Goal: Task Accomplishment & Management: Complete application form

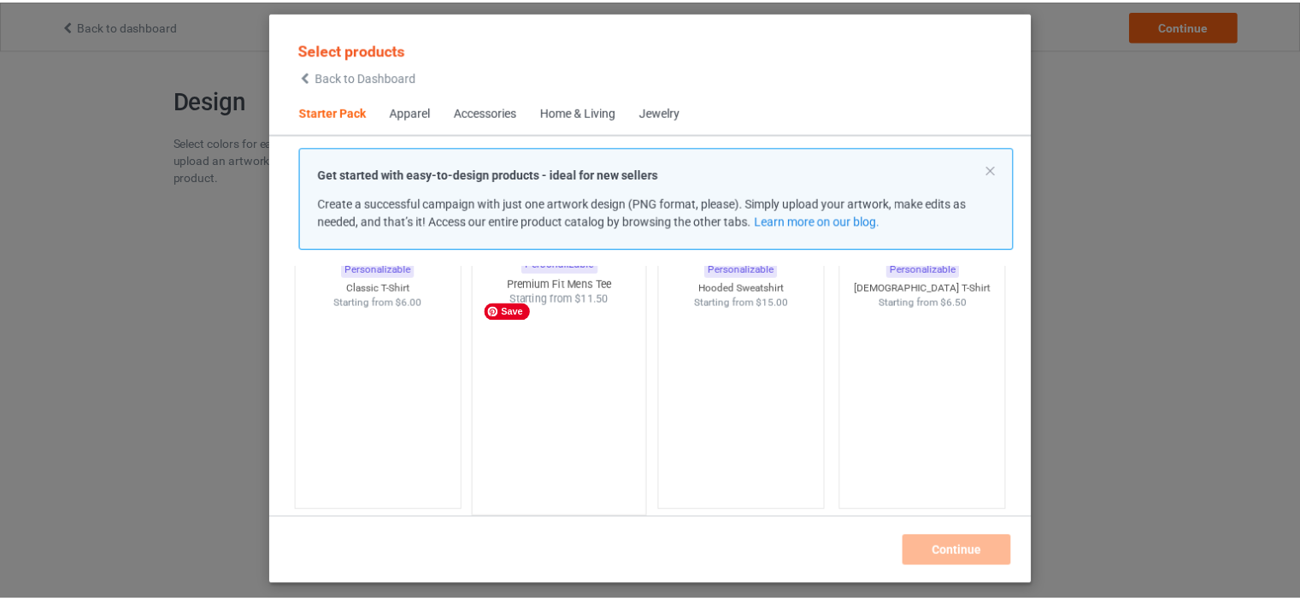
scroll to position [108, 0]
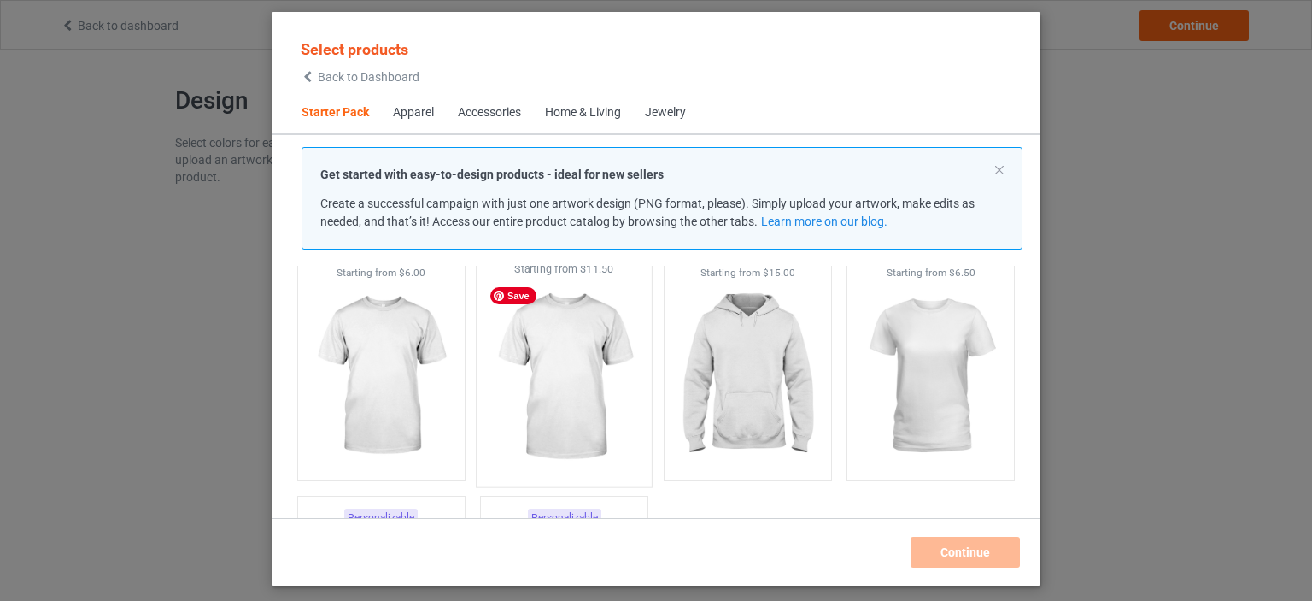
click at [570, 396] on img at bounding box center [564, 377] width 161 height 201
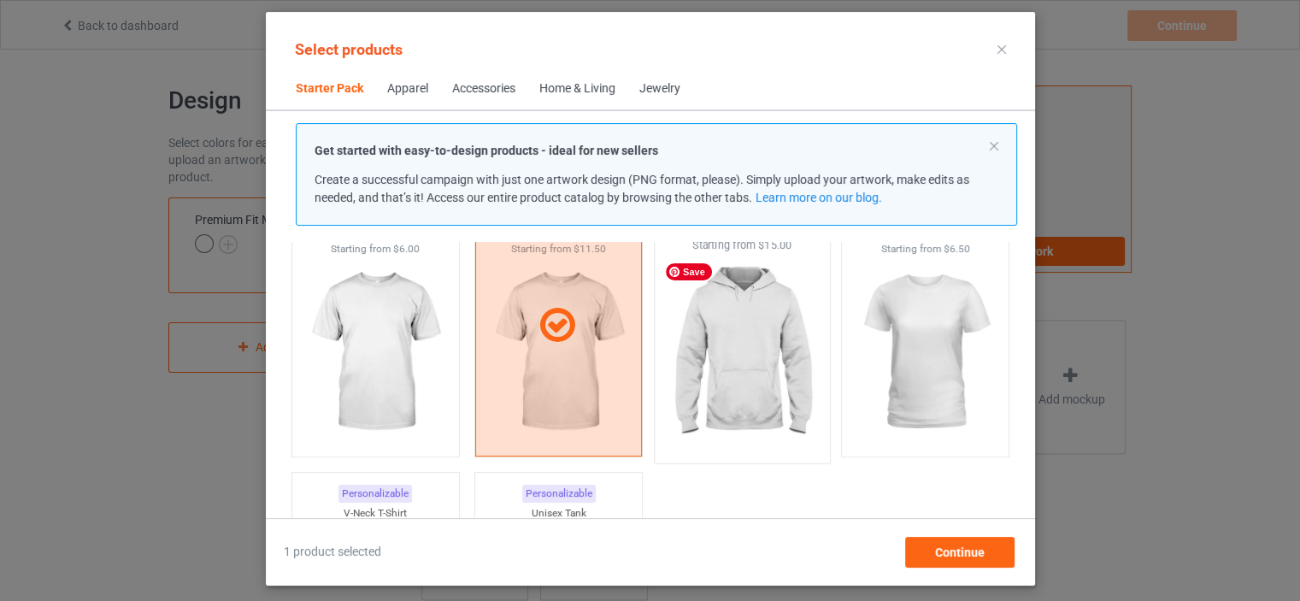
click at [713, 386] on img at bounding box center [741, 353] width 161 height 201
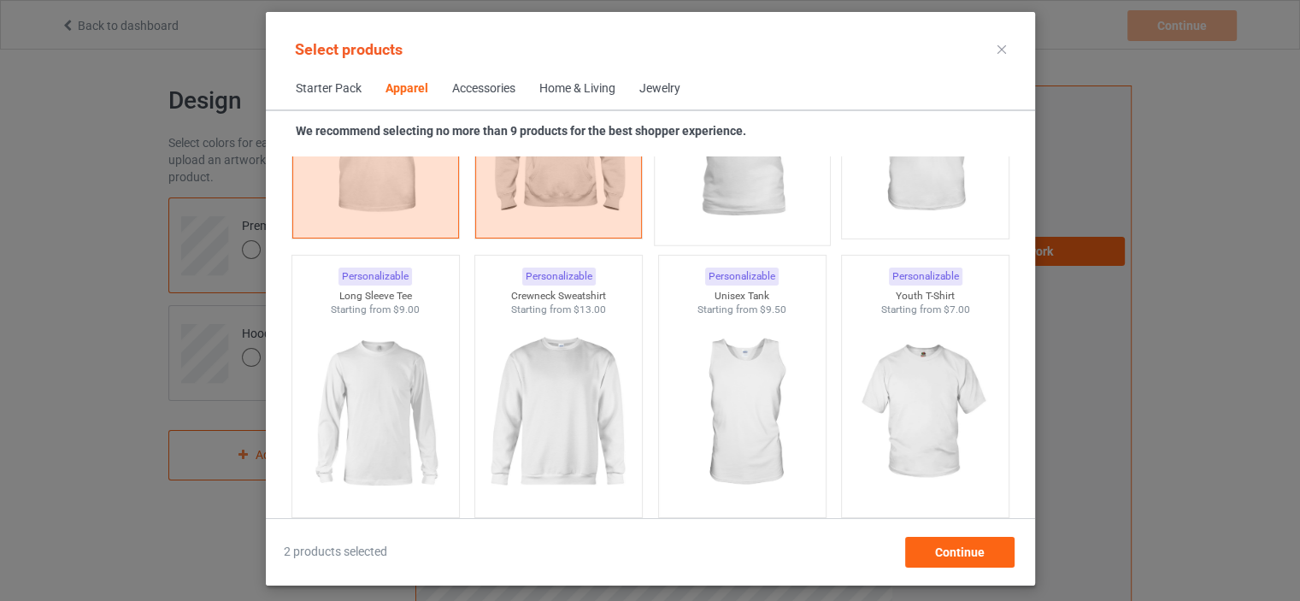
scroll to position [1218, 0]
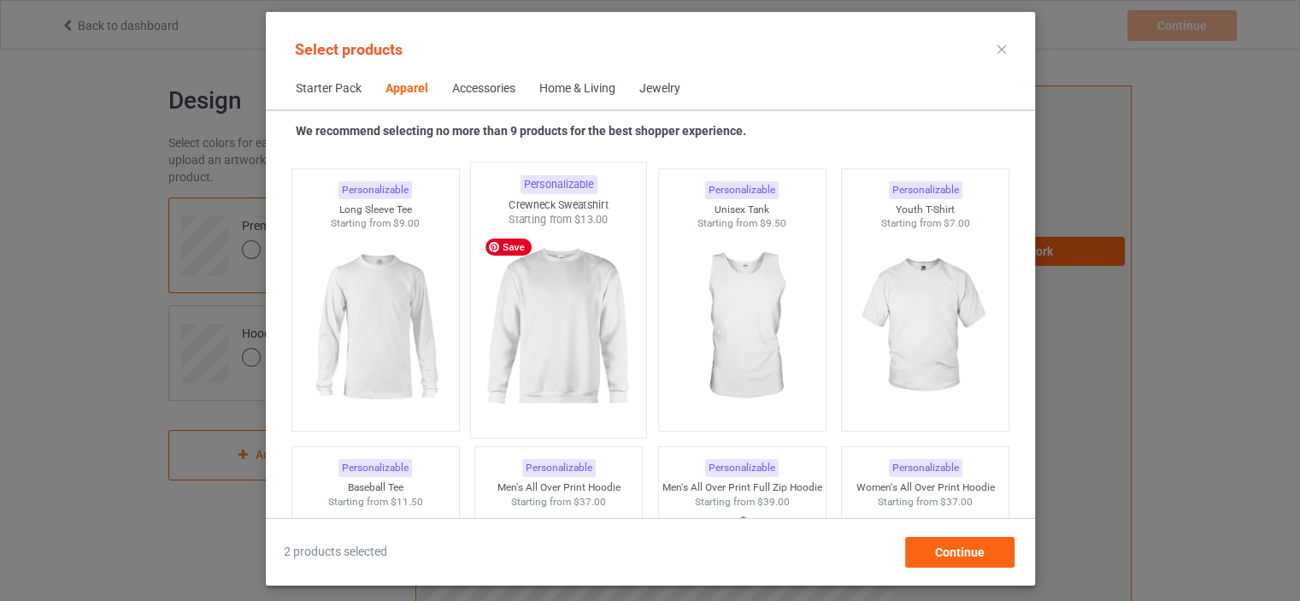
click at [586, 337] on img at bounding box center [558, 327] width 161 height 201
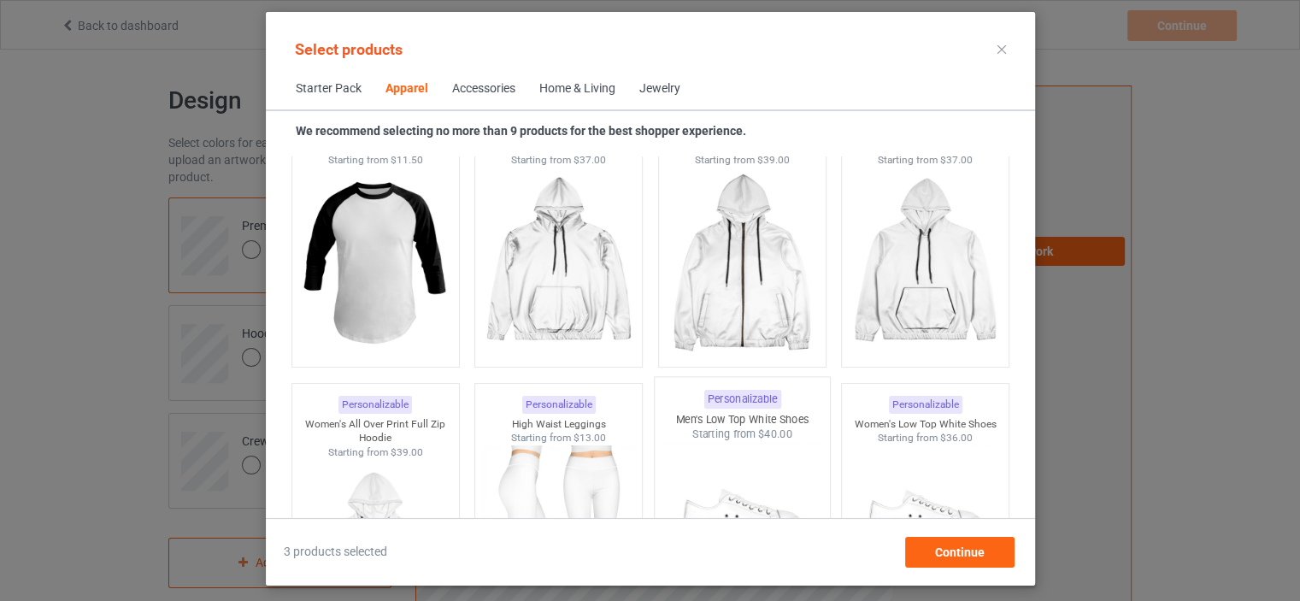
scroll to position [1817, 0]
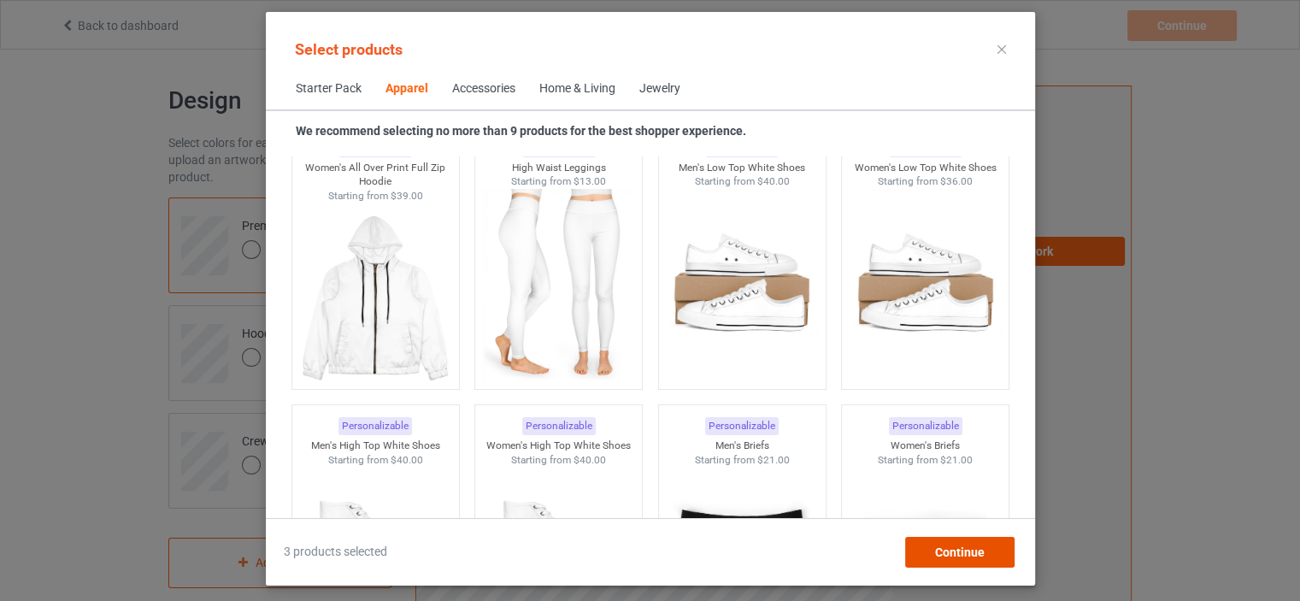
click at [934, 556] on span "Continue" at bounding box center [959, 552] width 50 height 14
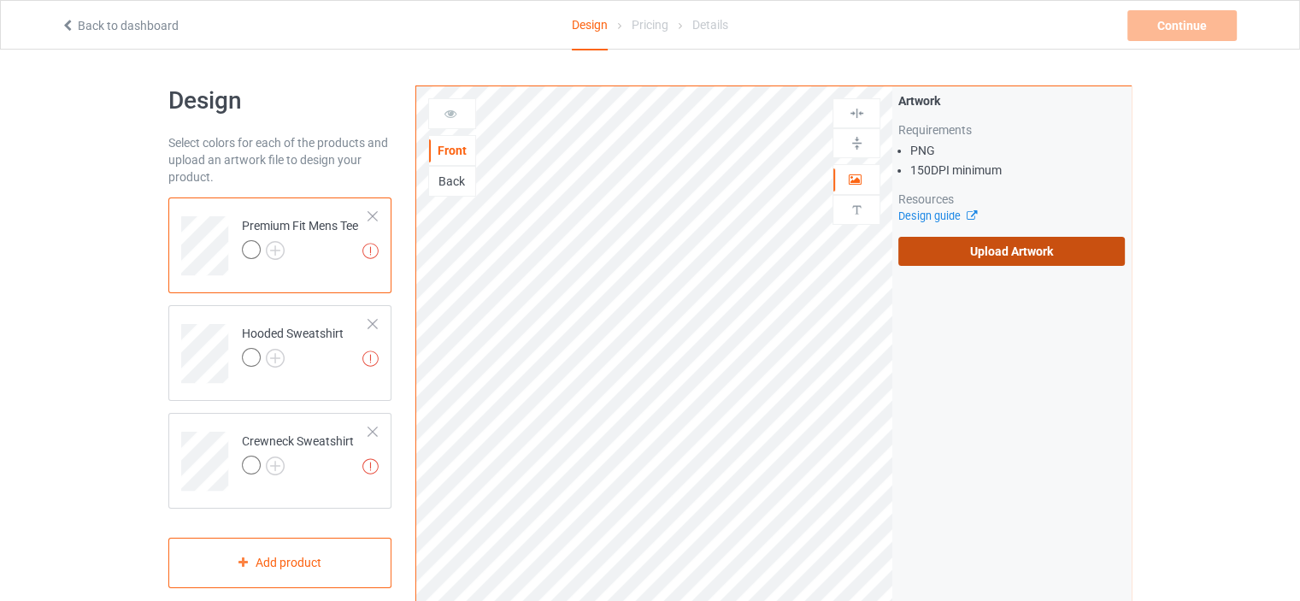
click at [921, 259] on label "Upload Artwork" at bounding box center [1011, 251] width 226 height 29
click at [0, 0] on input "Upload Artwork" at bounding box center [0, 0] width 0 height 0
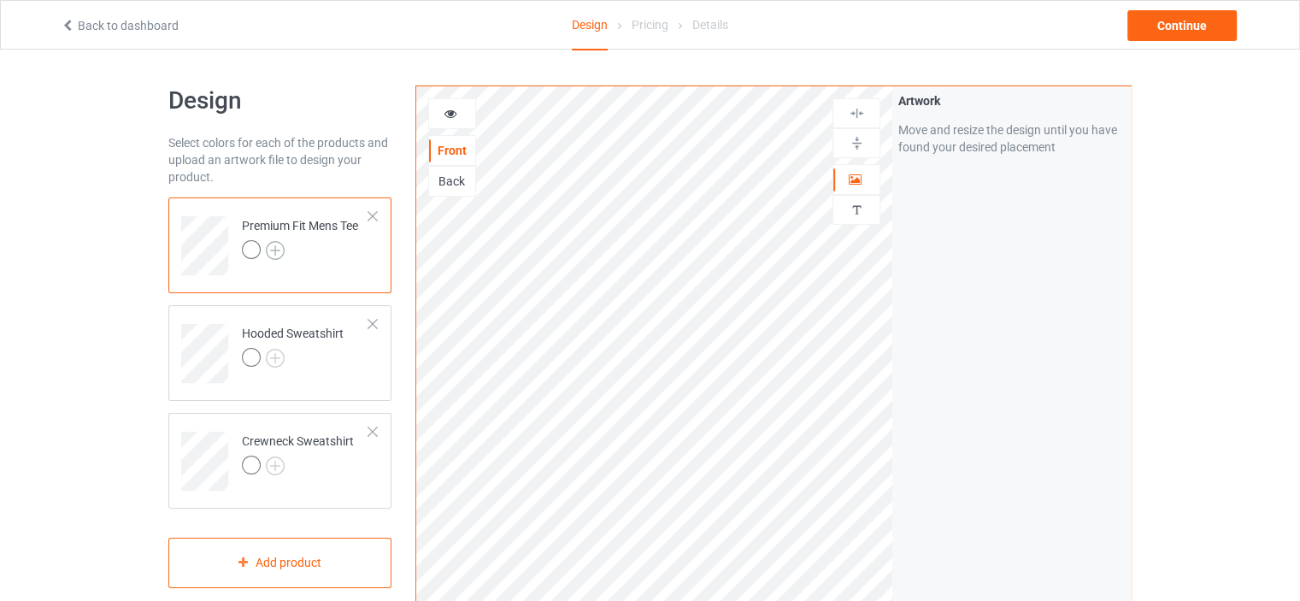
click at [274, 249] on img at bounding box center [275, 250] width 19 height 19
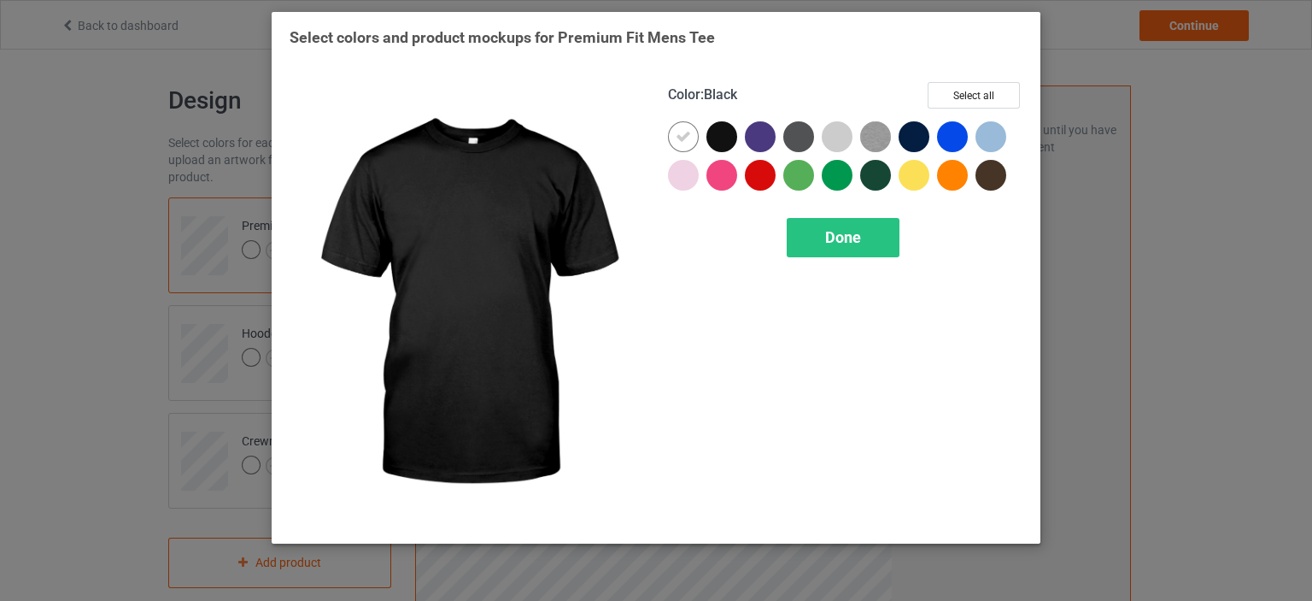
click at [722, 134] on div at bounding box center [722, 136] width 31 height 31
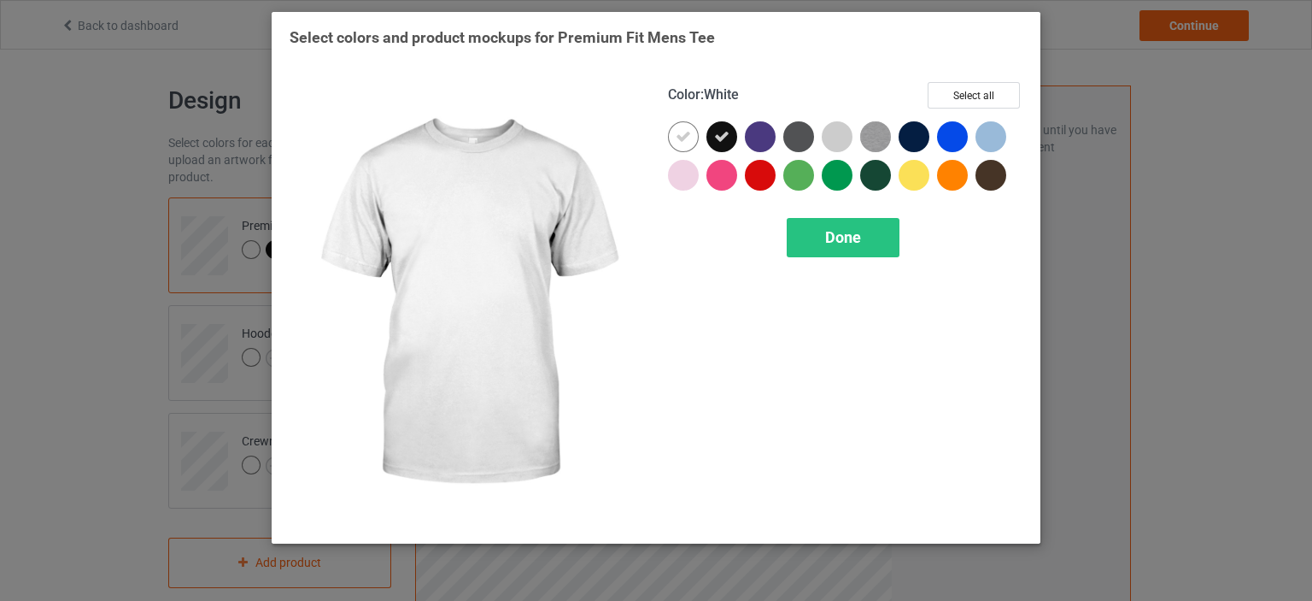
click at [670, 127] on div at bounding box center [687, 140] width 38 height 38
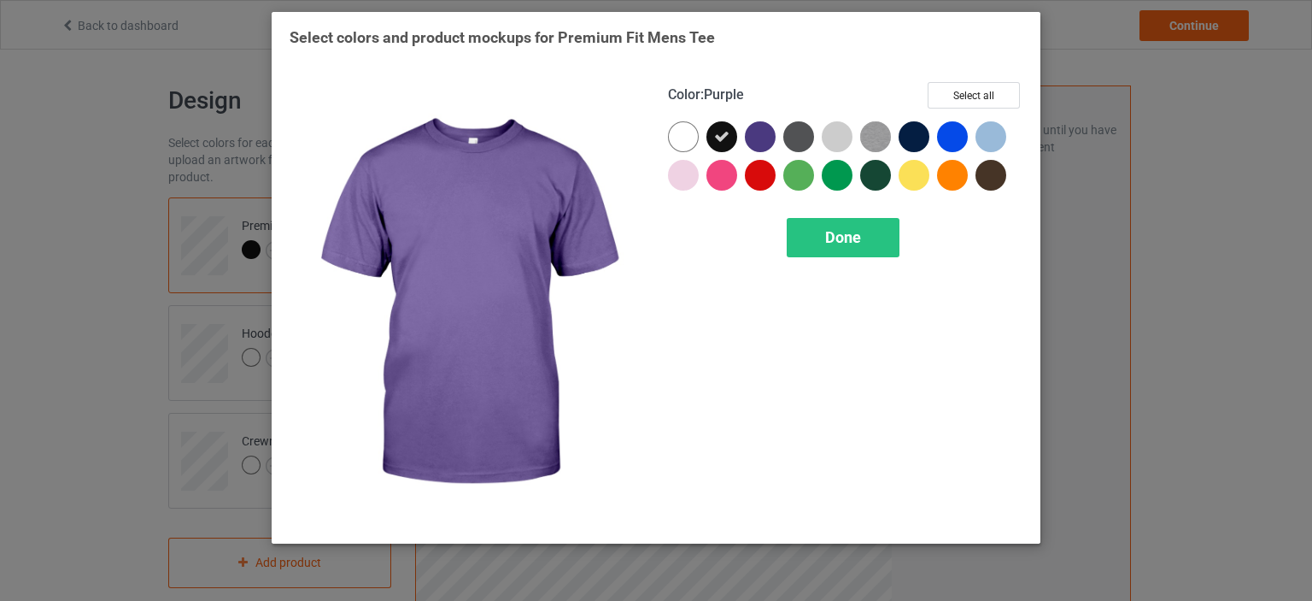
click at [767, 142] on div at bounding box center [760, 136] width 31 height 31
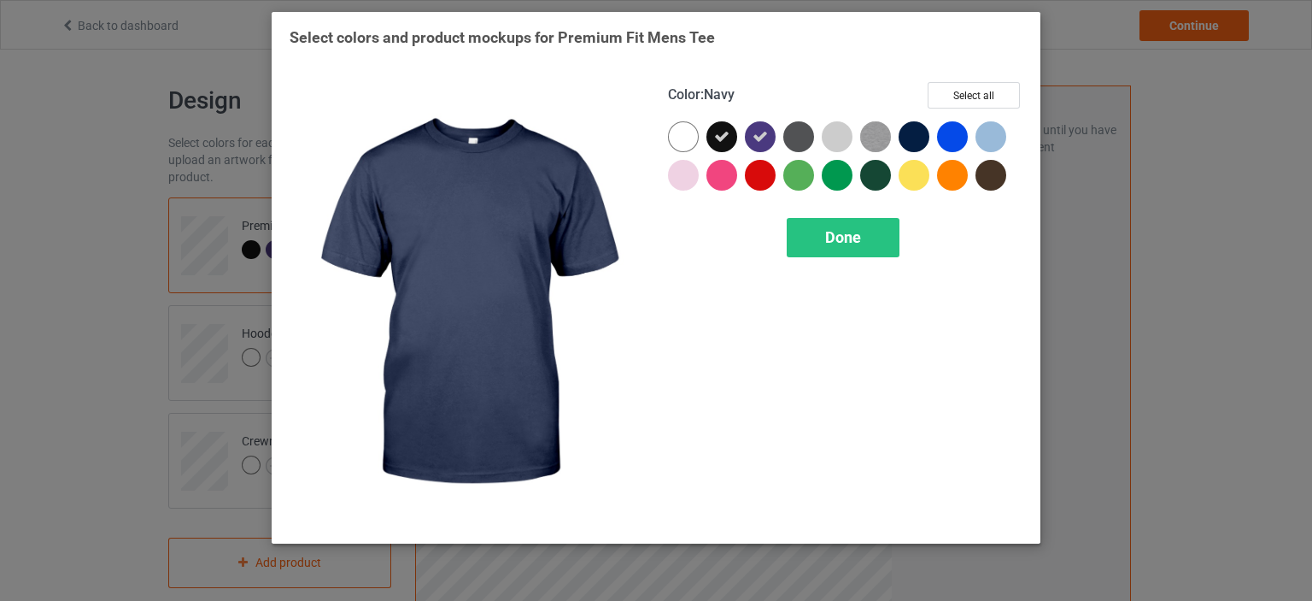
click at [913, 143] on div at bounding box center [914, 136] width 31 height 31
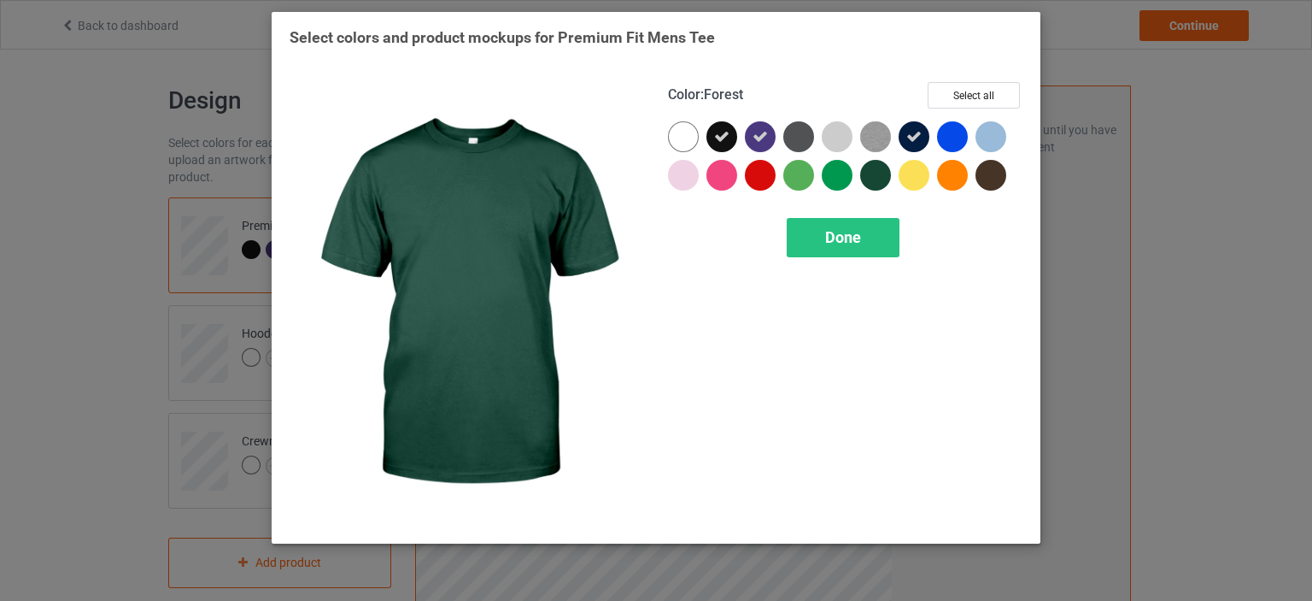
click at [880, 170] on div at bounding box center [875, 175] width 31 height 31
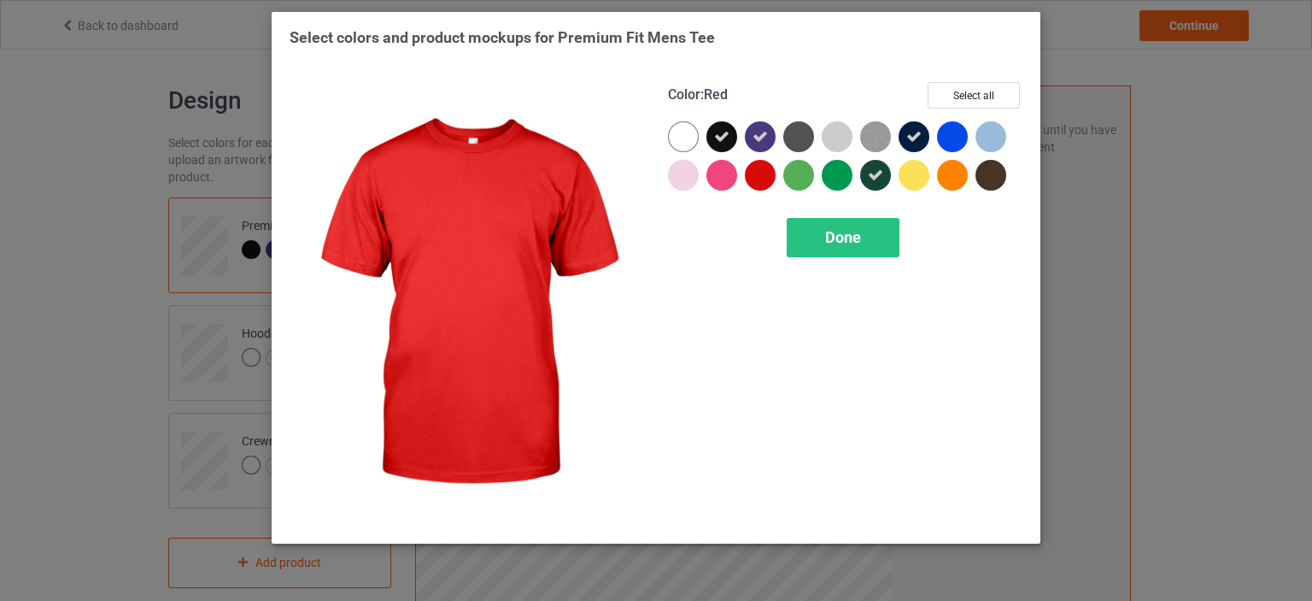
click at [766, 173] on div at bounding box center [760, 175] width 31 height 31
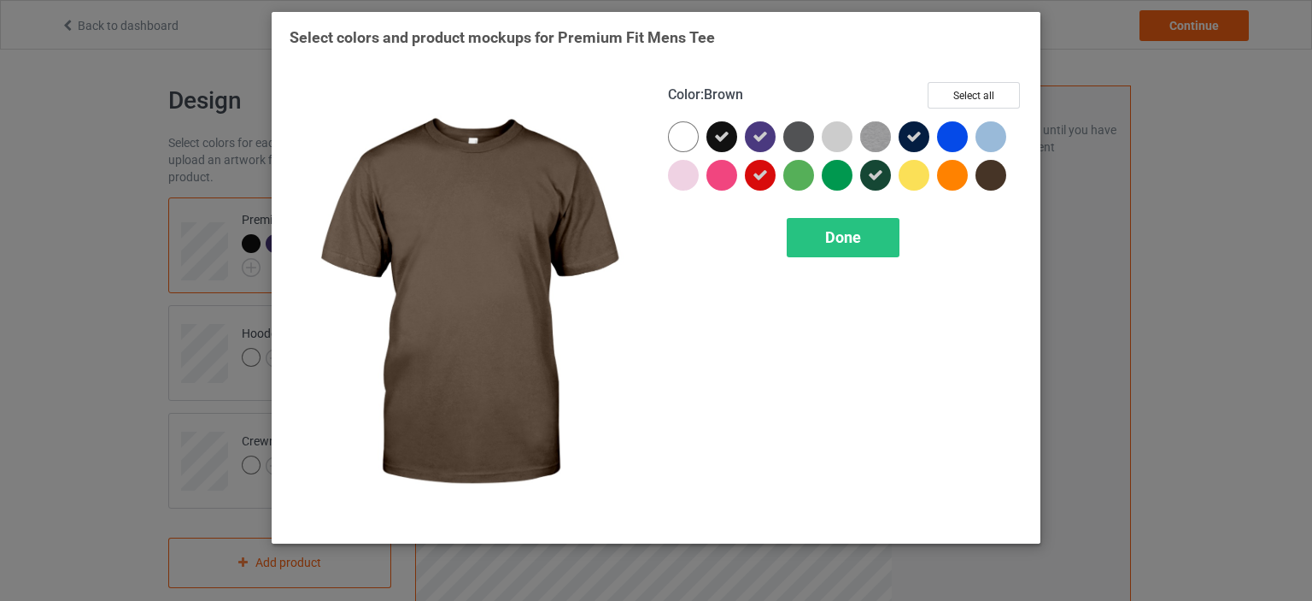
click at [1008, 170] on div at bounding box center [995, 179] width 38 height 38
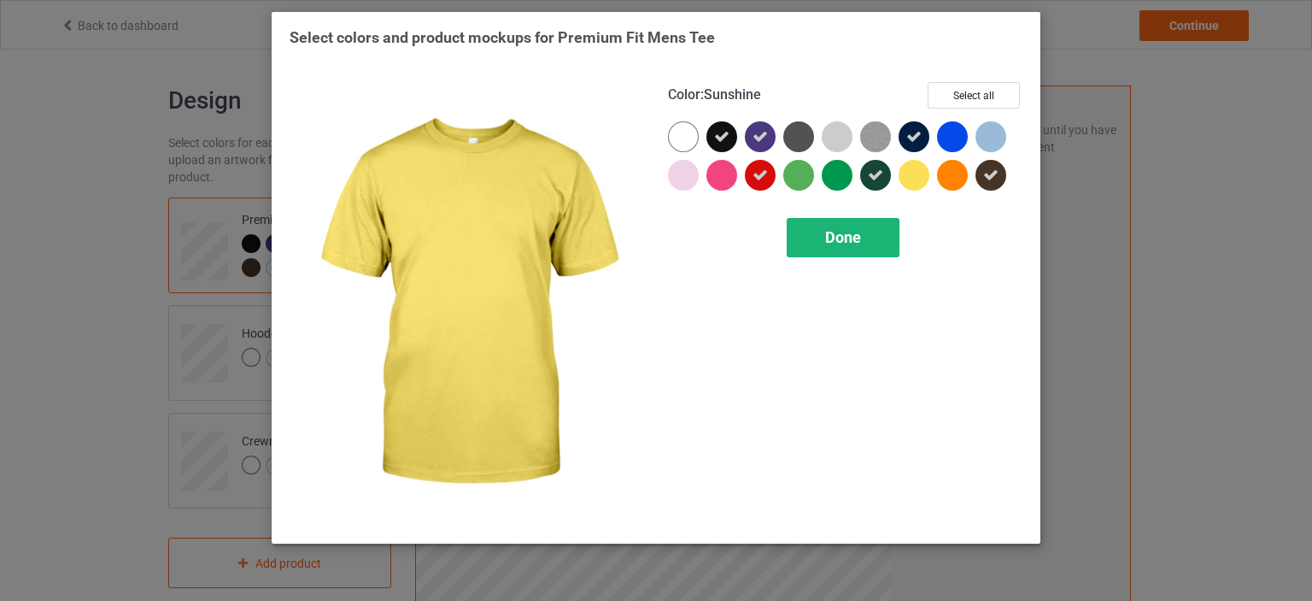
click at [851, 247] on div "Done" at bounding box center [843, 237] width 113 height 39
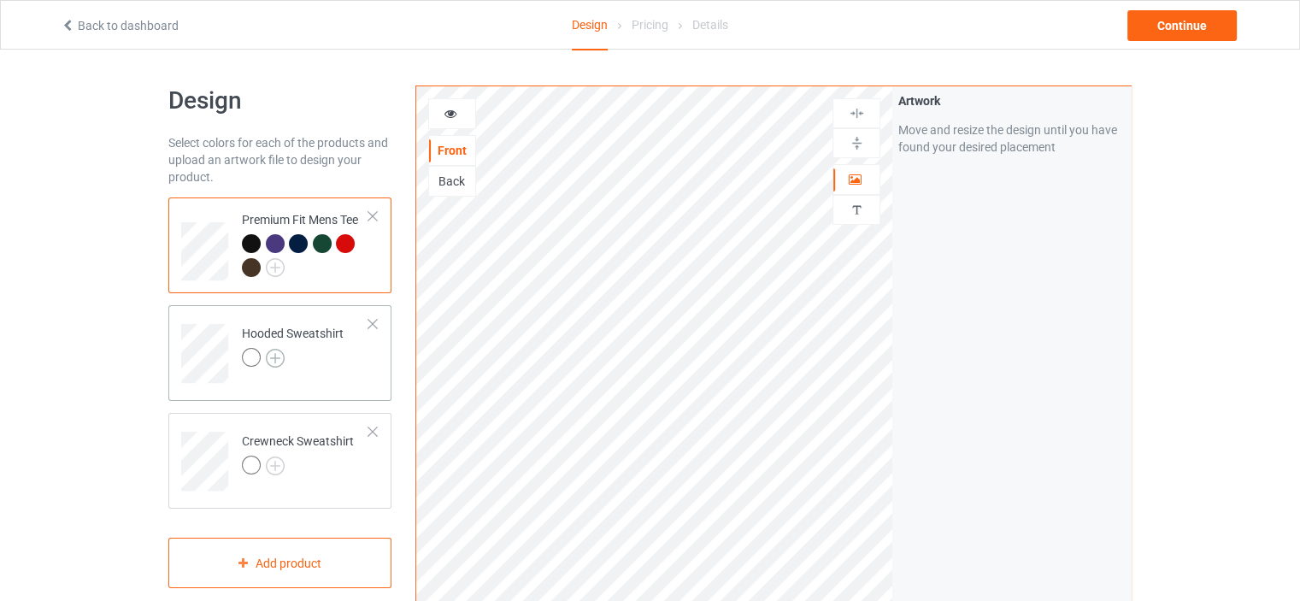
click at [275, 355] on img at bounding box center [275, 358] width 19 height 19
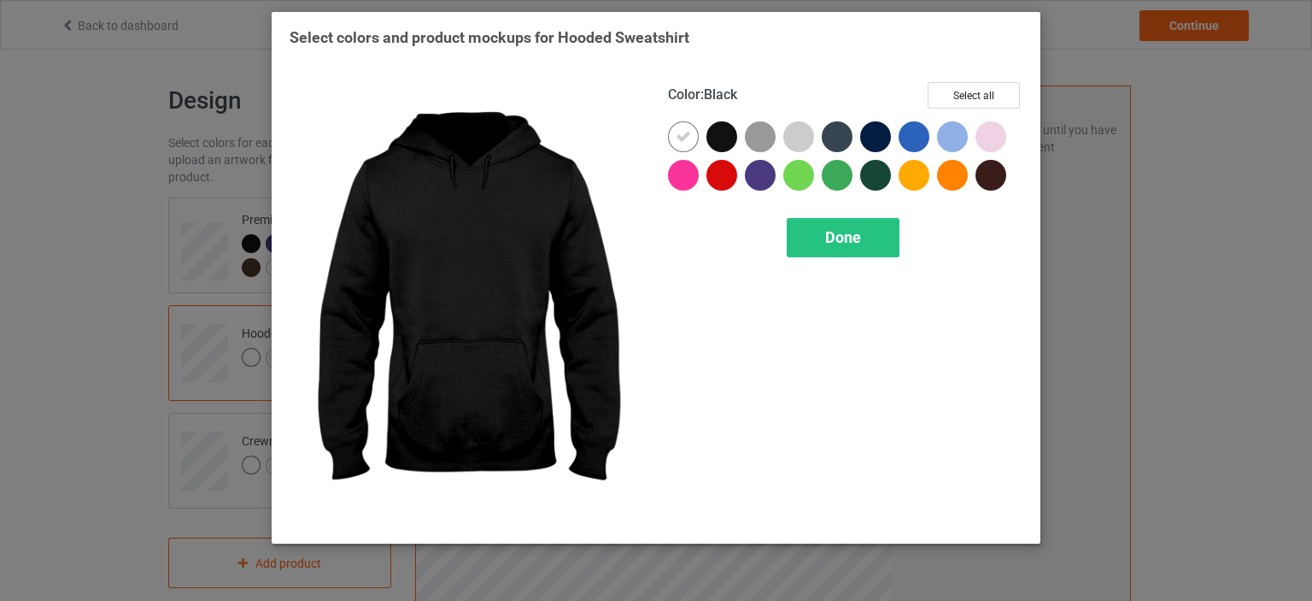
click at [720, 141] on div at bounding box center [722, 136] width 31 height 31
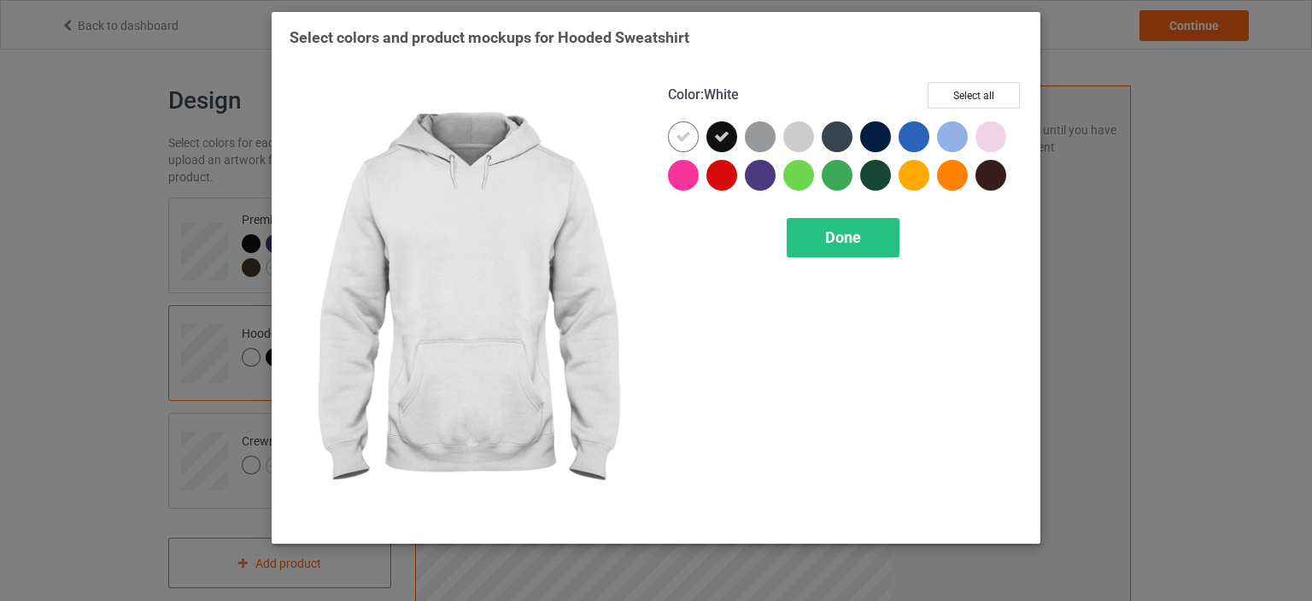
click at [685, 132] on icon at bounding box center [683, 136] width 15 height 15
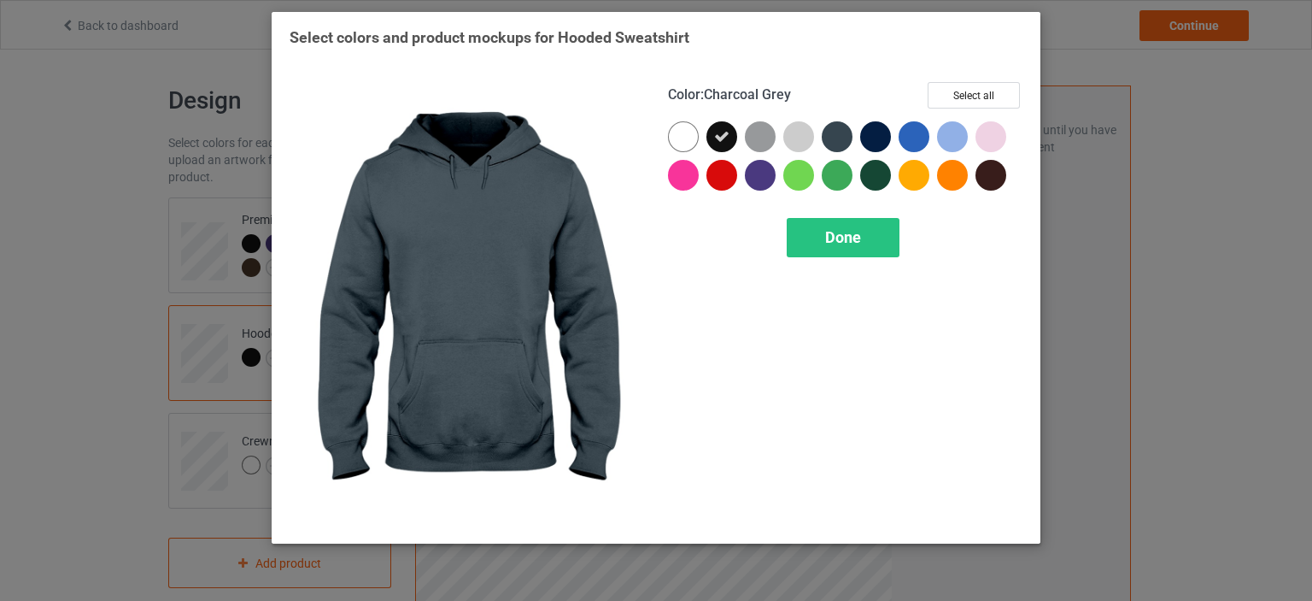
drag, startPoint x: 841, startPoint y: 135, endPoint x: 907, endPoint y: 137, distance: 65.8
click at [854, 136] on div at bounding box center [841, 140] width 38 height 38
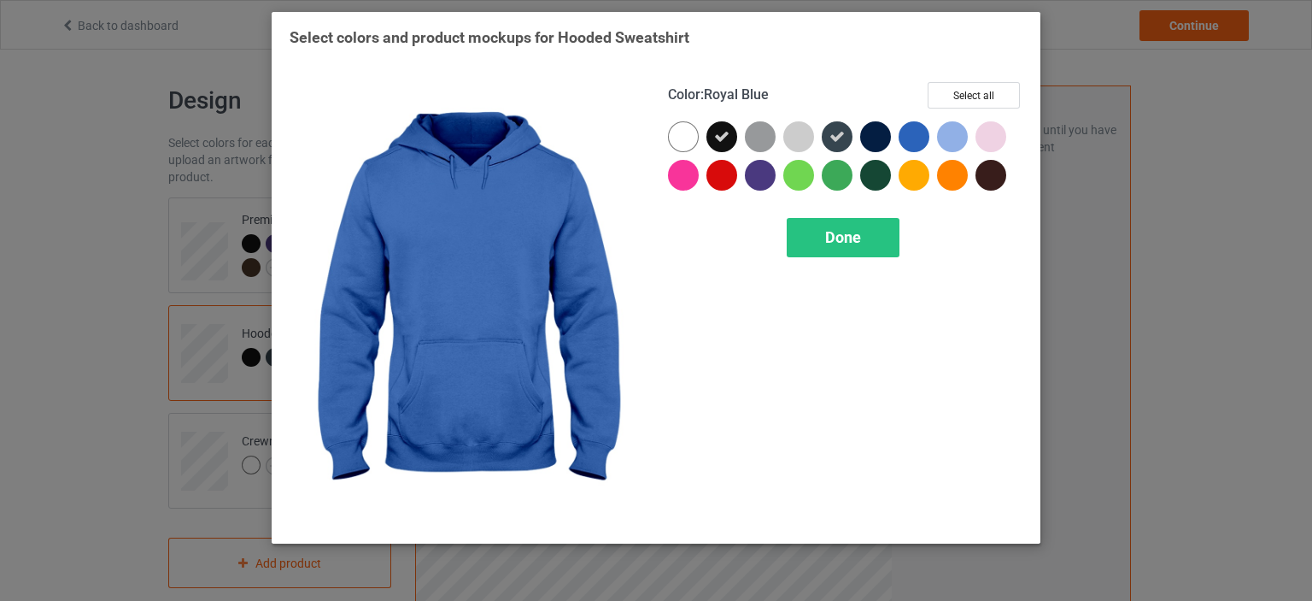
click at [907, 137] on div at bounding box center [914, 136] width 31 height 31
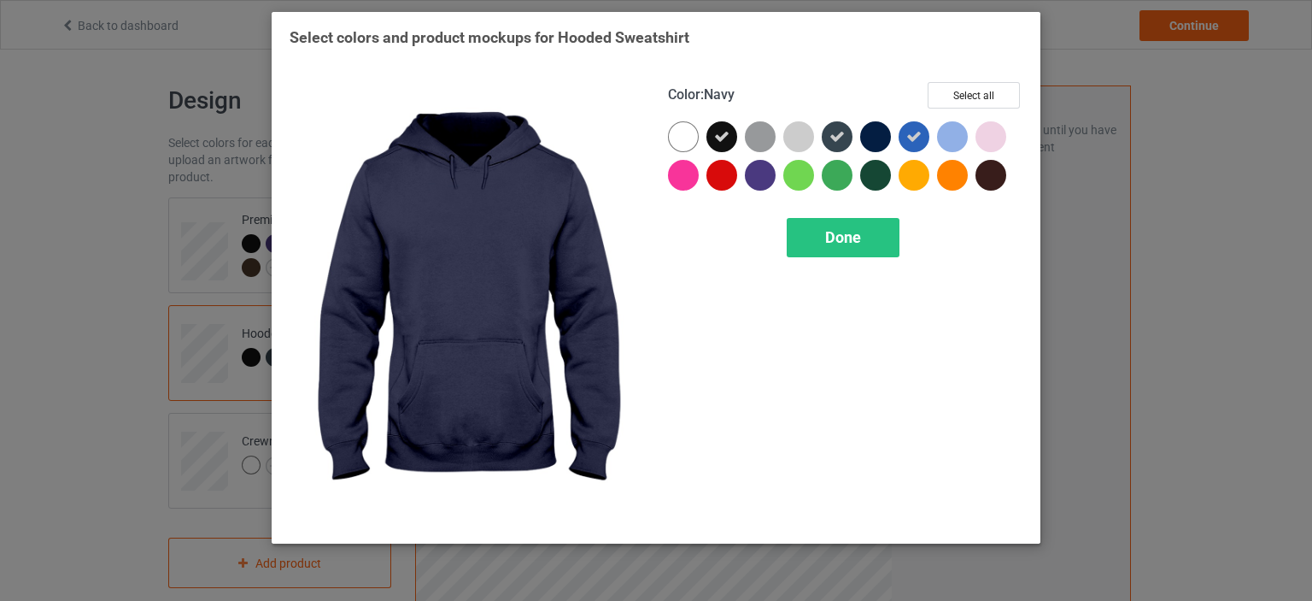
click at [883, 138] on div at bounding box center [875, 136] width 31 height 31
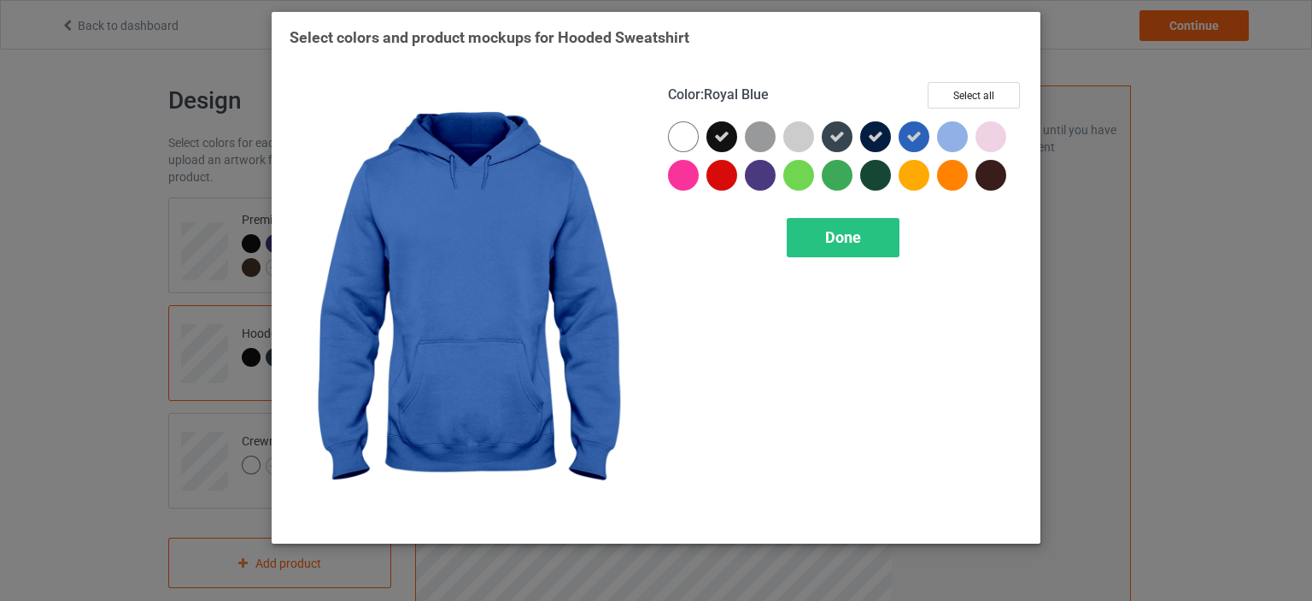
click at [916, 146] on div at bounding box center [914, 136] width 31 height 31
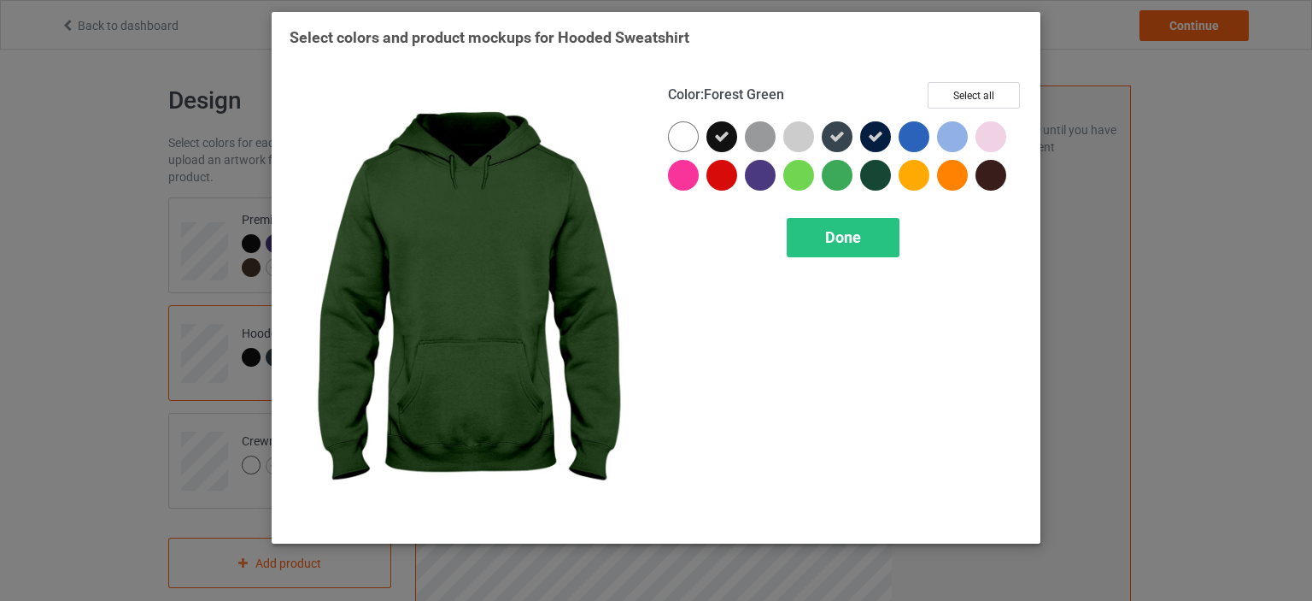
click at [875, 172] on div at bounding box center [875, 175] width 31 height 31
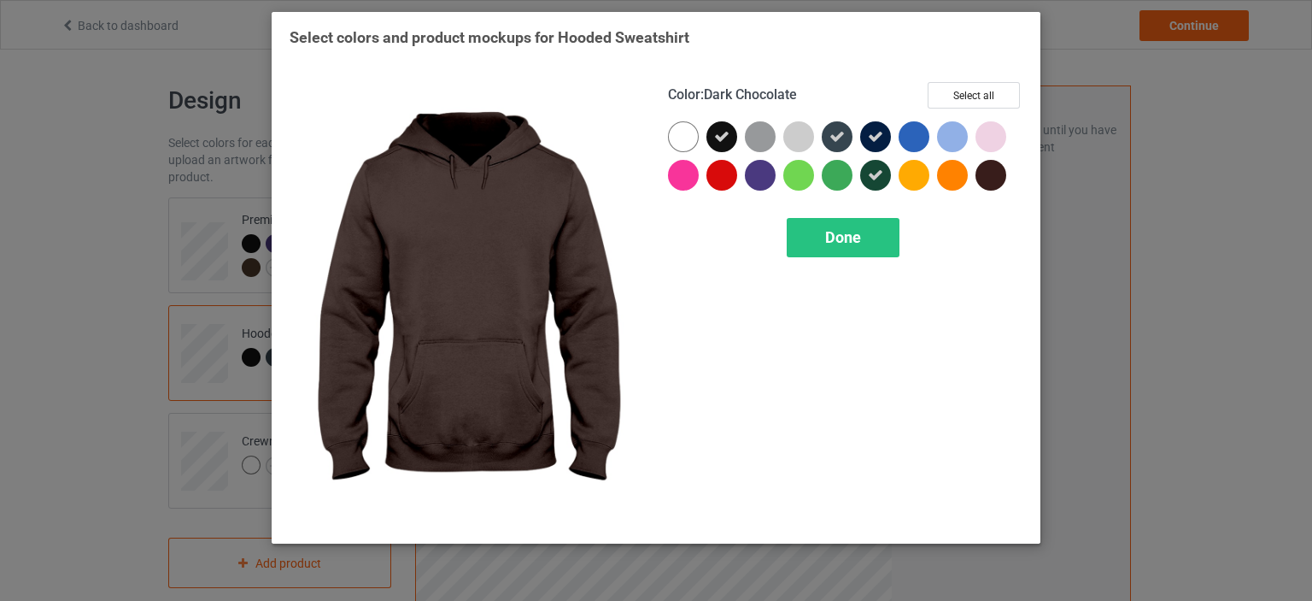
click at [992, 180] on div at bounding box center [991, 175] width 31 height 31
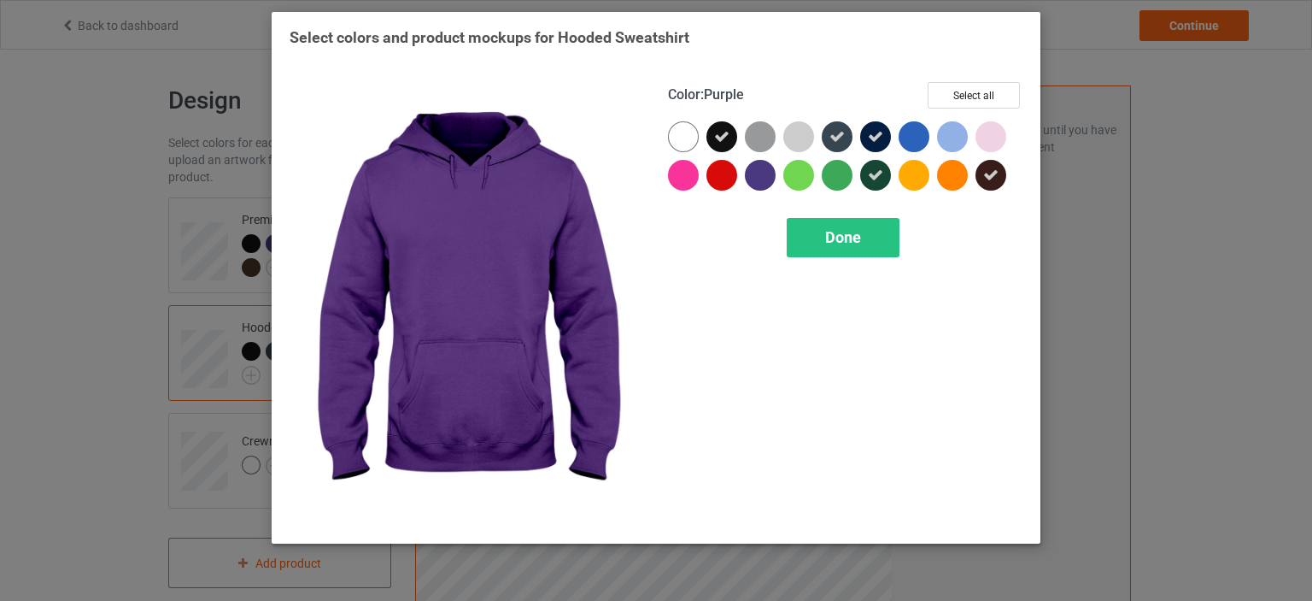
click at [769, 167] on div at bounding box center [760, 175] width 31 height 31
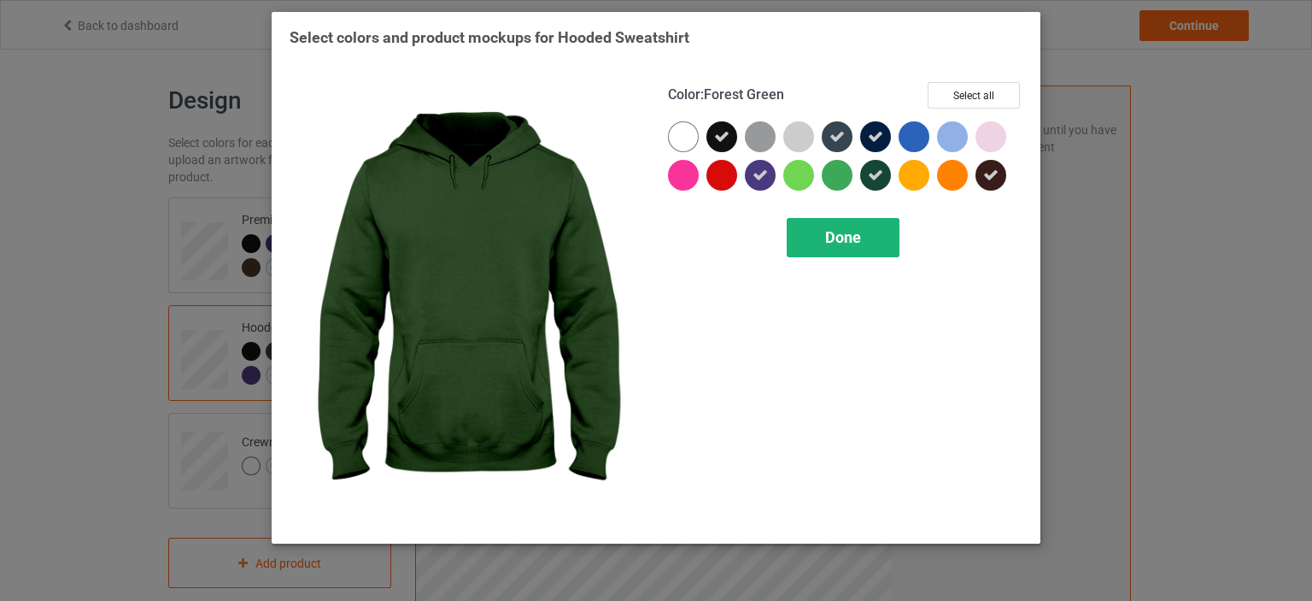
click at [866, 232] on div "Done" at bounding box center [843, 237] width 113 height 39
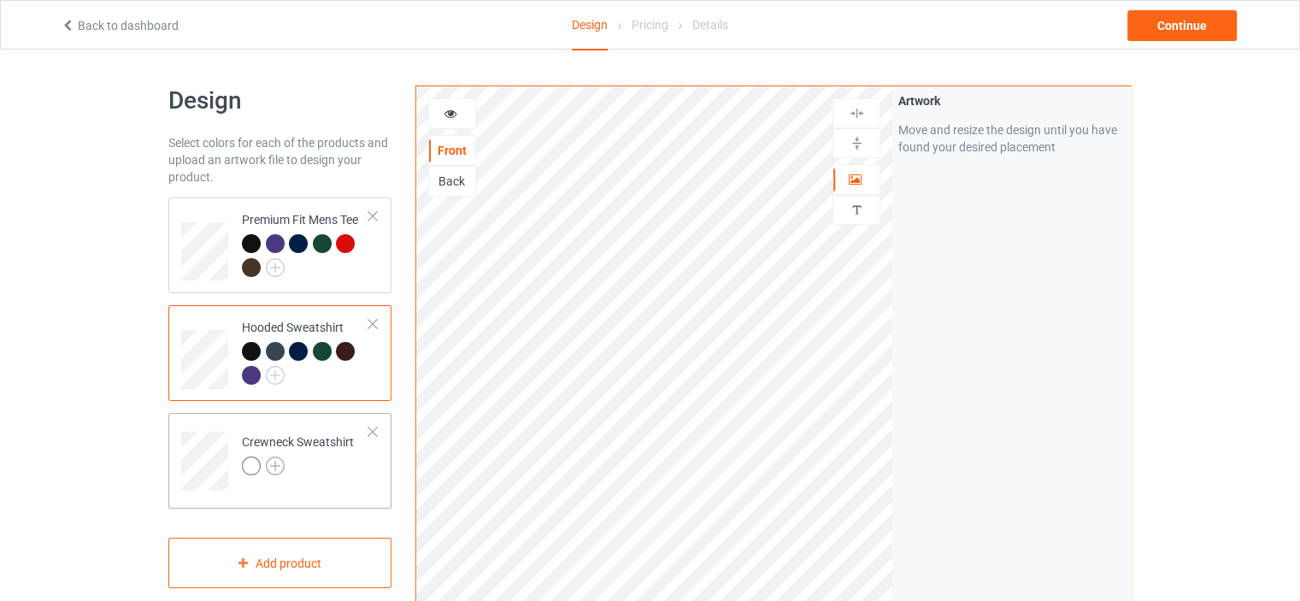
click at [280, 459] on img at bounding box center [275, 465] width 19 height 19
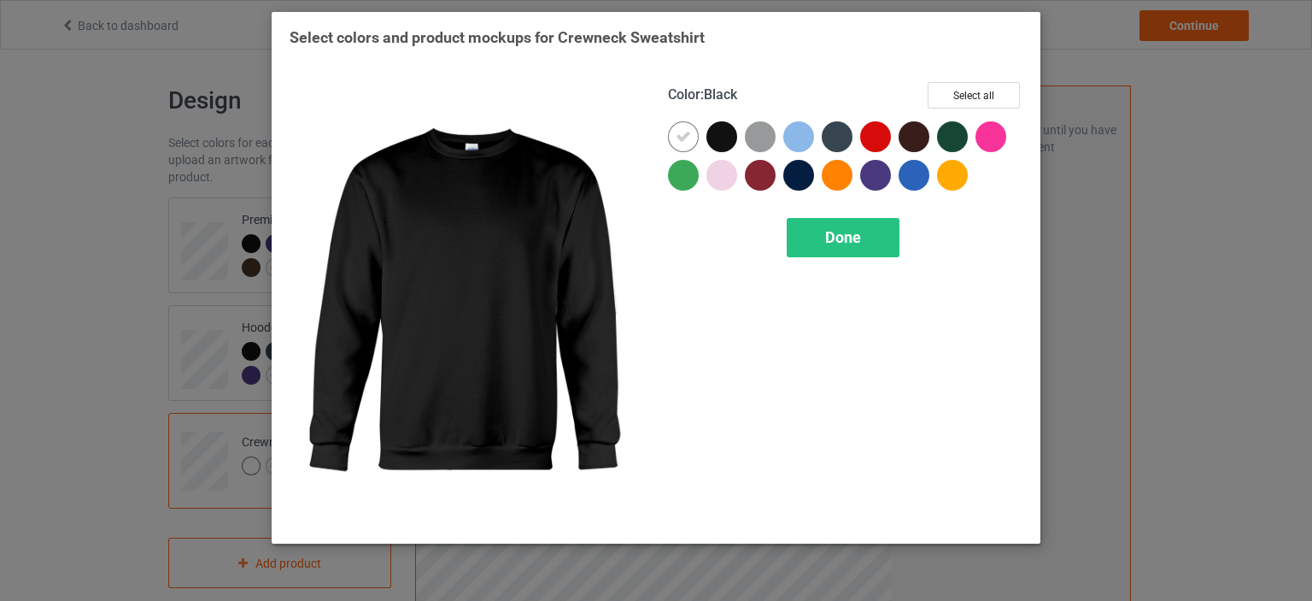
drag, startPoint x: 724, startPoint y: 138, endPoint x: 672, endPoint y: 132, distance: 52.5
click at [723, 137] on div at bounding box center [722, 136] width 31 height 31
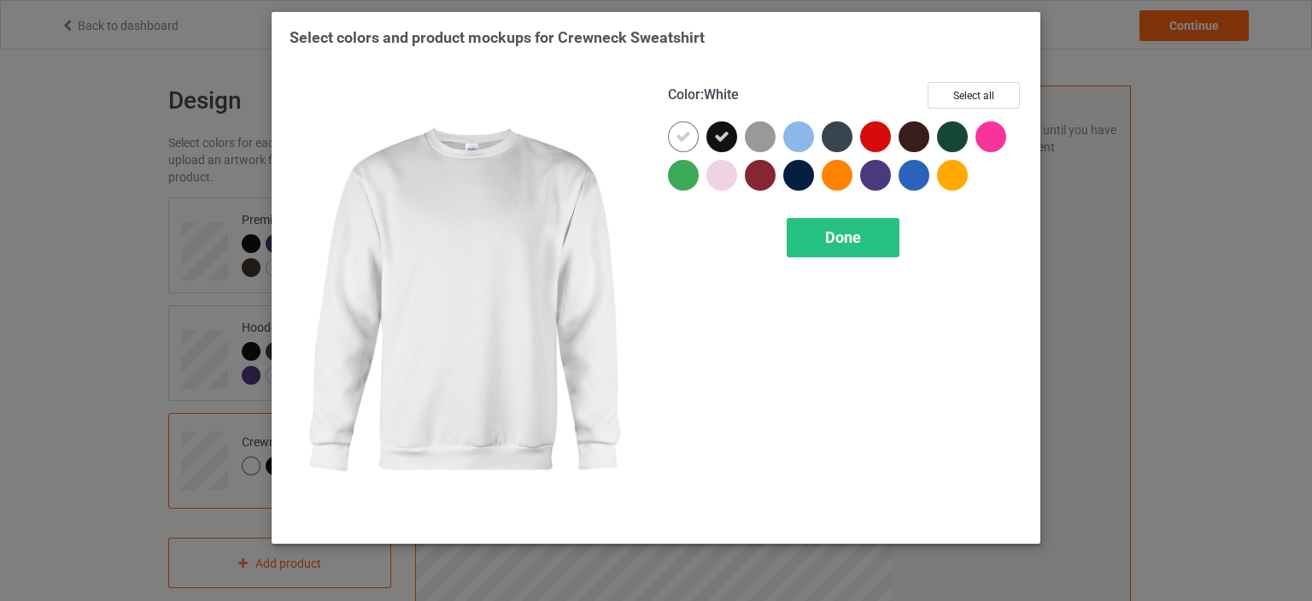
click at [669, 132] on div at bounding box center [683, 136] width 31 height 31
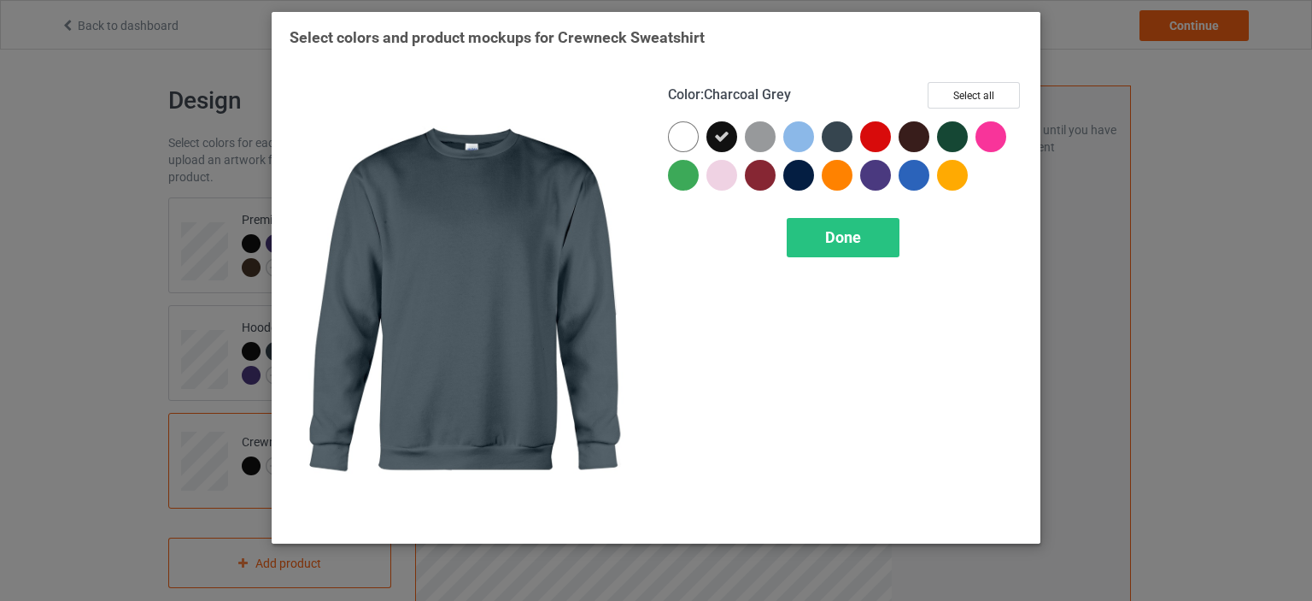
click at [838, 143] on div at bounding box center [837, 136] width 31 height 31
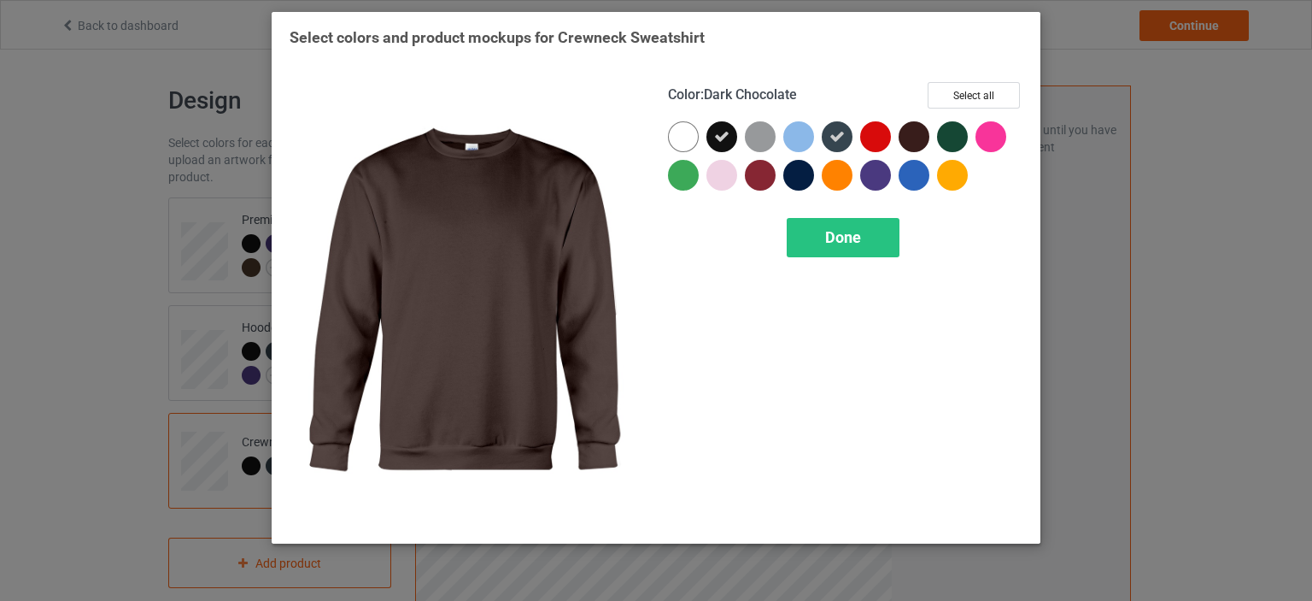
click at [919, 146] on div at bounding box center [914, 136] width 31 height 31
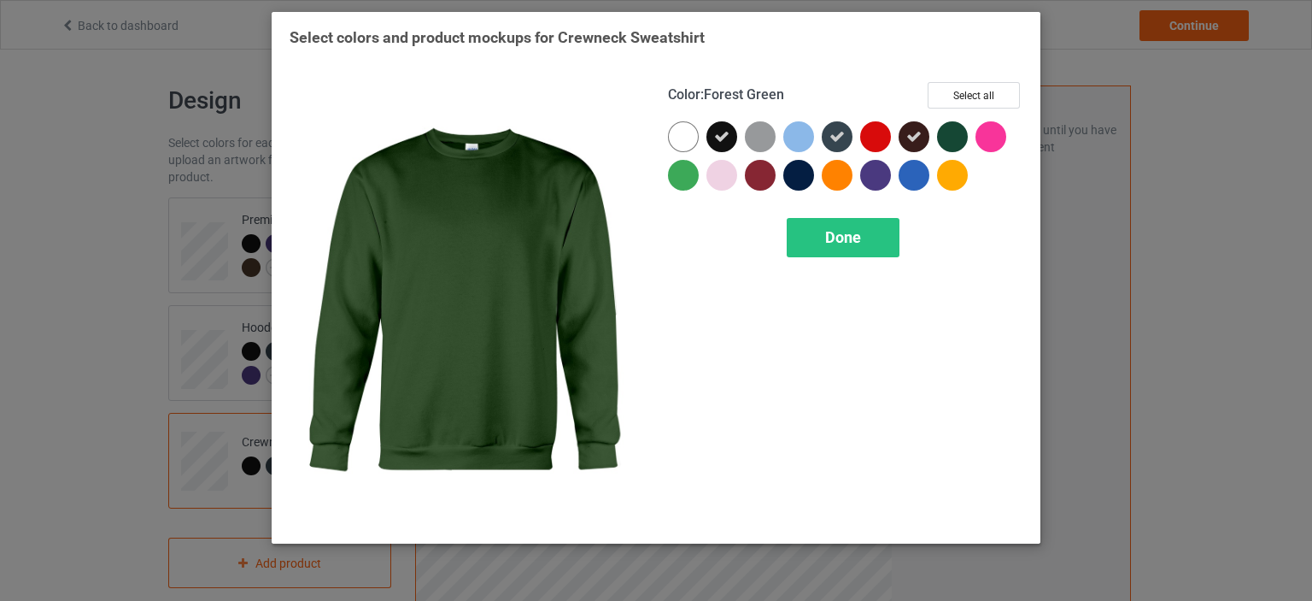
click at [952, 139] on div at bounding box center [952, 136] width 31 height 31
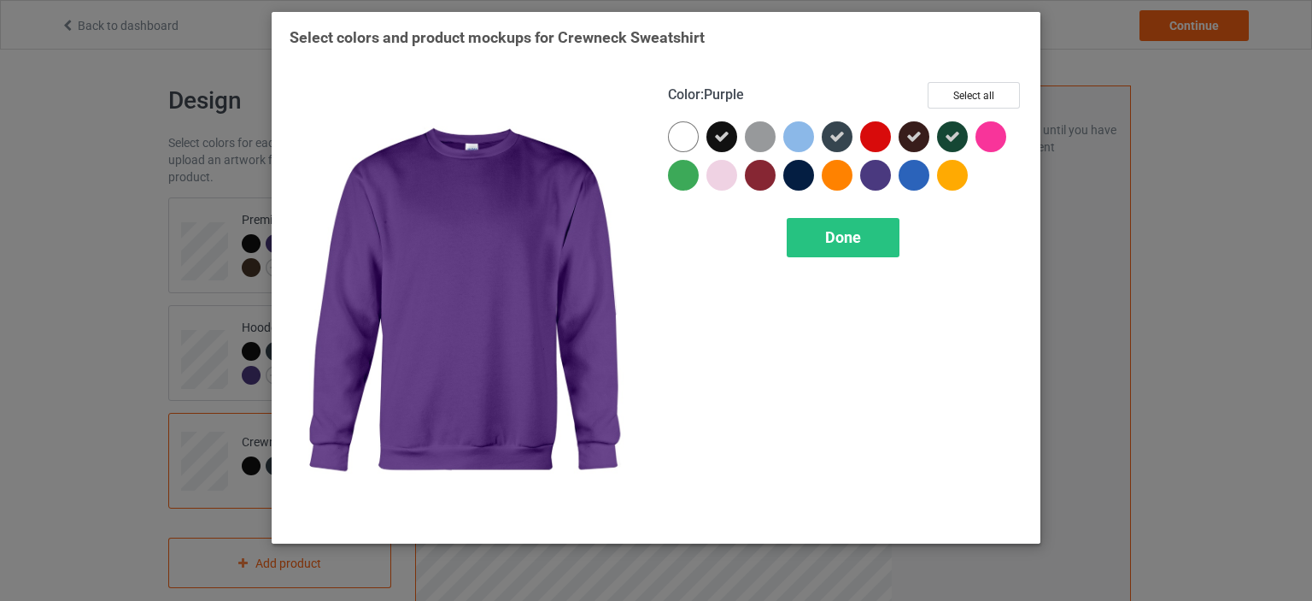
click at [859, 176] on div at bounding box center [841, 179] width 38 height 38
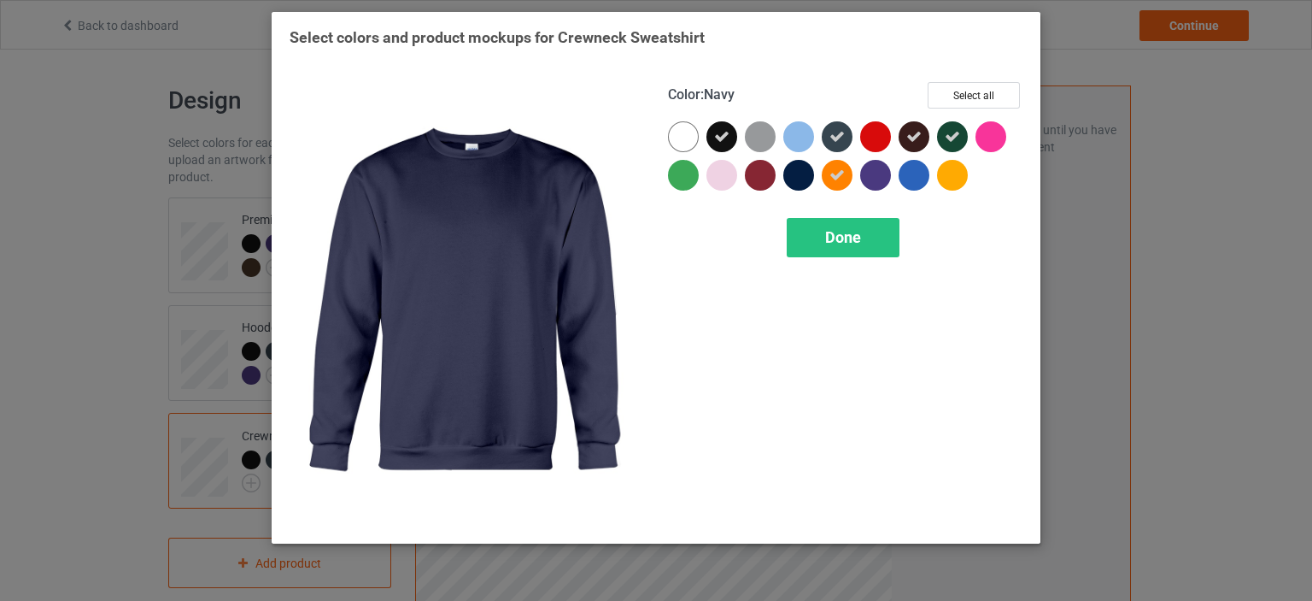
click at [799, 175] on div at bounding box center [799, 175] width 31 height 31
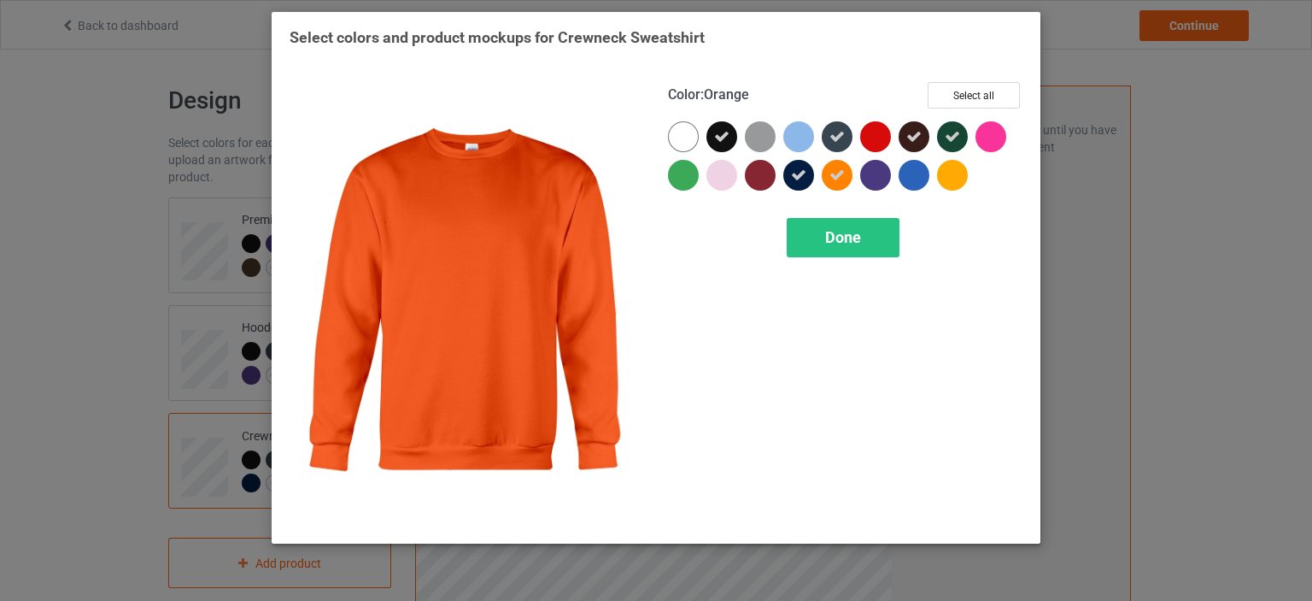
click at [841, 167] on icon at bounding box center [837, 174] width 15 height 15
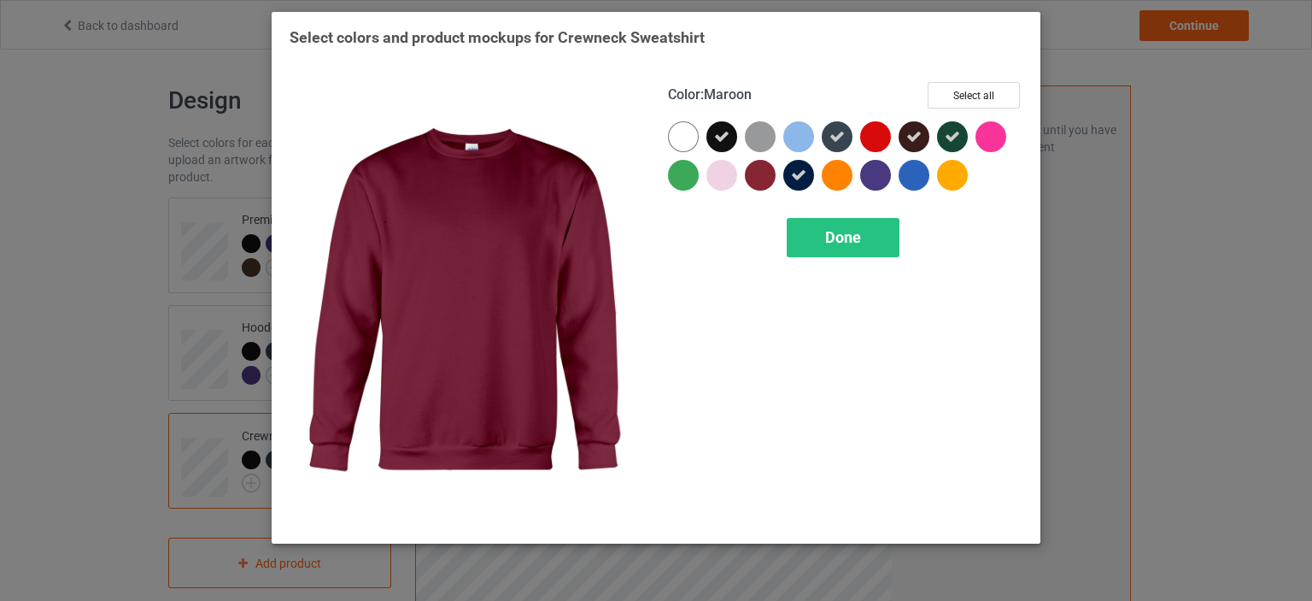
click at [769, 187] on div at bounding box center [760, 175] width 31 height 31
click at [796, 230] on div "Done" at bounding box center [843, 237] width 113 height 39
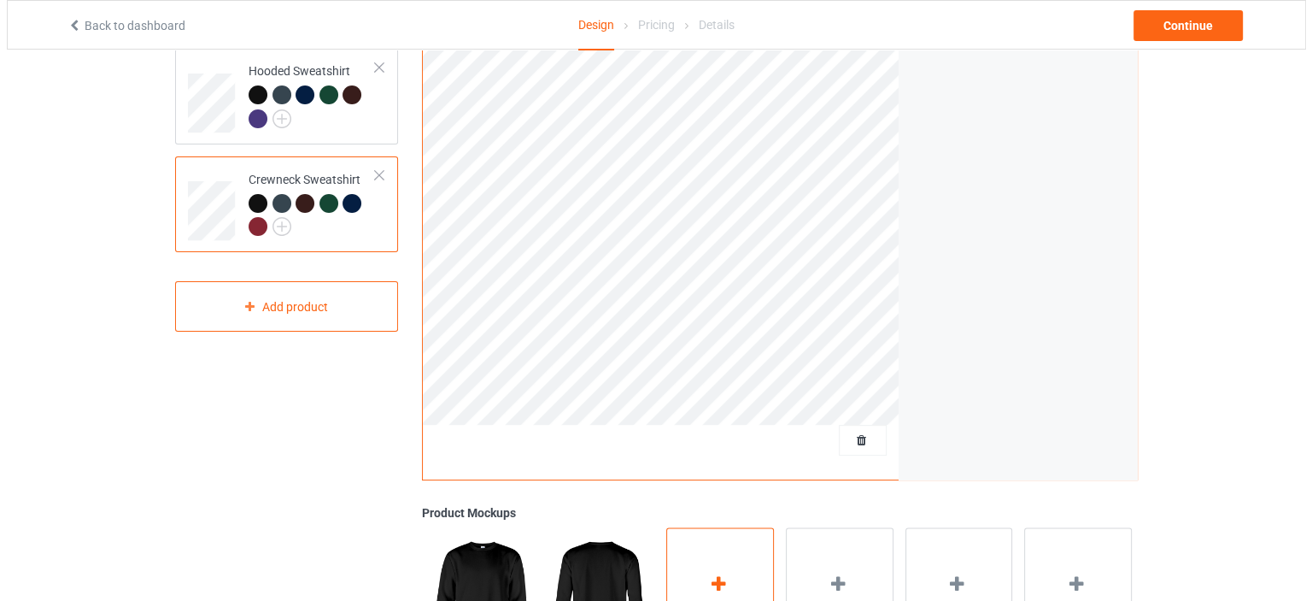
scroll to position [427, 0]
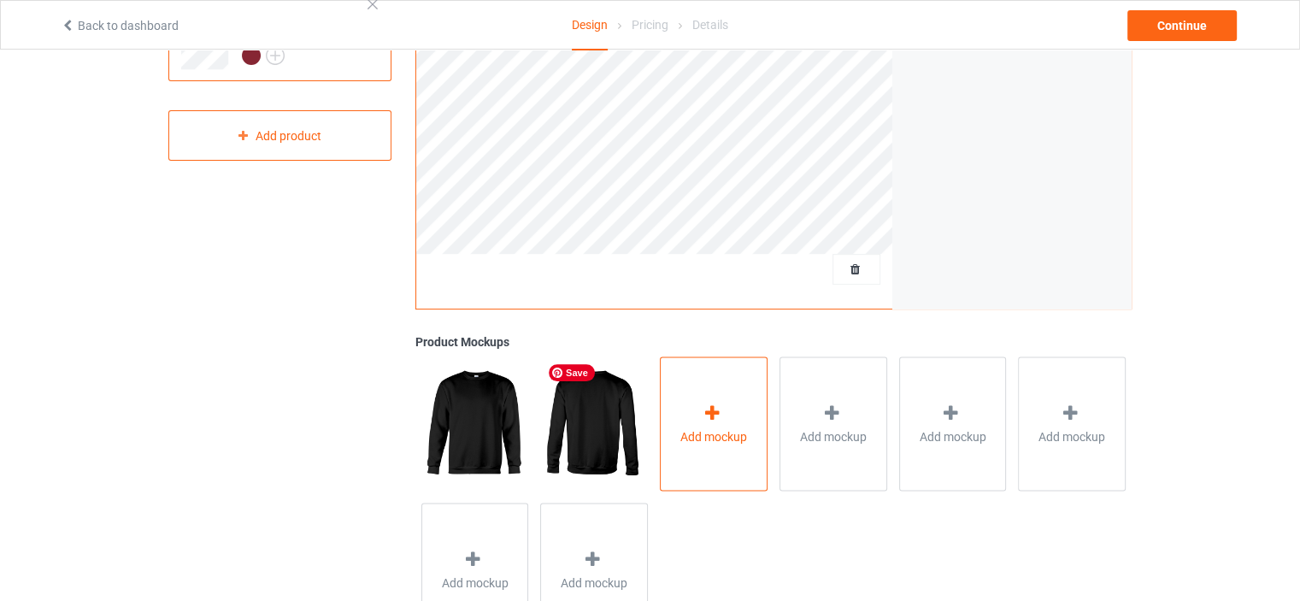
click at [706, 439] on span "Add mockup" at bounding box center [713, 435] width 67 height 17
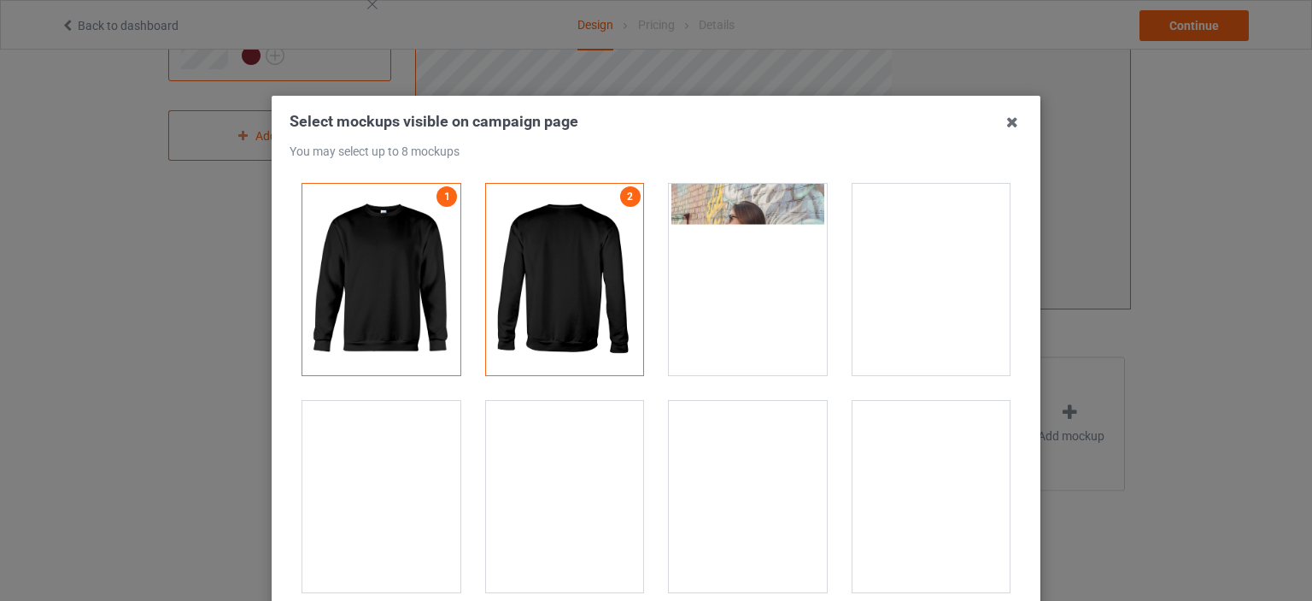
click at [427, 469] on div at bounding box center [381, 496] width 158 height 191
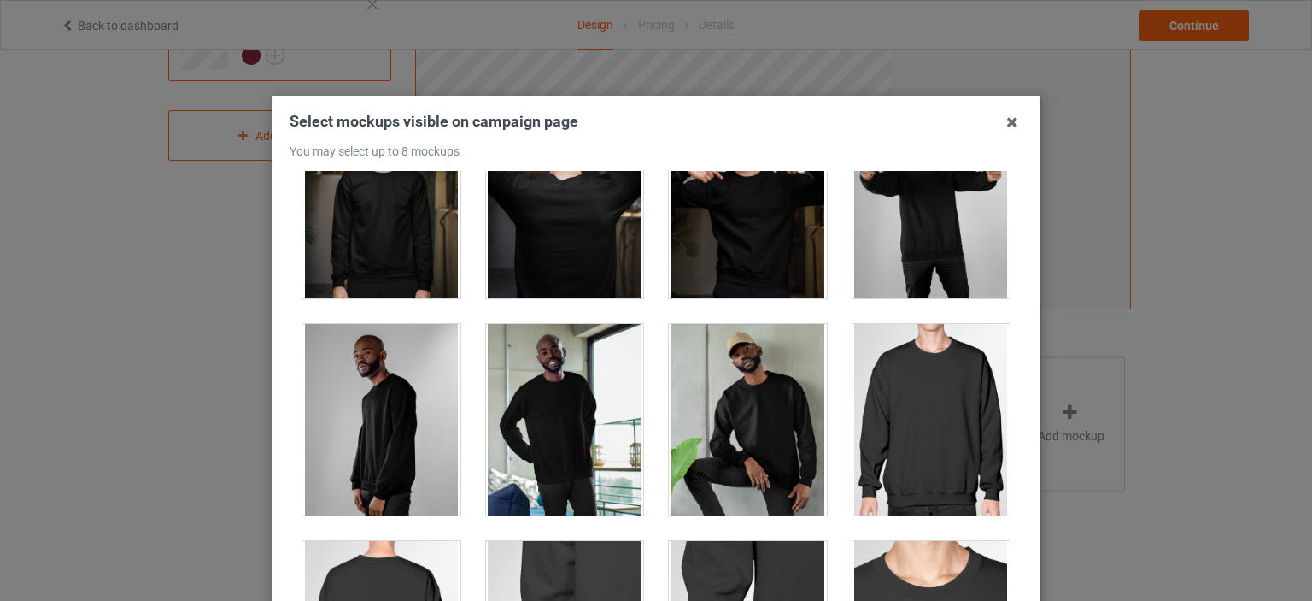
scroll to position [513, 0]
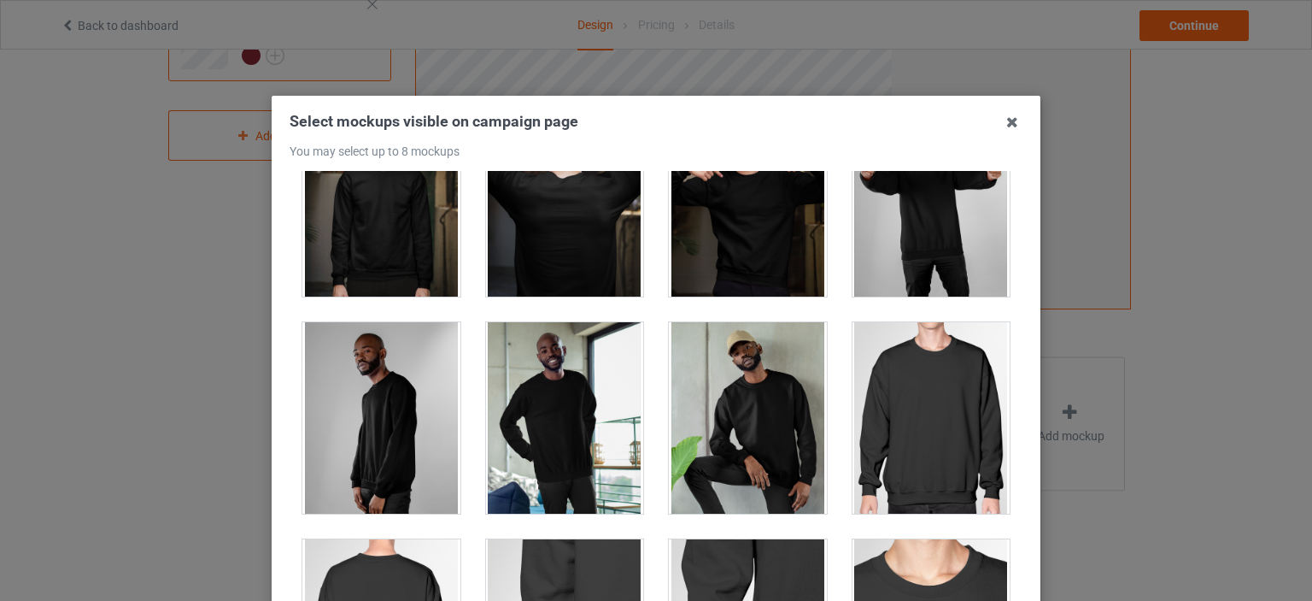
click at [882, 412] on div at bounding box center [932, 417] width 158 height 191
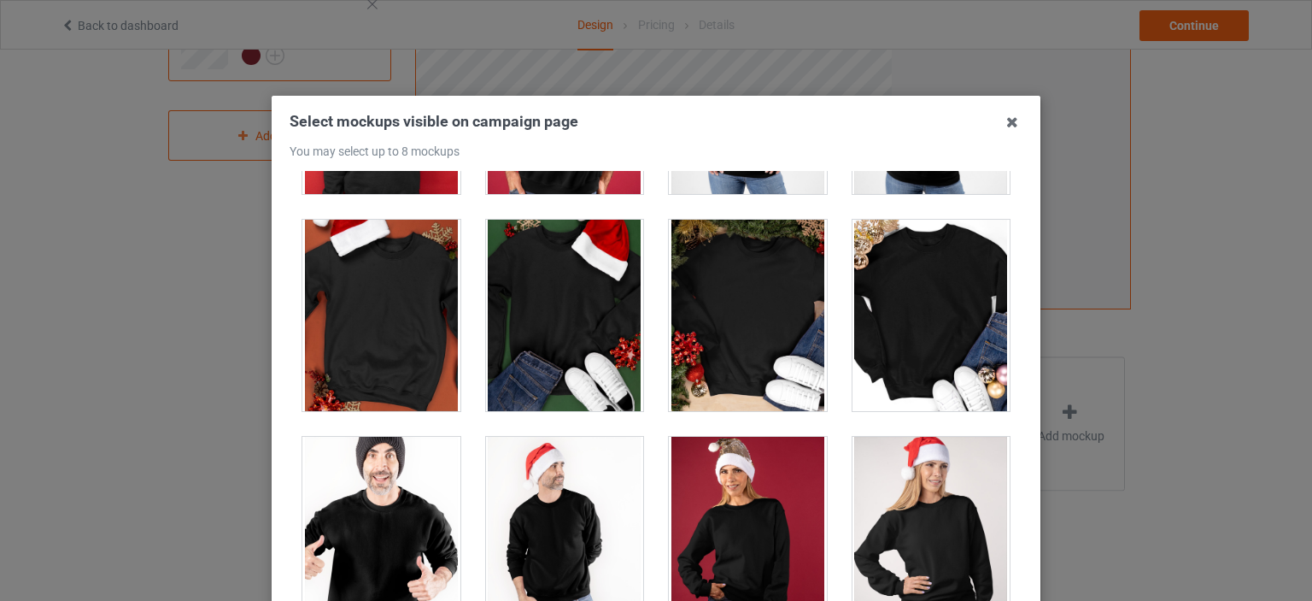
scroll to position [2051, 0]
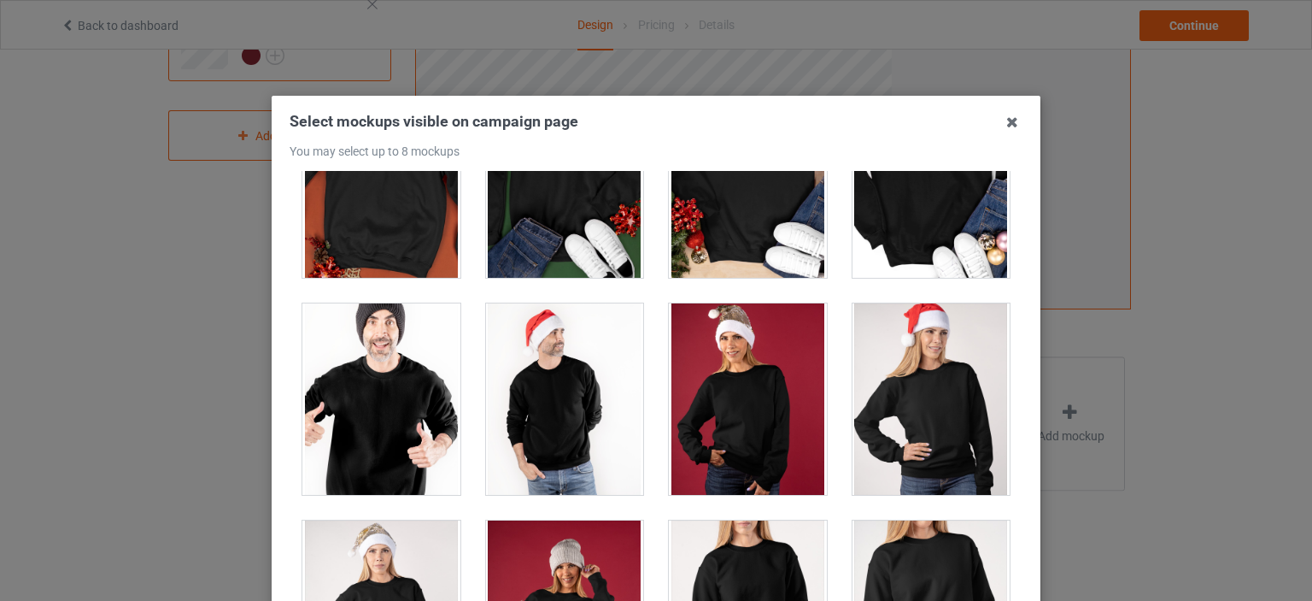
click at [369, 402] on div at bounding box center [381, 398] width 158 height 191
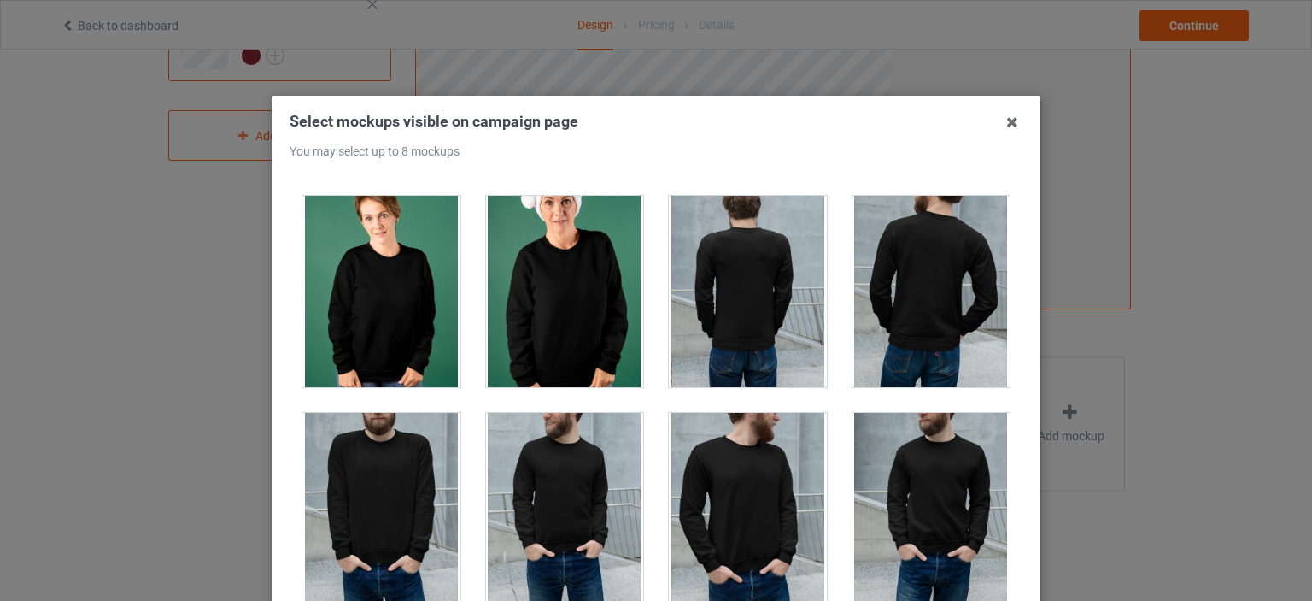
scroll to position [2820, 0]
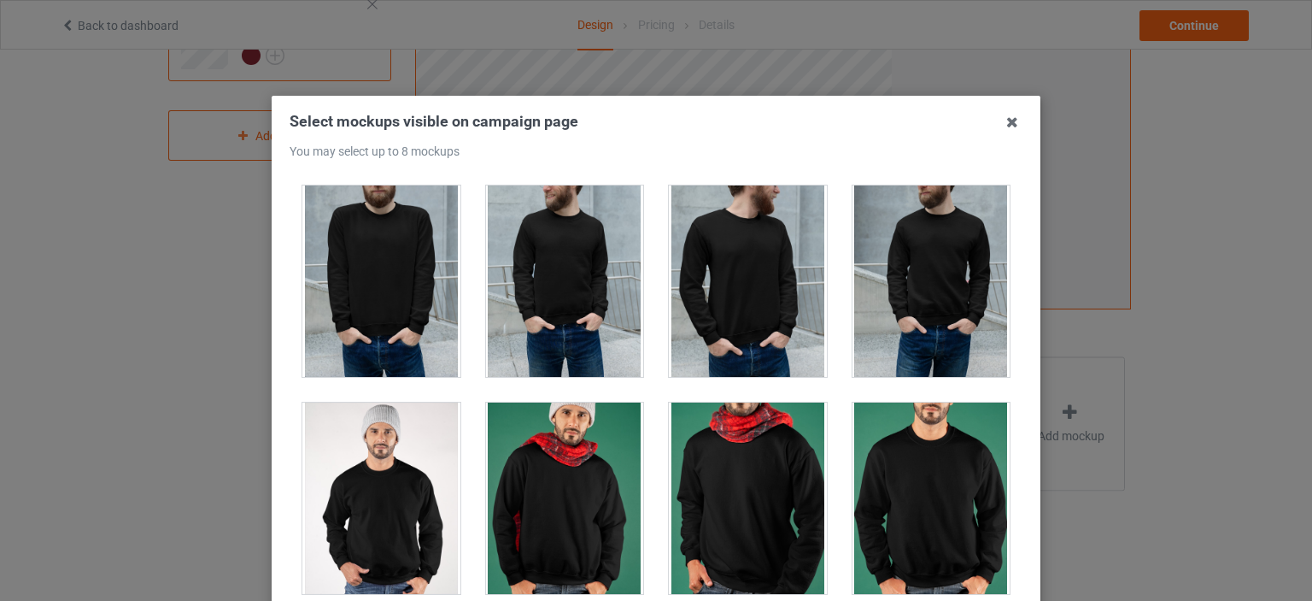
drag, startPoint x: 911, startPoint y: 519, endPoint x: 908, endPoint y: 510, distance: 8.9
click at [913, 515] on div at bounding box center [932, 497] width 158 height 191
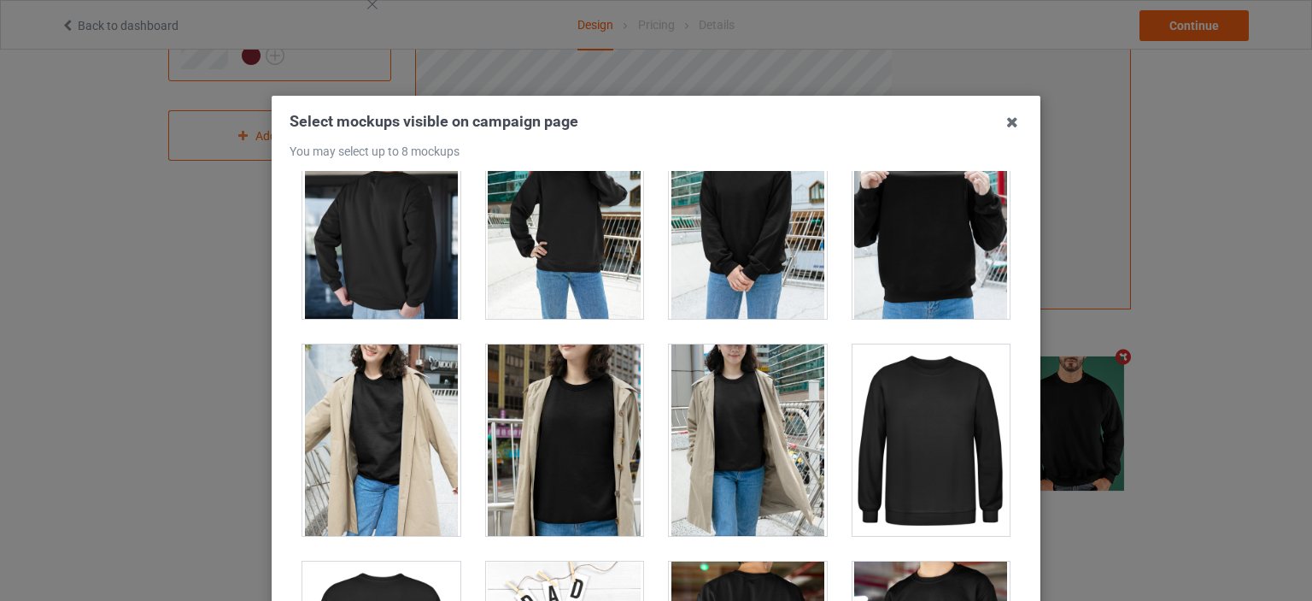
click at [895, 437] on div at bounding box center [932, 439] width 158 height 191
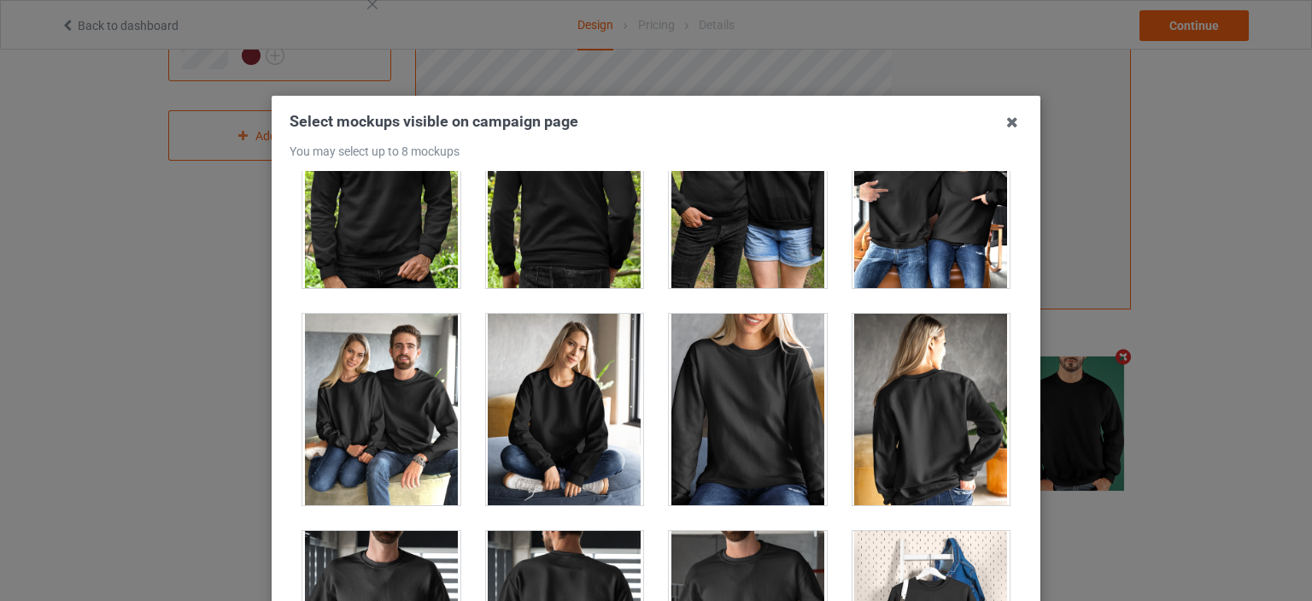
scroll to position [8402, 0]
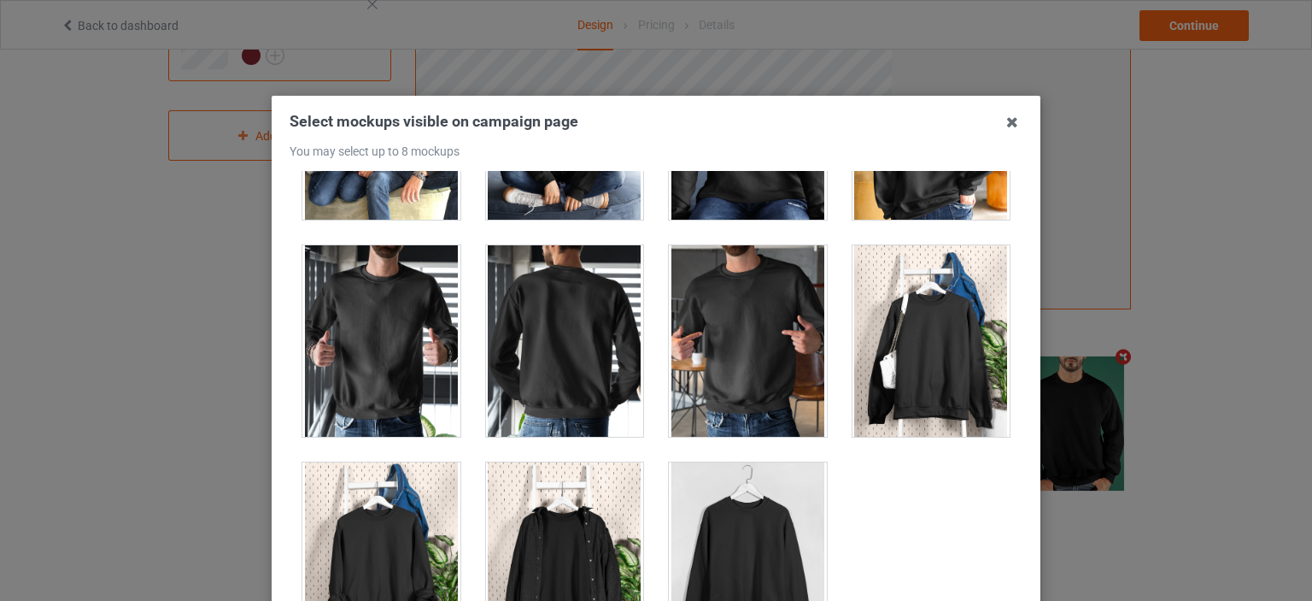
click at [737, 349] on div at bounding box center [748, 340] width 158 height 191
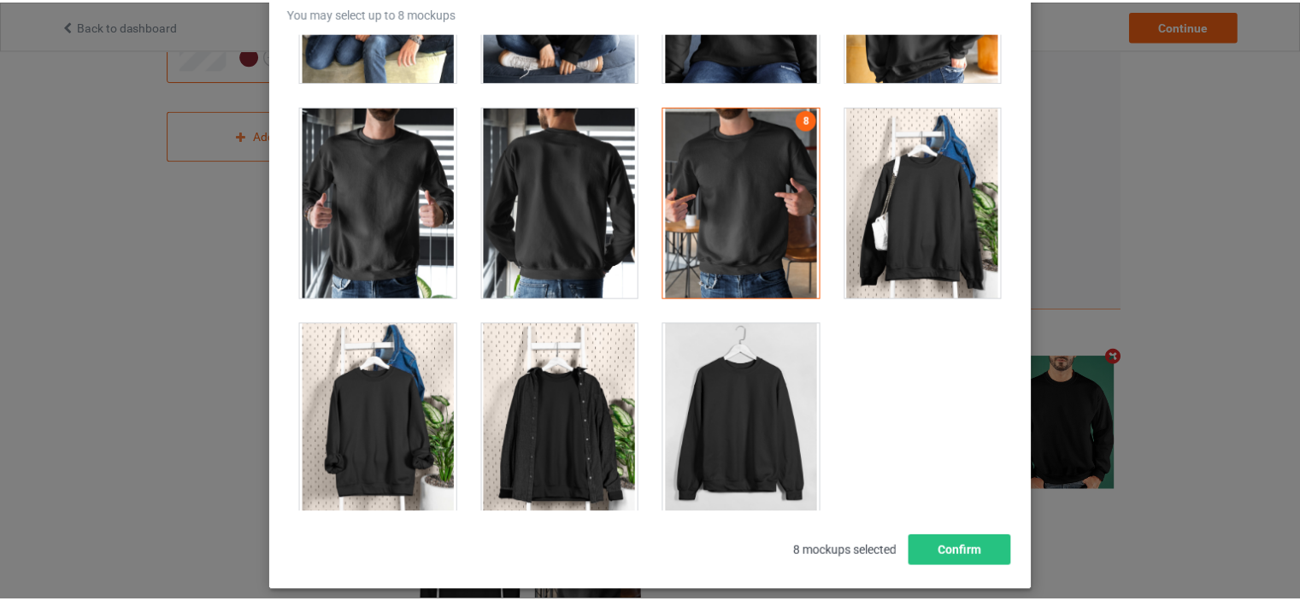
scroll to position [225, 0]
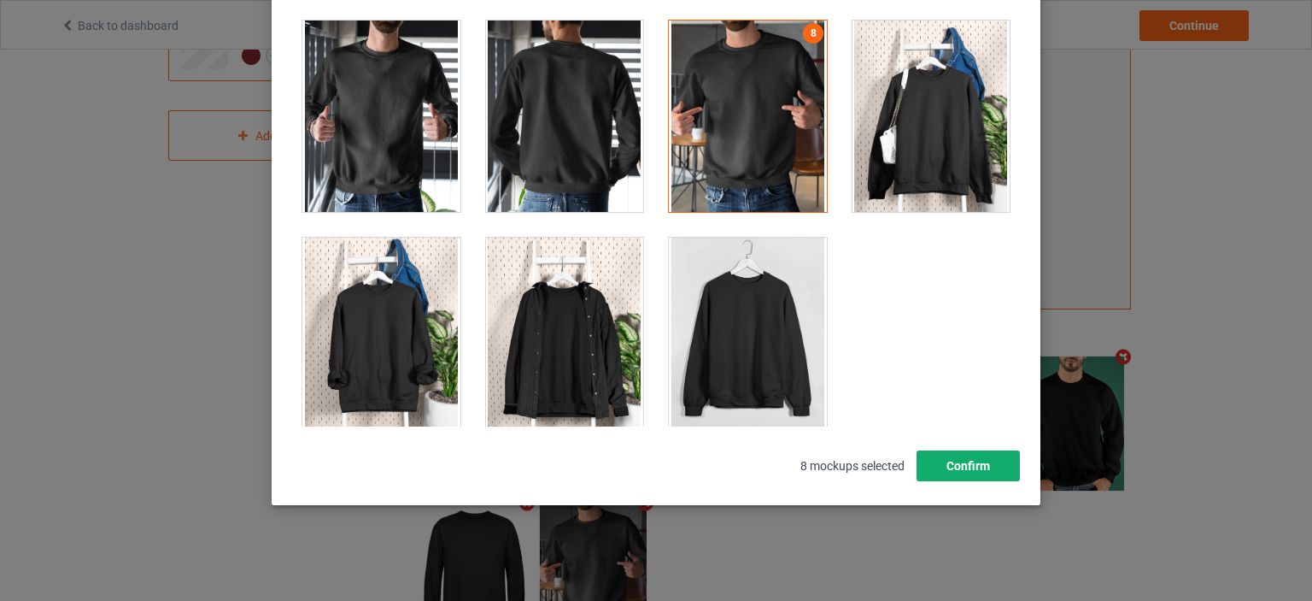
click at [972, 463] on button "Confirm" at bounding box center [968, 465] width 103 height 31
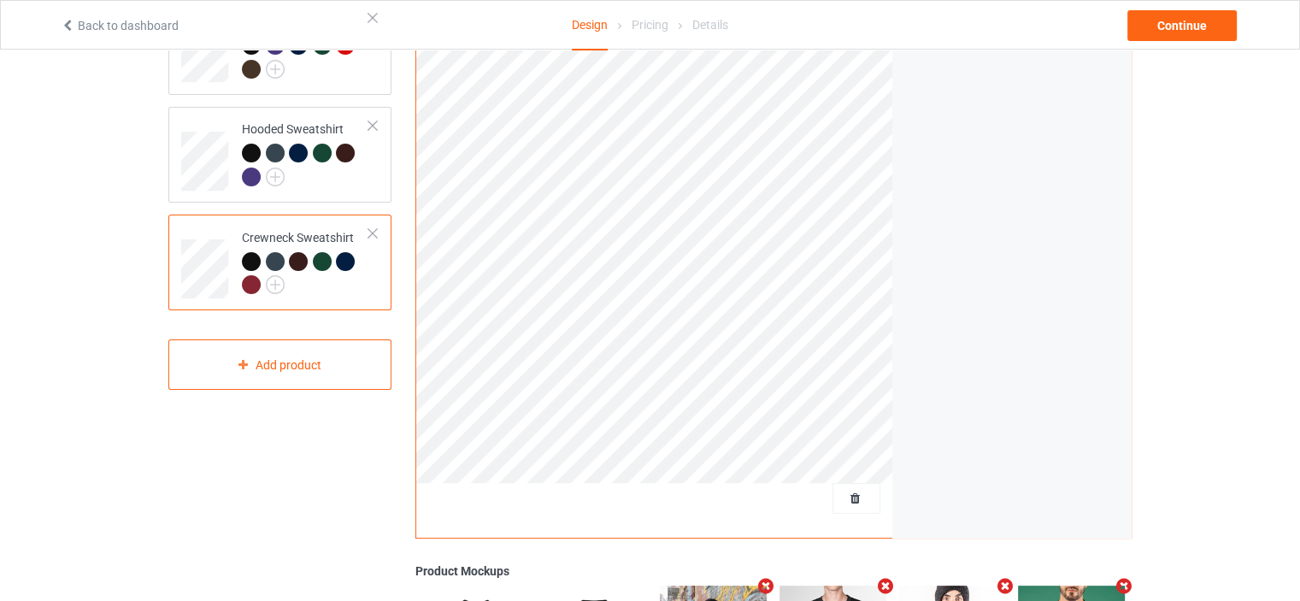
scroll to position [171, 0]
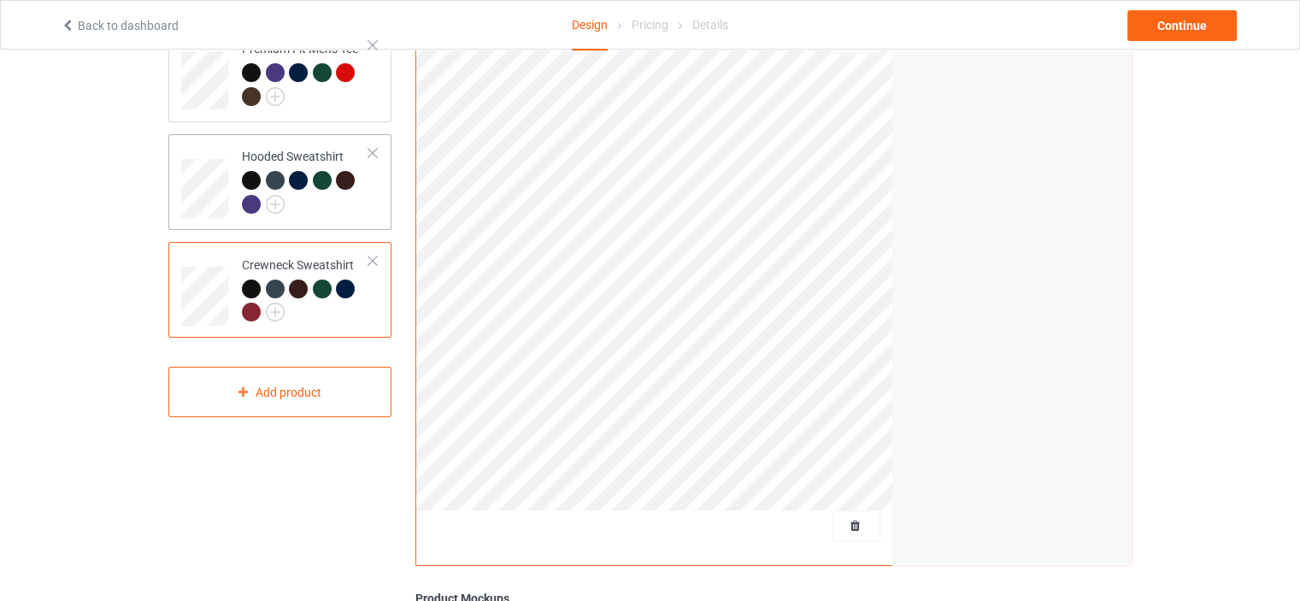
click at [338, 194] on div at bounding box center [348, 183] width 24 height 24
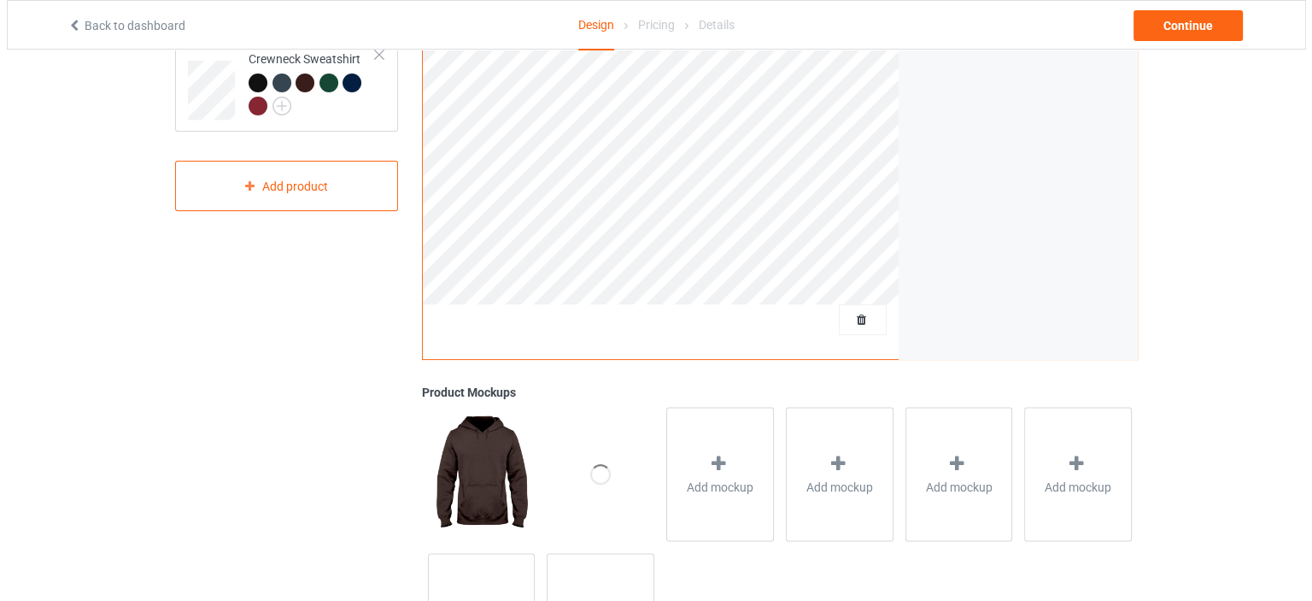
scroll to position [504, 0]
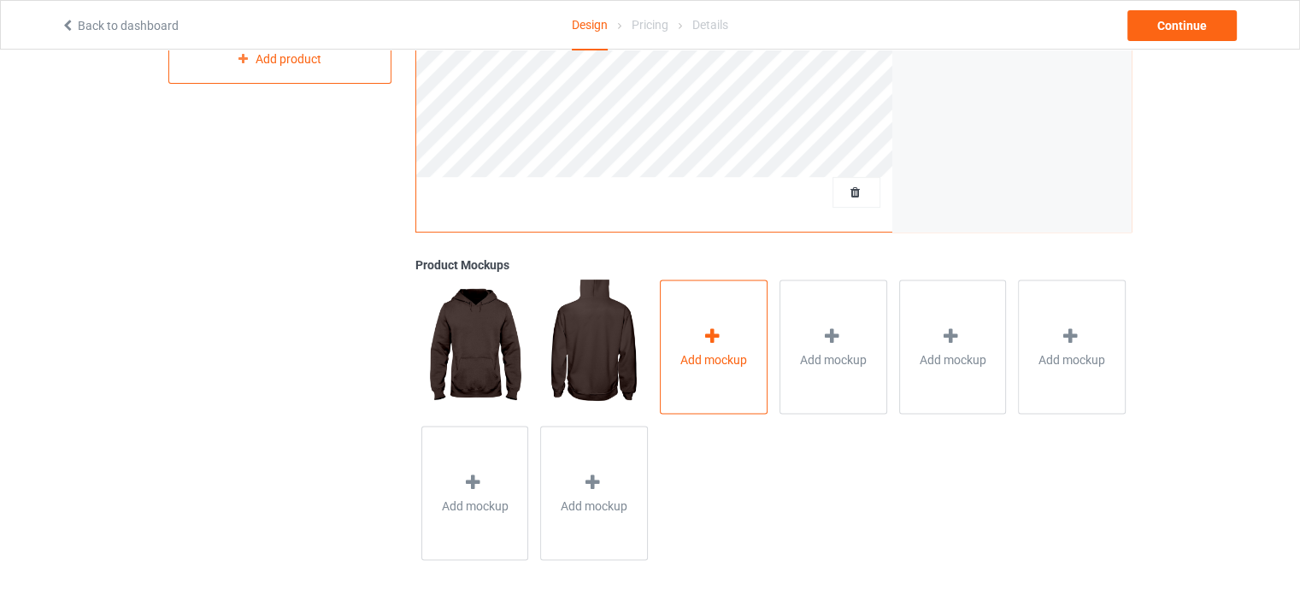
click at [721, 354] on span "Add mockup" at bounding box center [713, 358] width 67 height 17
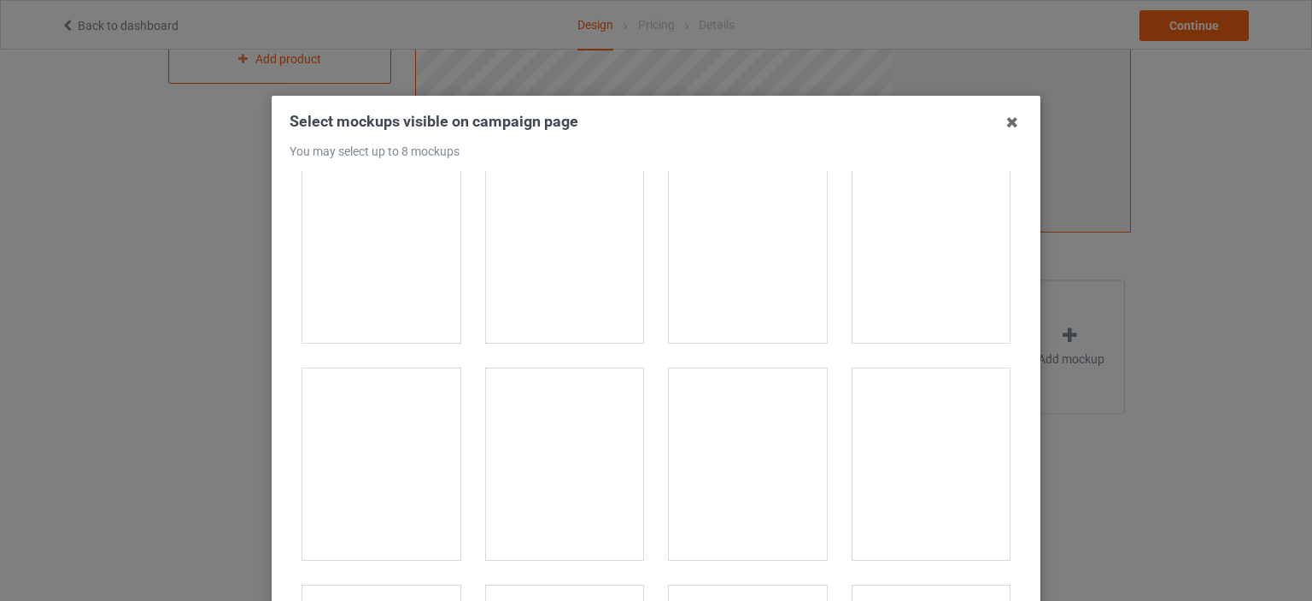
scroll to position [598, 0]
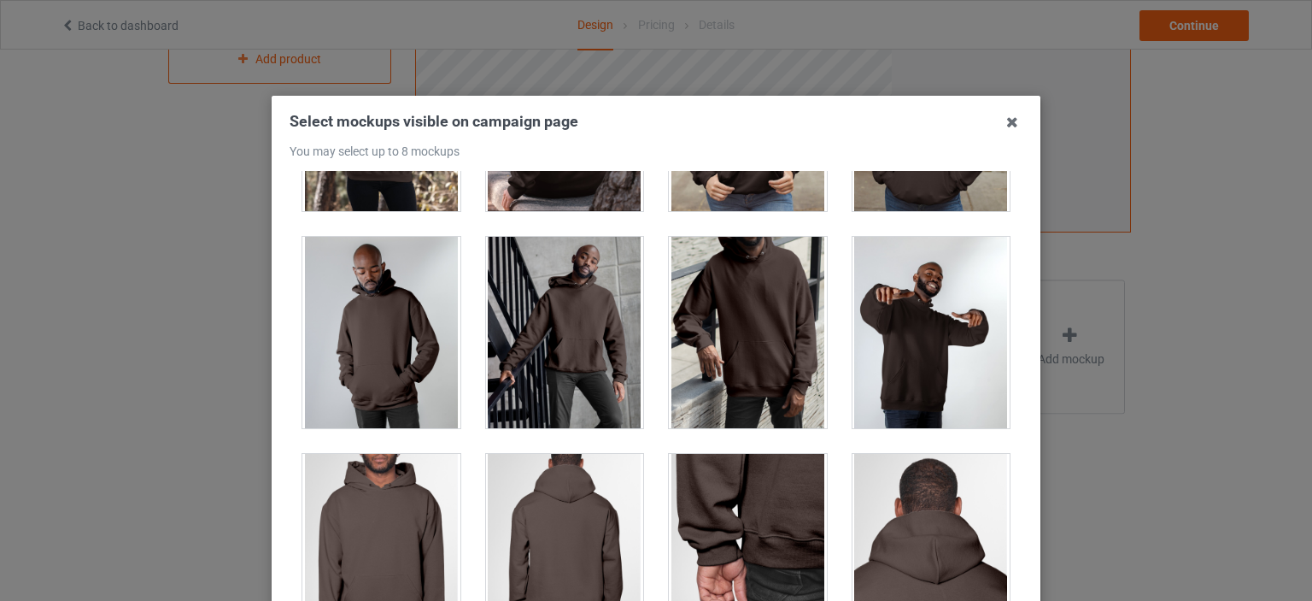
click at [725, 328] on div at bounding box center [748, 332] width 158 height 191
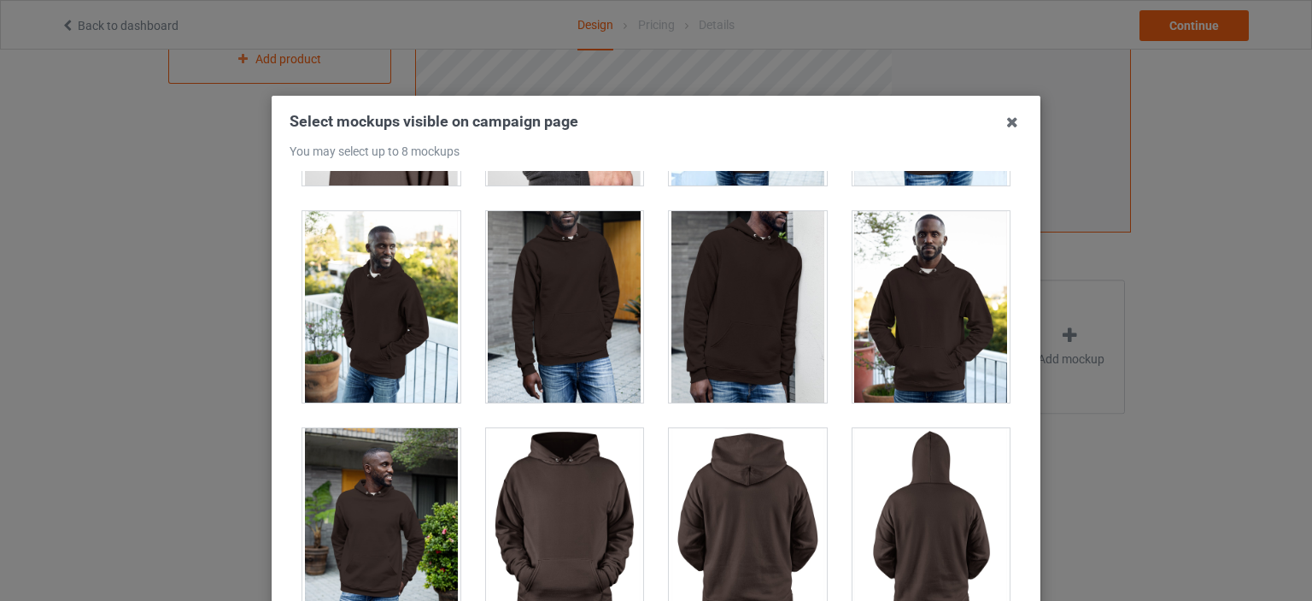
click at [919, 361] on div at bounding box center [932, 306] width 158 height 191
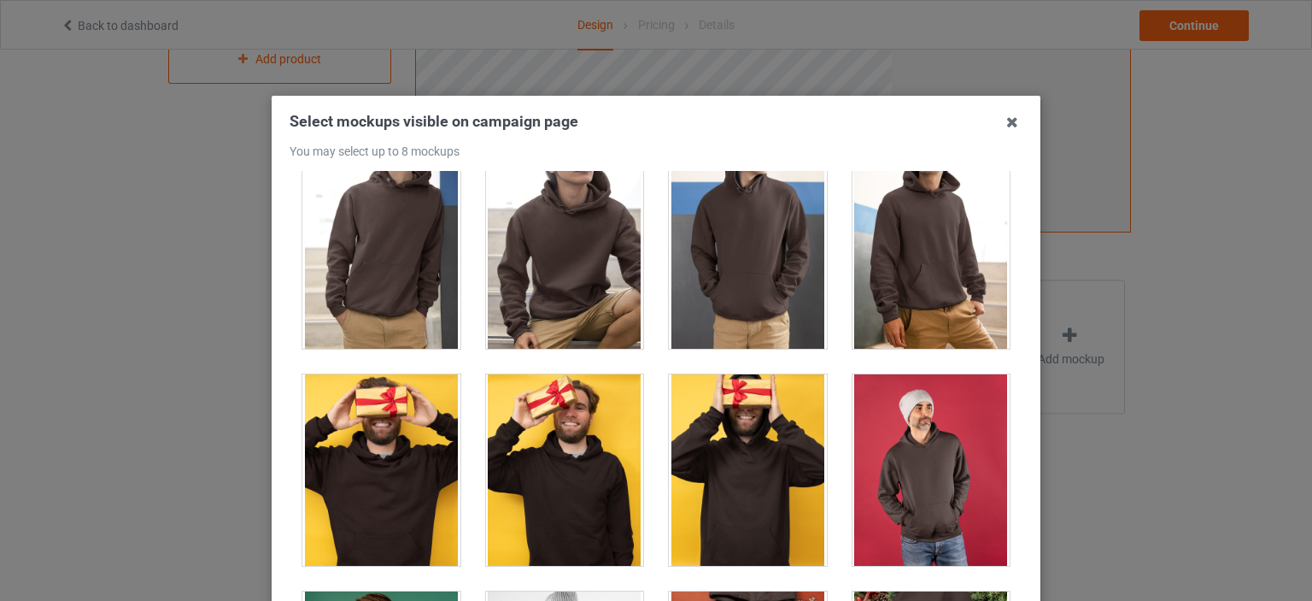
scroll to position [3161, 0]
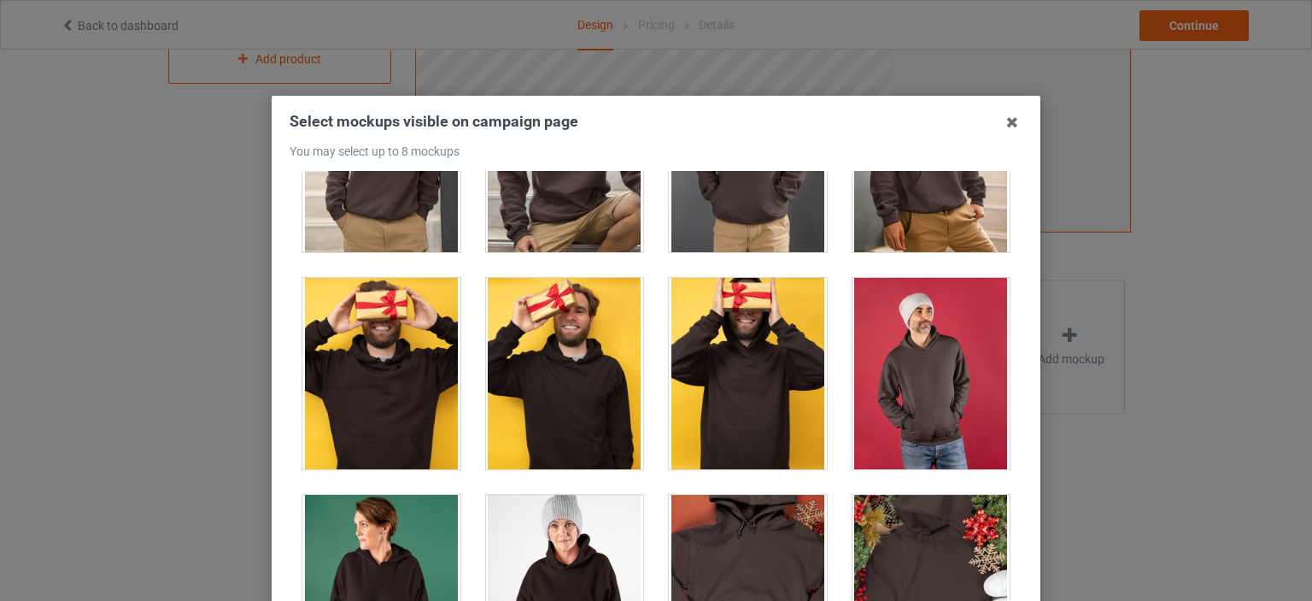
click at [871, 382] on div at bounding box center [932, 373] width 158 height 191
click at [613, 394] on div at bounding box center [565, 373] width 158 height 191
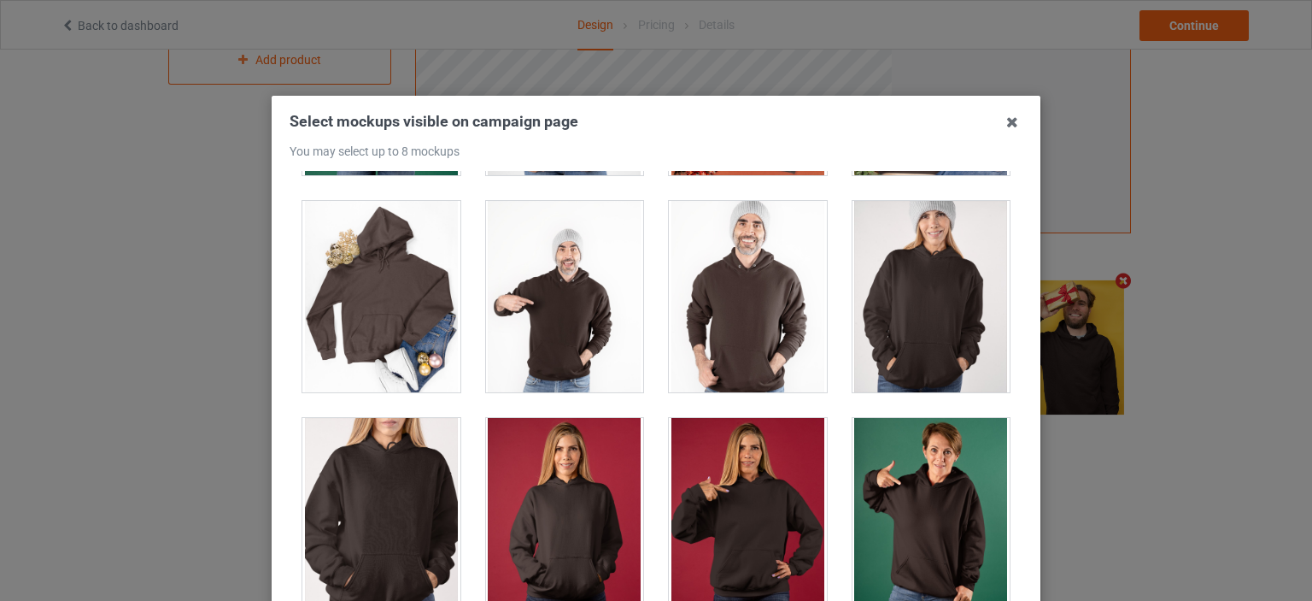
scroll to position [3674, 0]
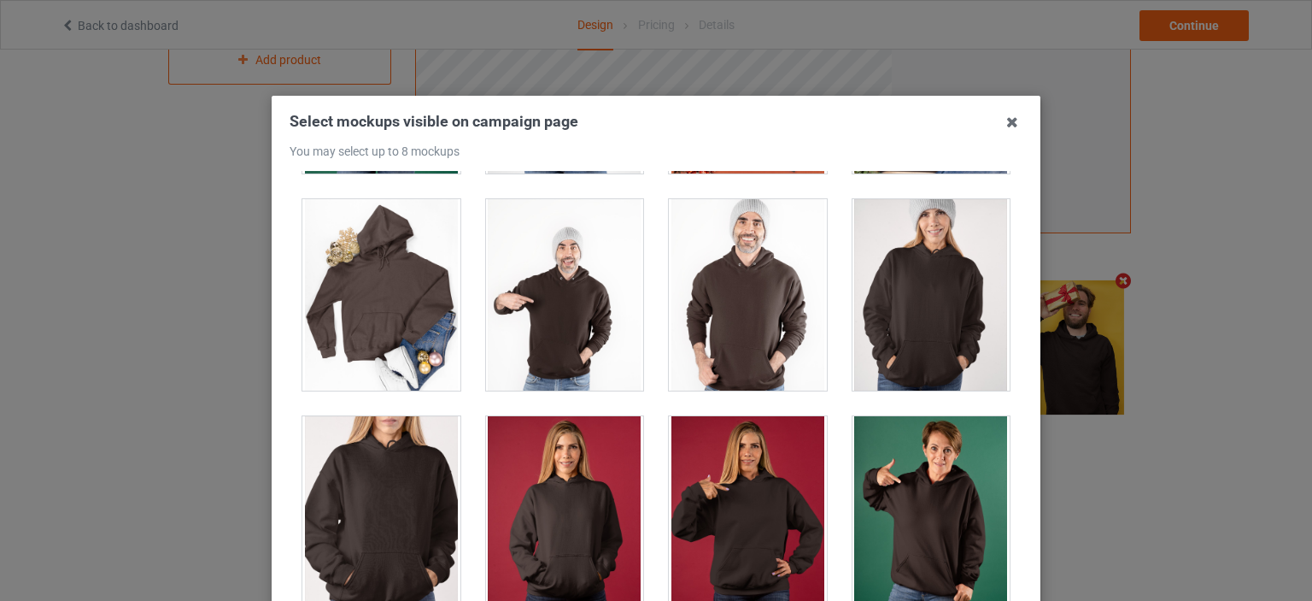
click at [735, 359] on div at bounding box center [748, 294] width 158 height 191
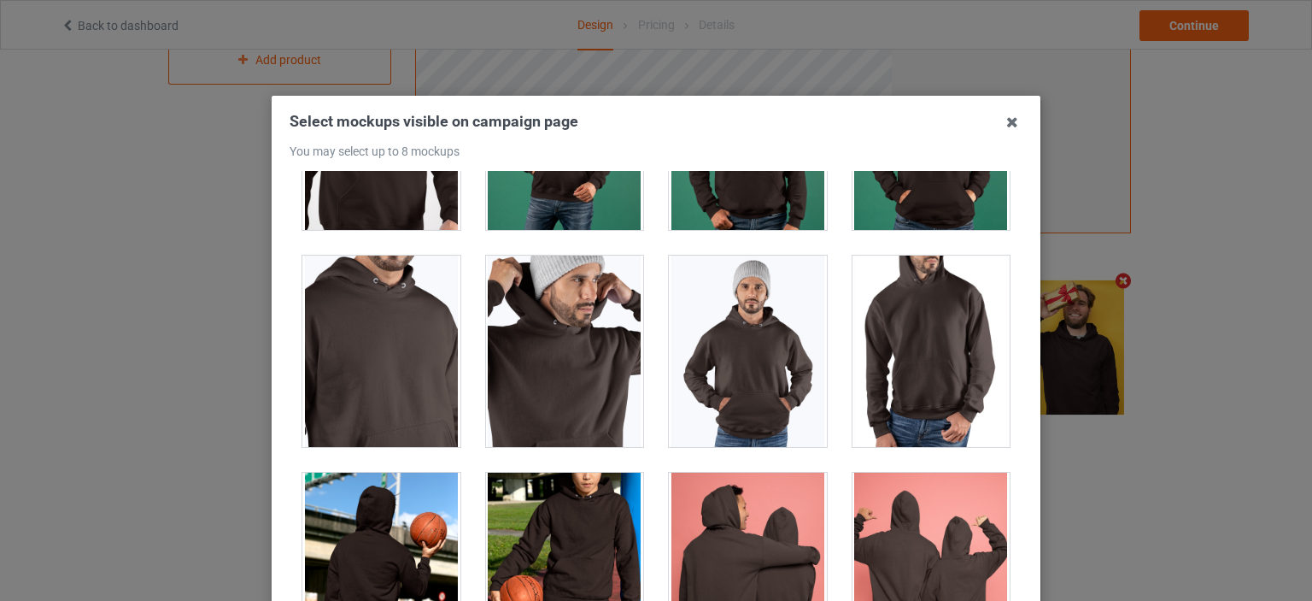
scroll to position [5725, 0]
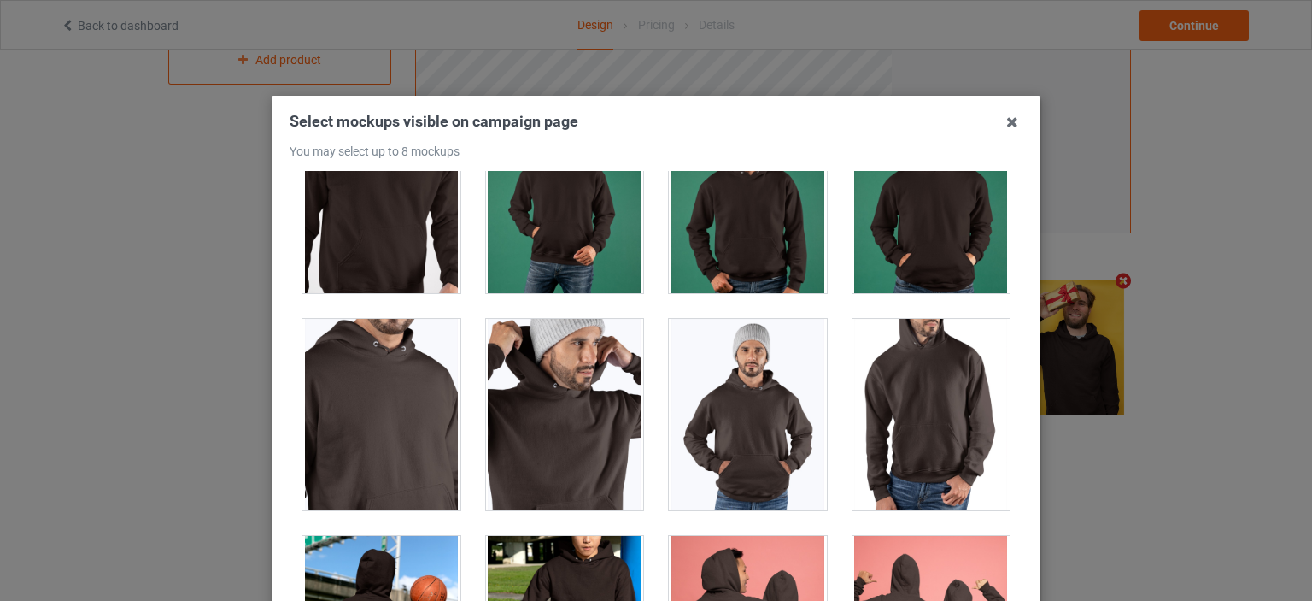
click at [883, 371] on div at bounding box center [932, 414] width 158 height 191
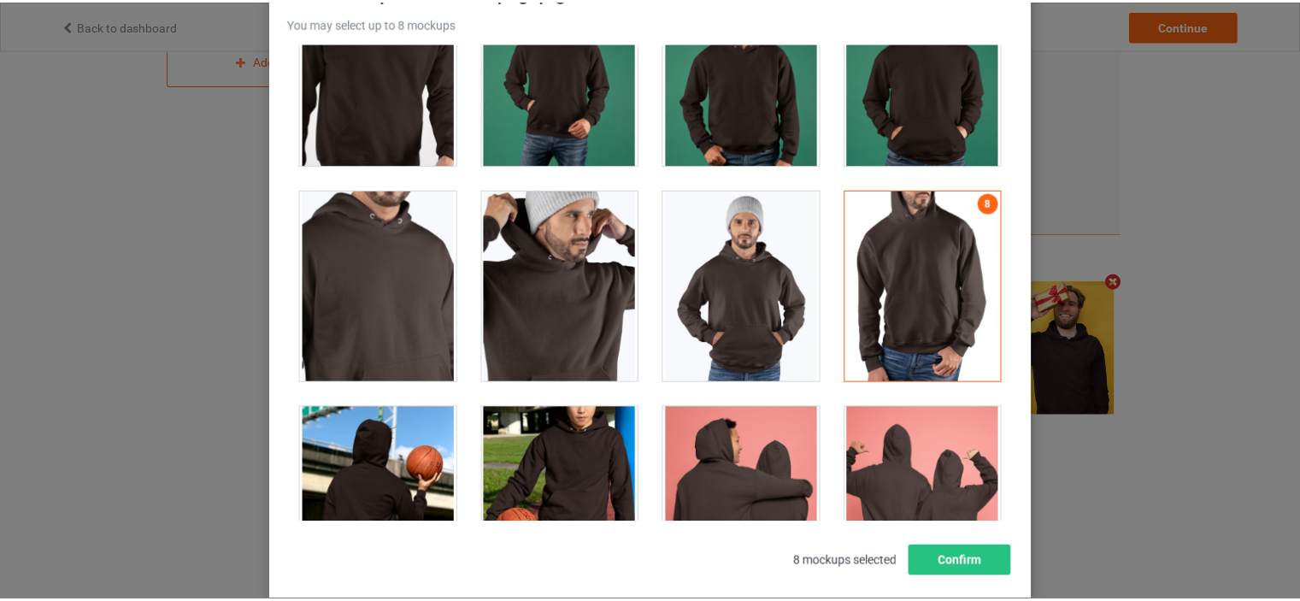
scroll to position [225, 0]
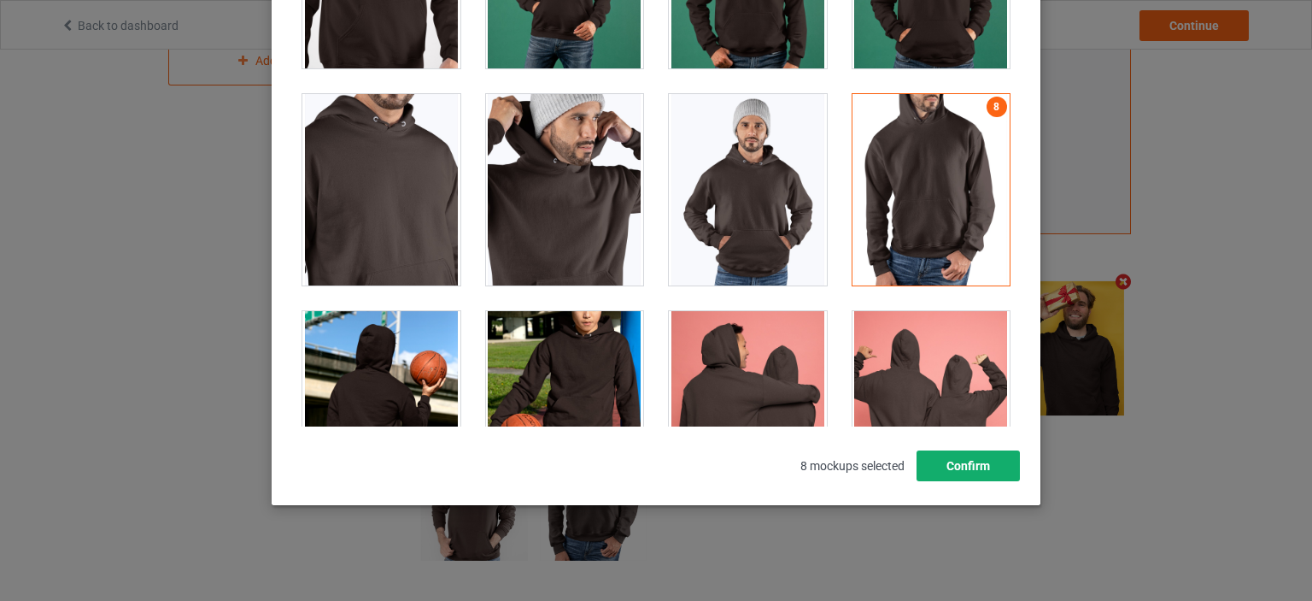
click at [961, 466] on button "Confirm" at bounding box center [968, 465] width 103 height 31
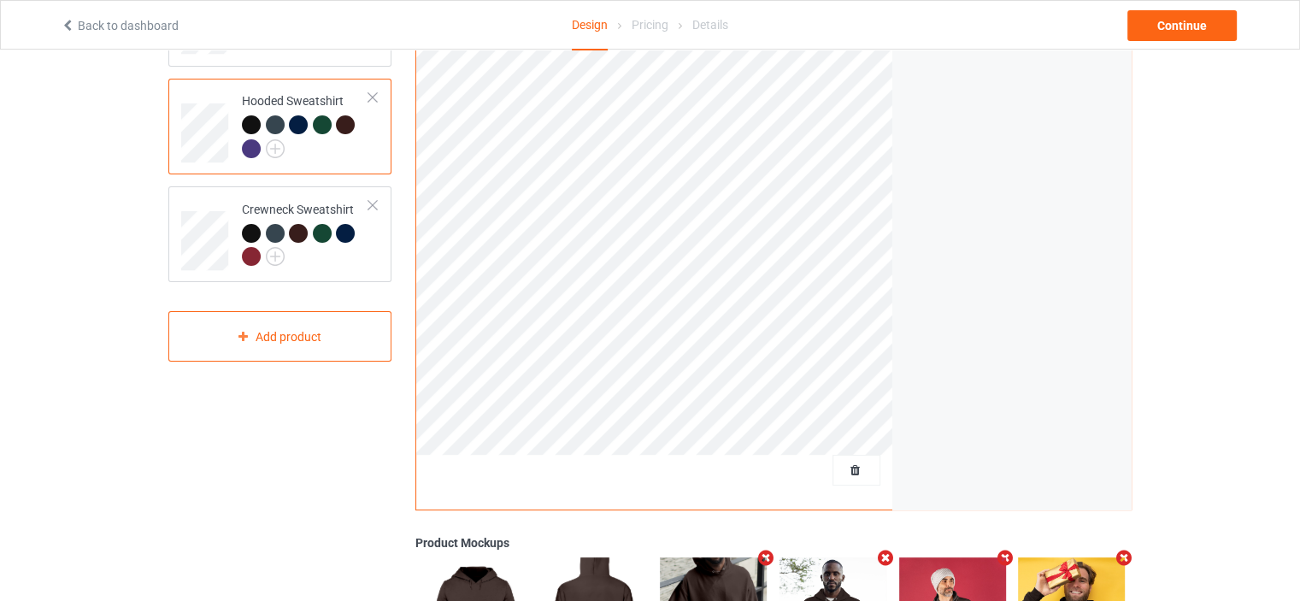
scroll to position [161, 0]
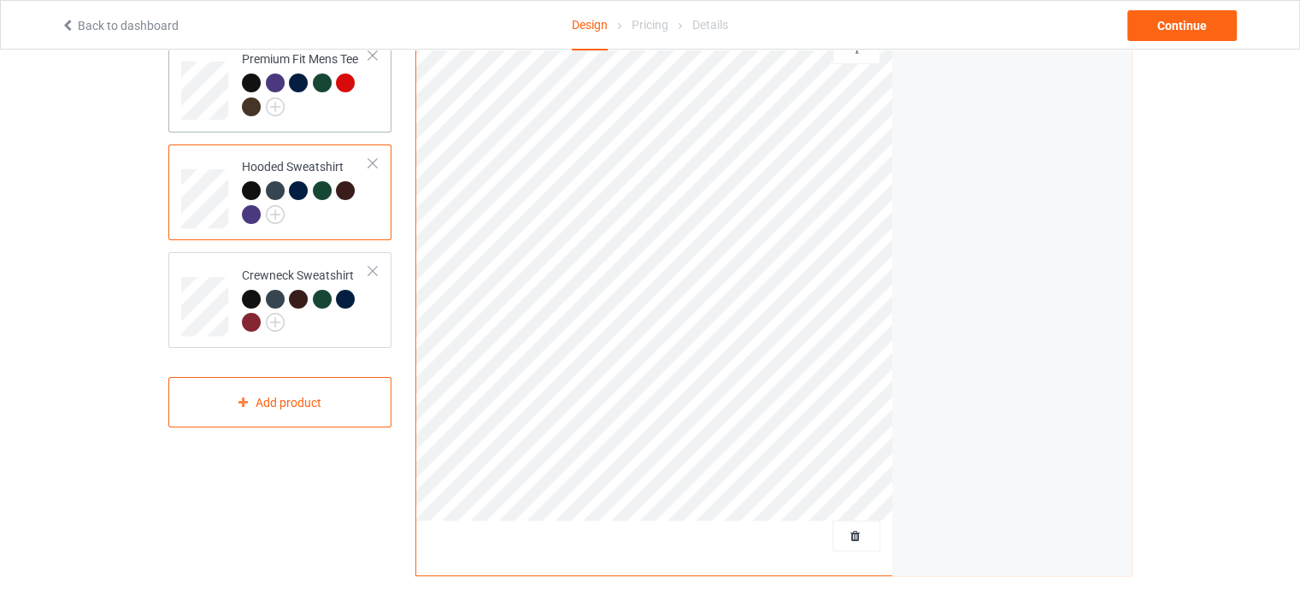
click at [349, 126] on div "Premium Fit Mens Tee" at bounding box center [279, 85] width 223 height 96
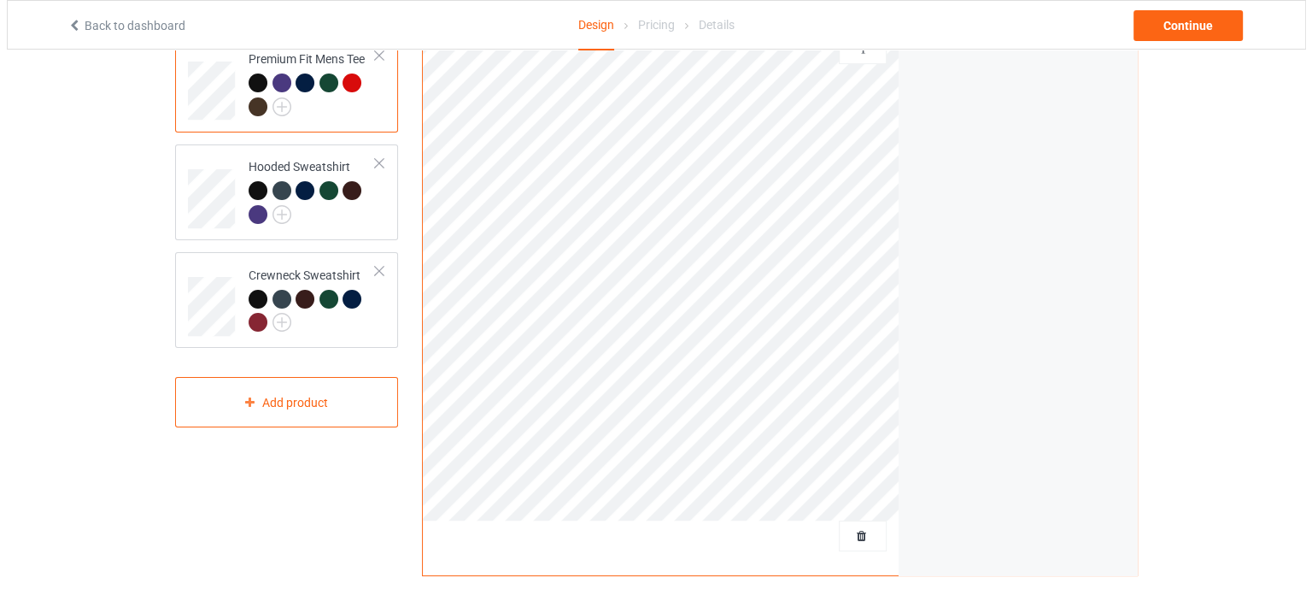
scroll to position [502, 0]
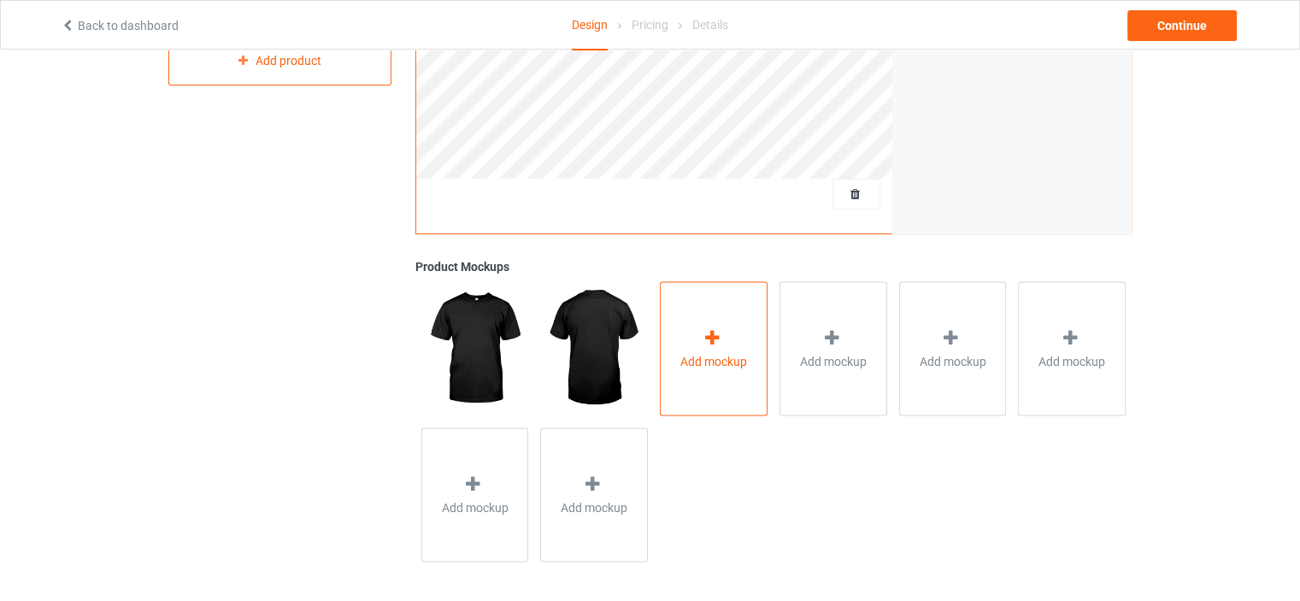
click at [691, 331] on div "Add mockup" at bounding box center [714, 348] width 108 height 134
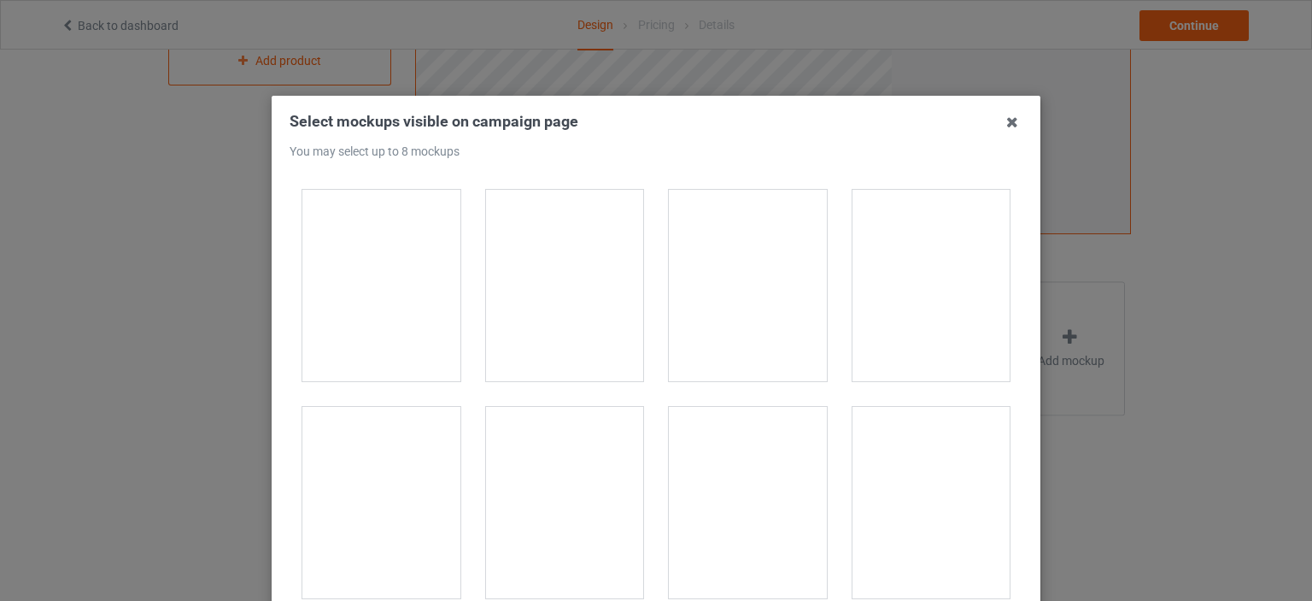
scroll to position [598, 0]
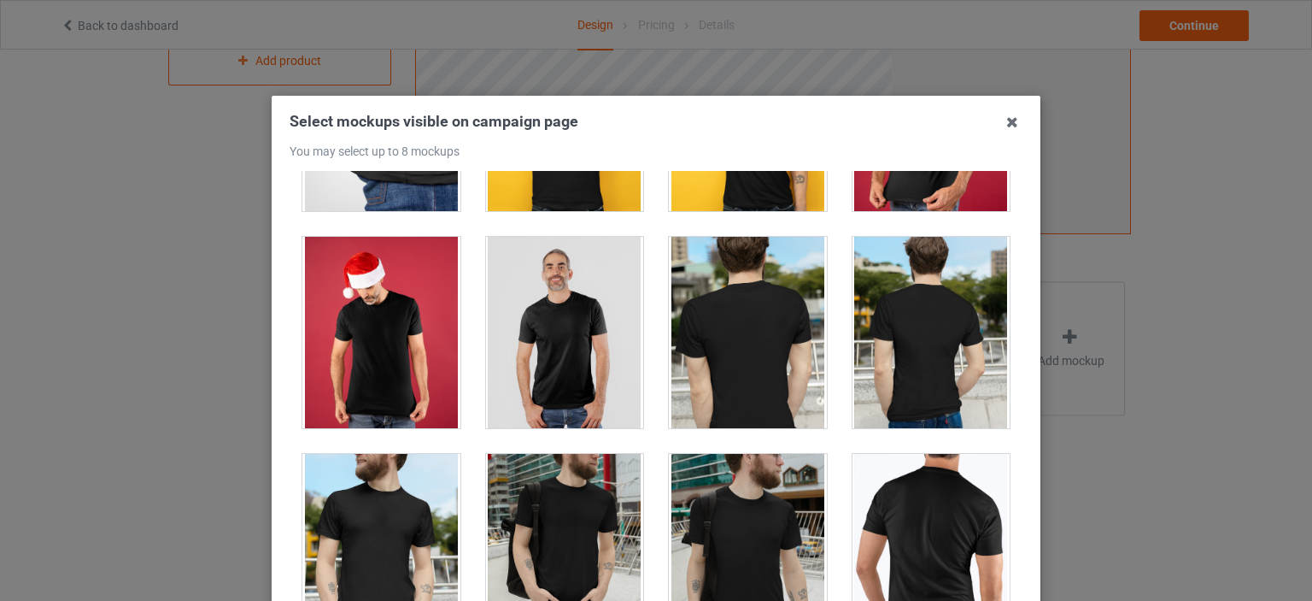
click at [557, 365] on div at bounding box center [565, 332] width 158 height 191
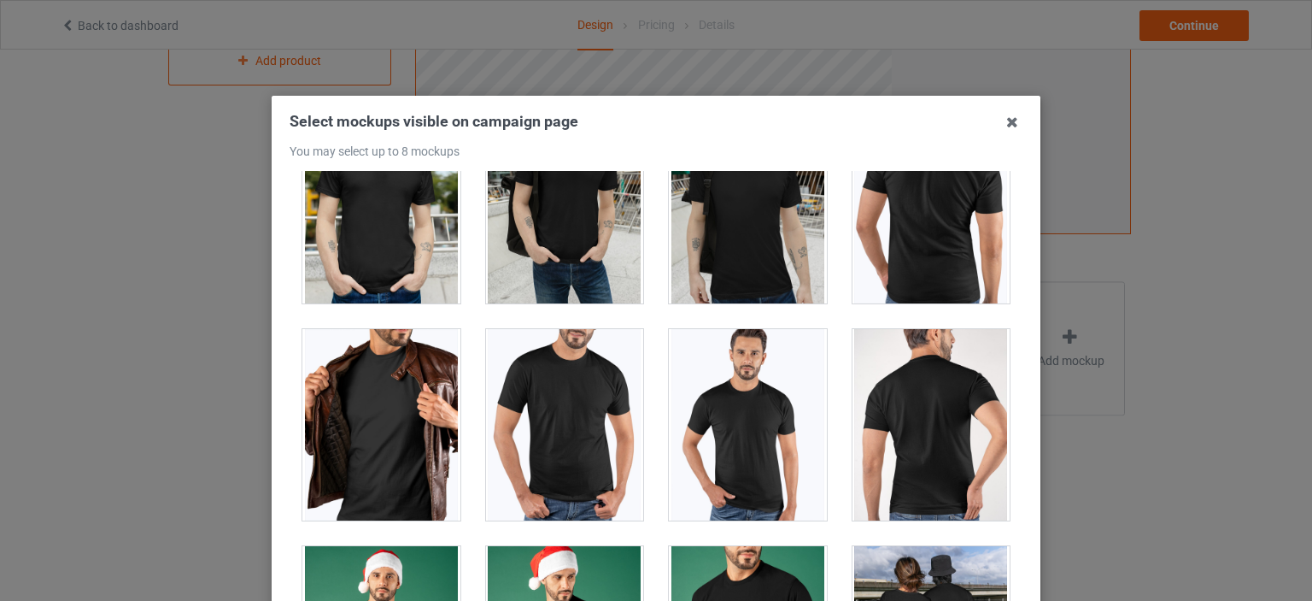
click at [606, 446] on div at bounding box center [565, 424] width 158 height 191
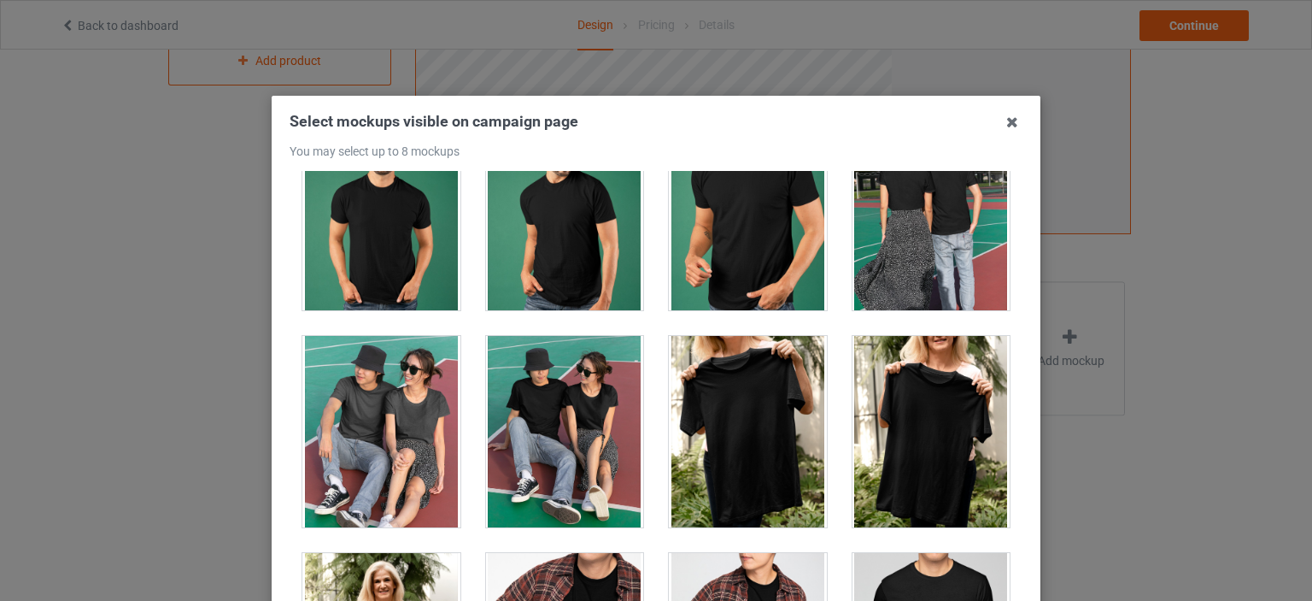
click at [682, 404] on div at bounding box center [748, 431] width 158 height 191
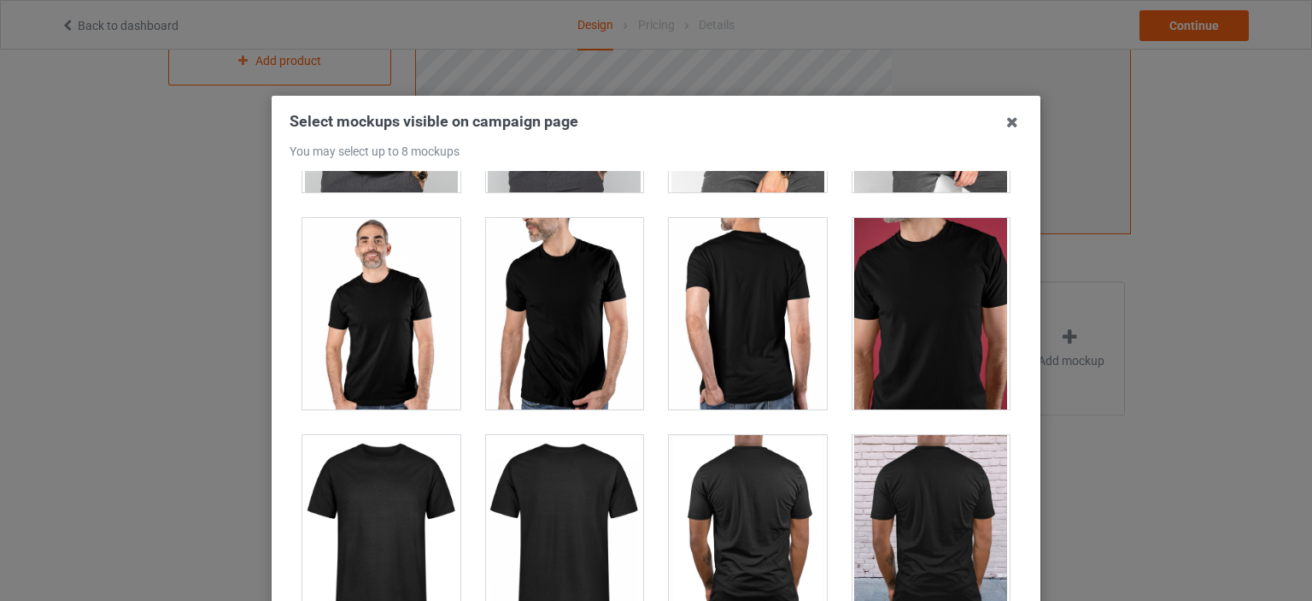
click at [405, 250] on div at bounding box center [381, 313] width 158 height 191
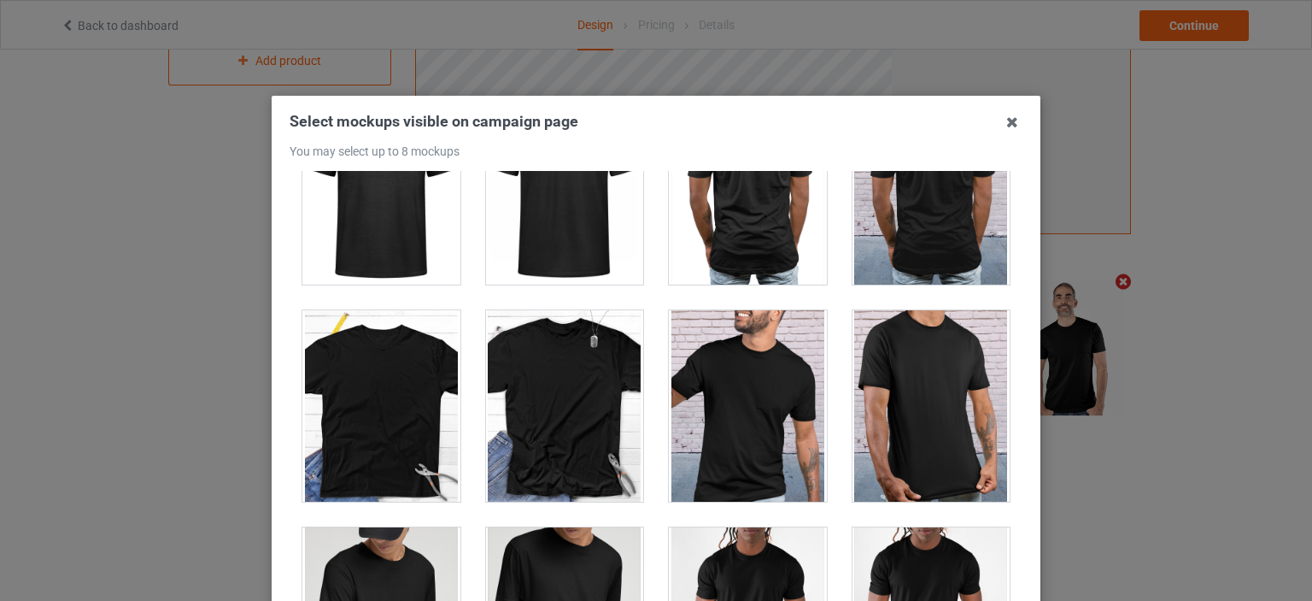
scroll to position [2649, 0]
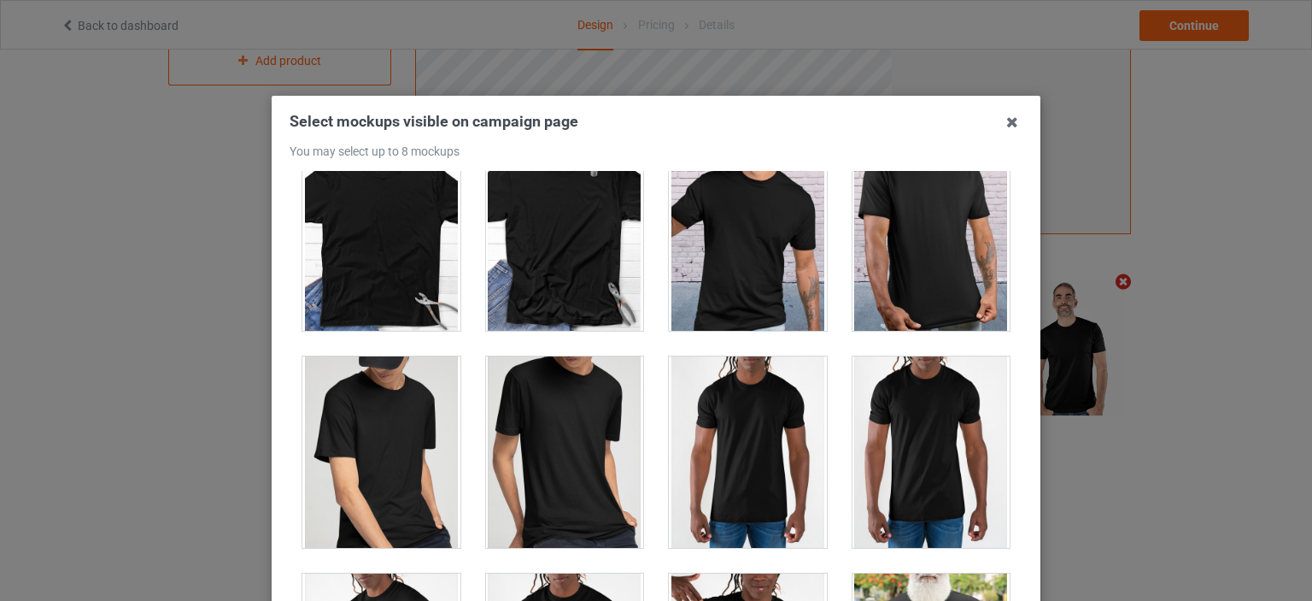
click at [880, 442] on div at bounding box center [932, 451] width 158 height 191
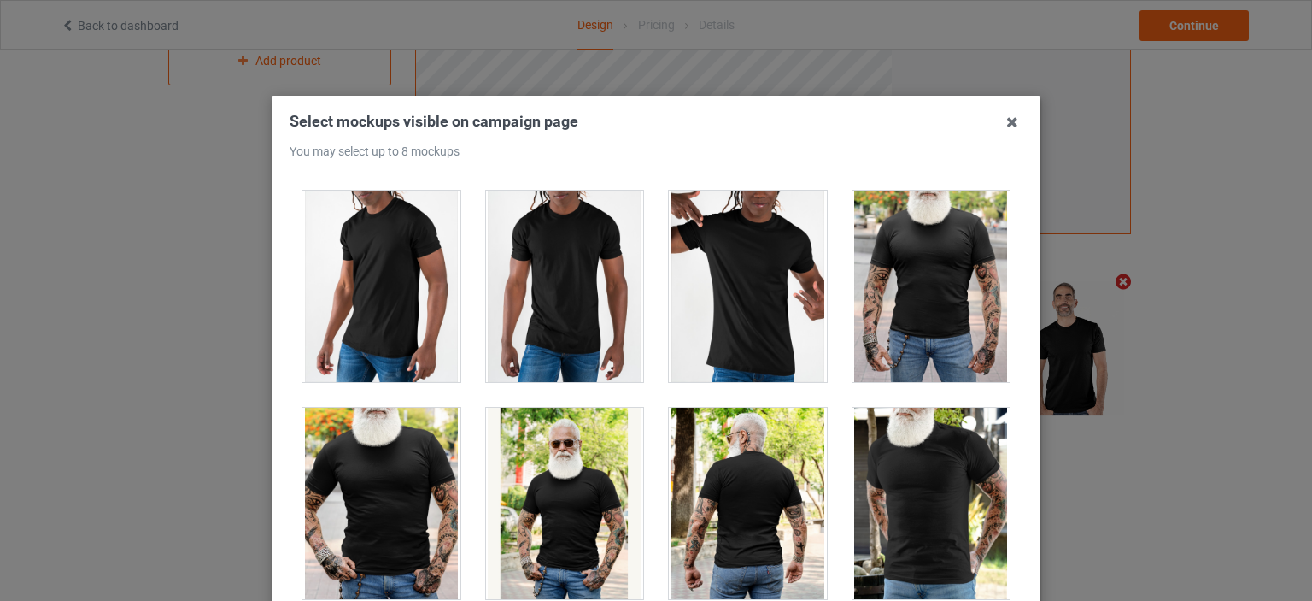
scroll to position [3161, 0]
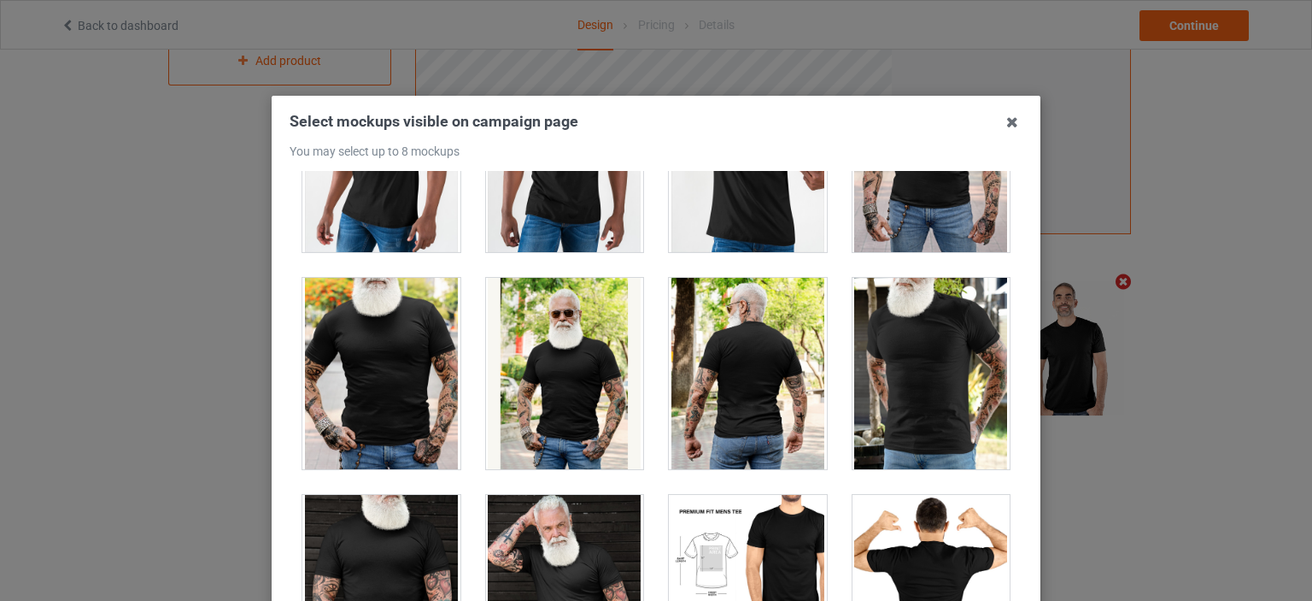
click at [885, 382] on div at bounding box center [932, 373] width 158 height 191
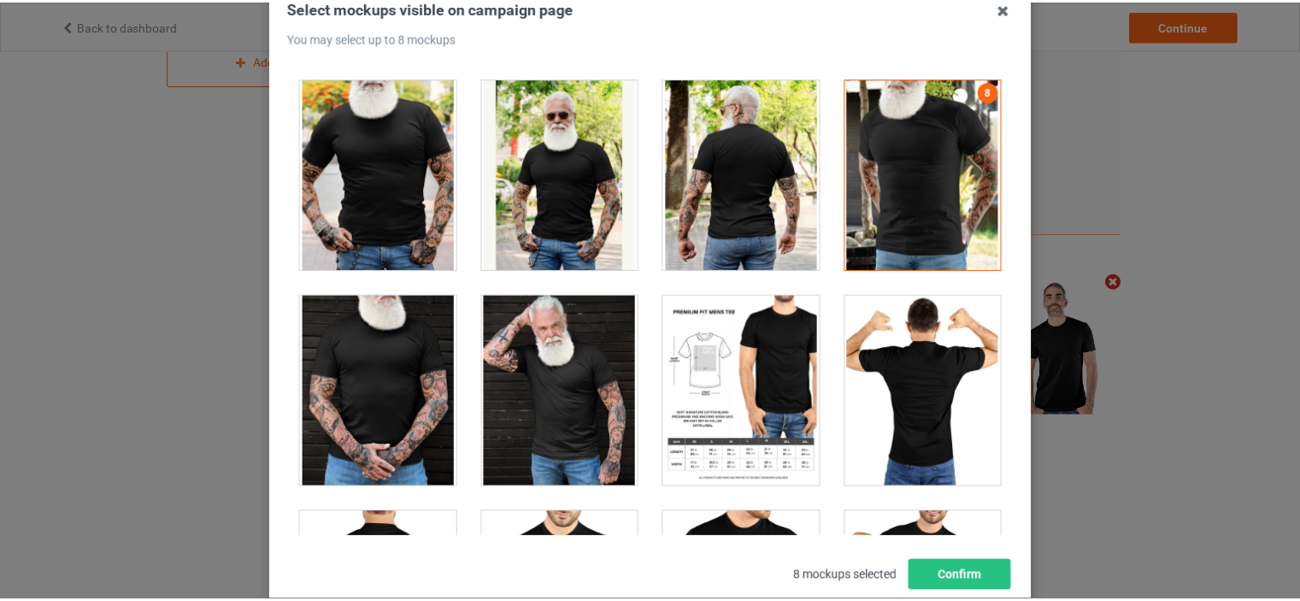
scroll to position [225, 0]
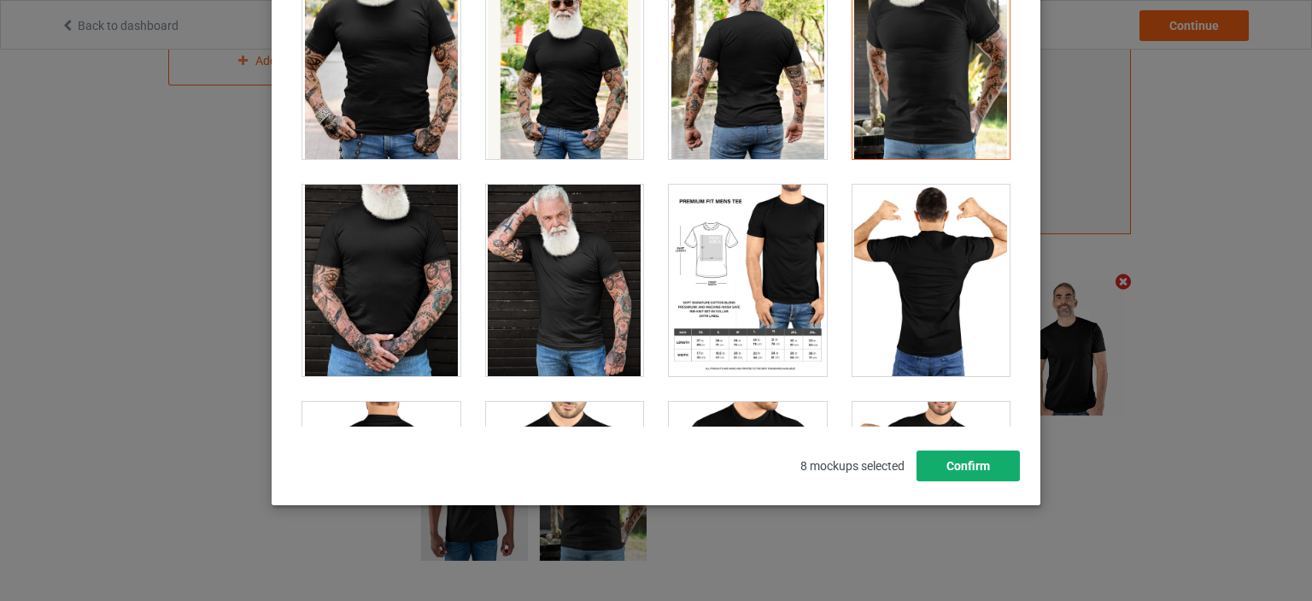
click at [933, 476] on button "Confirm" at bounding box center [968, 465] width 103 height 31
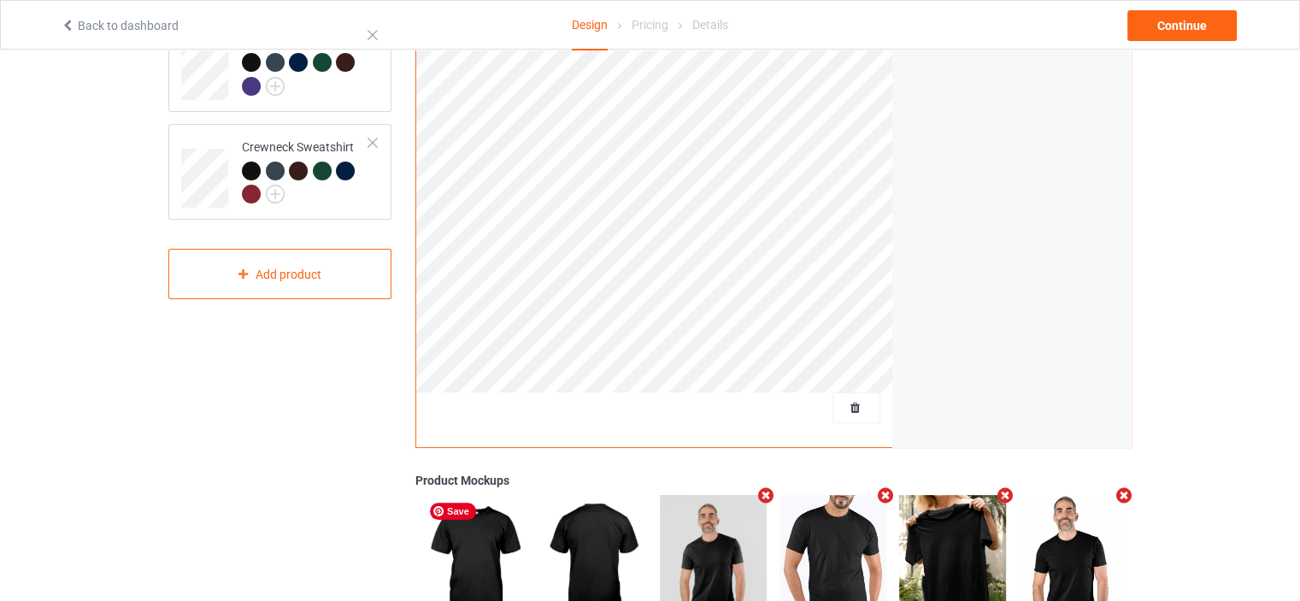
scroll to position [75, 0]
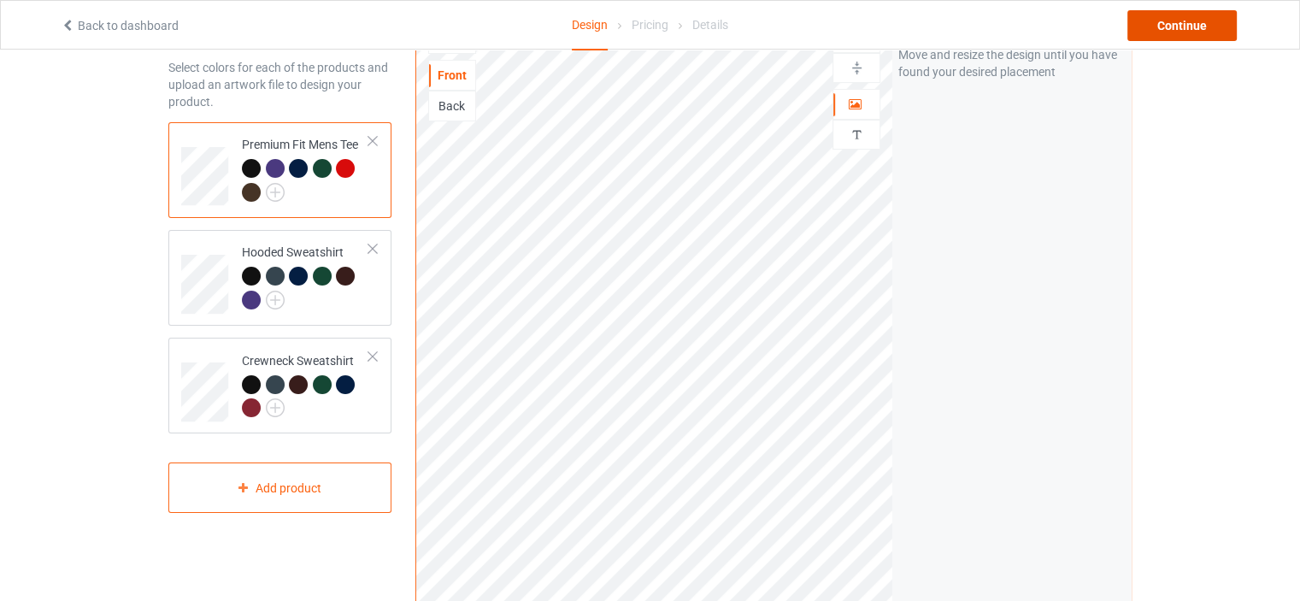
click at [1162, 25] on div "Continue" at bounding box center [1181, 25] width 109 height 31
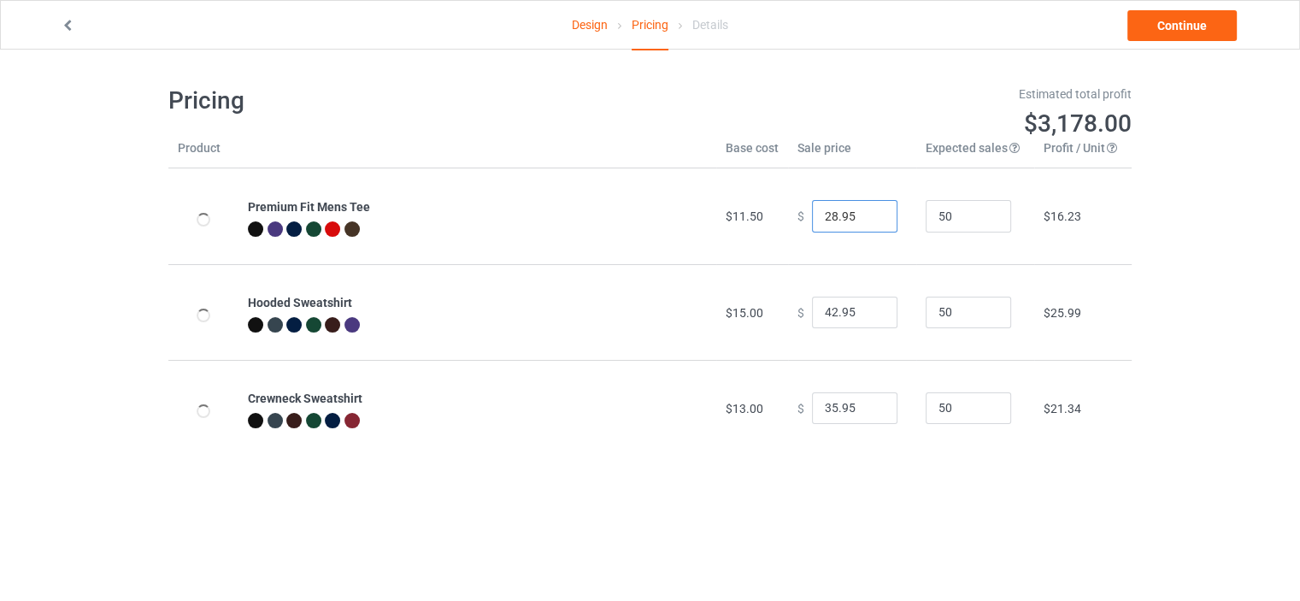
click at [827, 223] on input "28.95" at bounding box center [854, 216] width 85 height 32
type input "19.95"
click at [825, 320] on input "42.95" at bounding box center [854, 312] width 85 height 32
type input "31.95"
click at [829, 413] on input "35.95" at bounding box center [854, 408] width 85 height 32
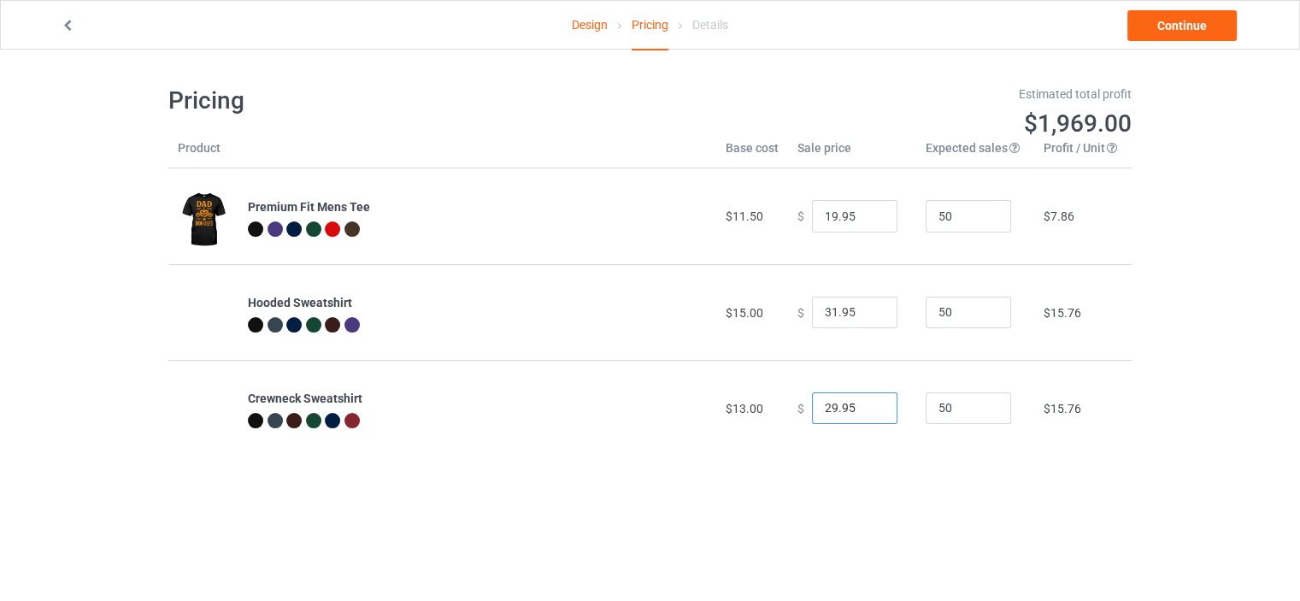
type input "29.95"
click at [825, 317] on input "31.95" at bounding box center [854, 312] width 85 height 32
type input "22.95"
click at [826, 409] on input "29.95" at bounding box center [854, 408] width 85 height 32
type input "22.95"
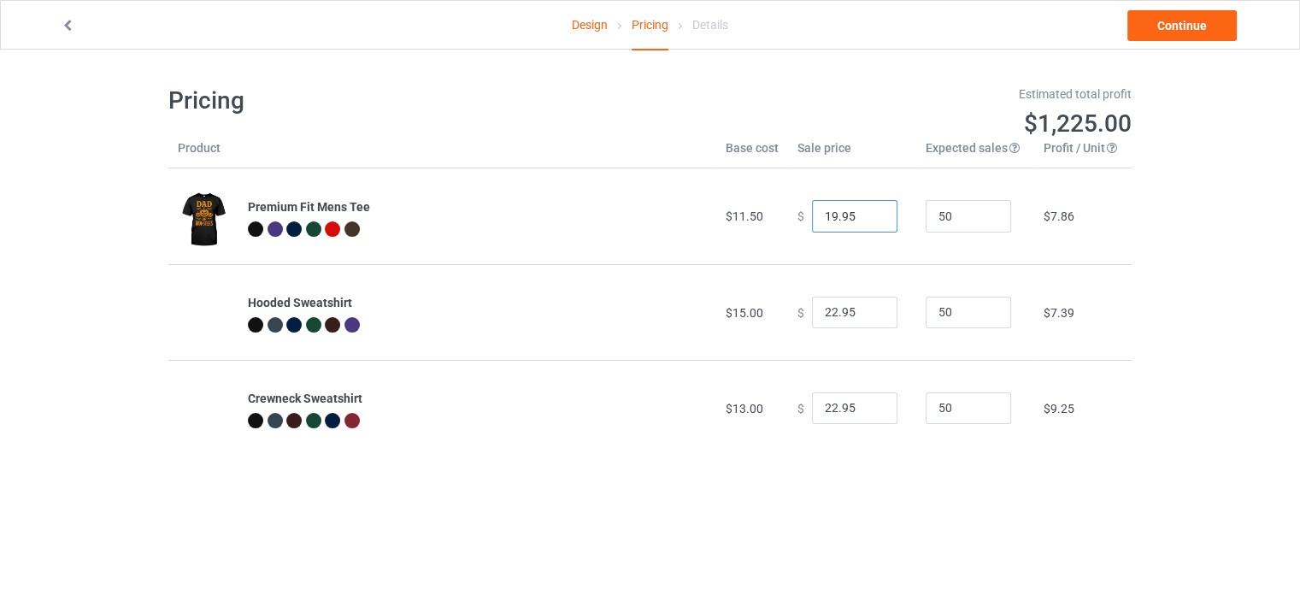
click at [827, 219] on input "19.95" at bounding box center [854, 216] width 85 height 32
type input "18.95"
click at [1192, 33] on link "Continue" at bounding box center [1181, 25] width 109 height 31
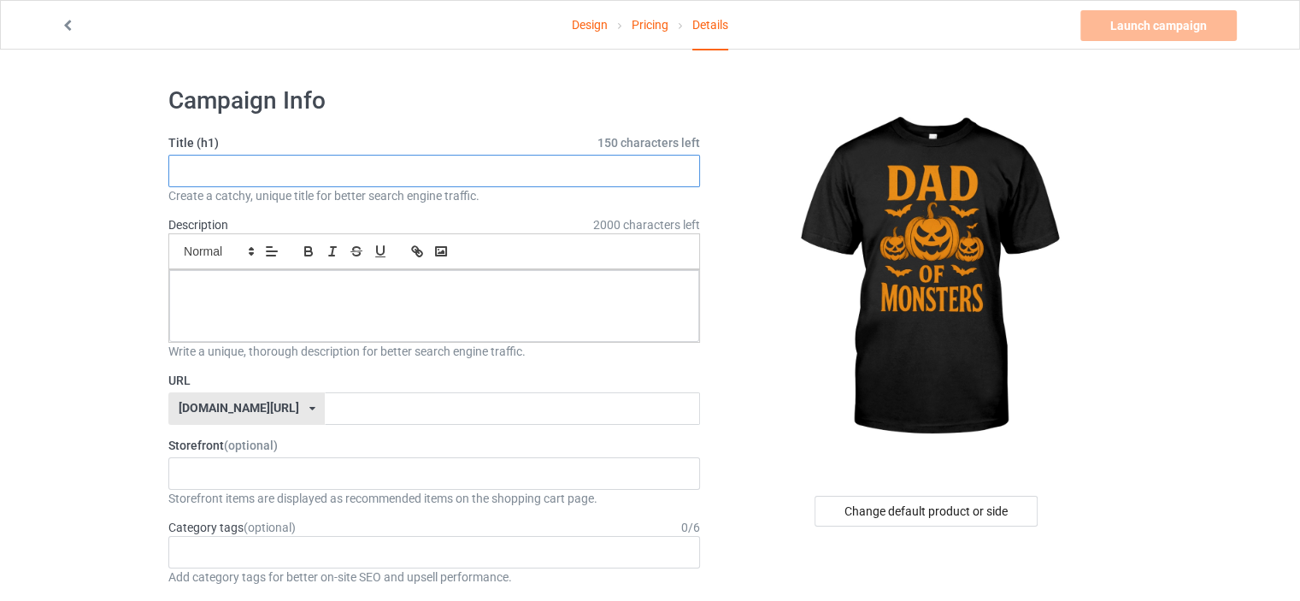
click at [339, 180] on input "text" at bounding box center [433, 171] width 531 height 32
paste input "[DATE] Dad Jack‑O‑Lantern"
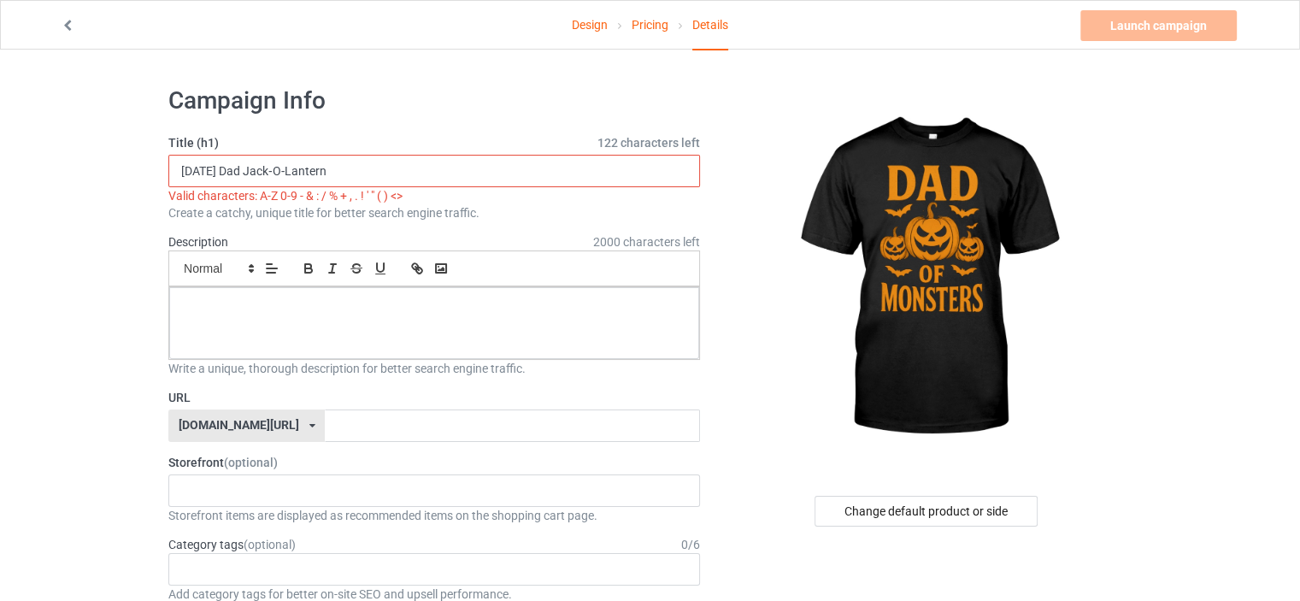
click at [310, 176] on input "[DATE] Dad Jack‑O‑Lantern" at bounding box center [433, 171] width 531 height 32
click at [308, 175] on input "[DATE] Dad Jack‑O‑Lantern" at bounding box center [433, 171] width 531 height 32
click at [293, 174] on input "[DATE] Dad Jack‑O Lantern" at bounding box center [433, 171] width 531 height 32
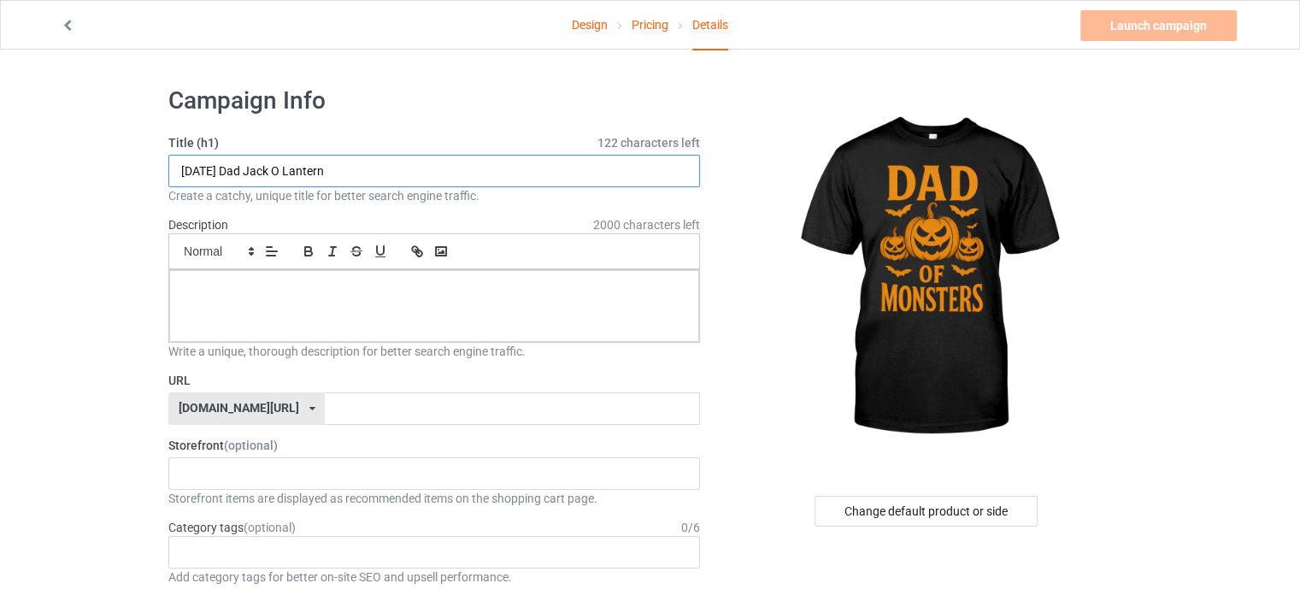
type input "[DATE] Dad Jack O Lantern"
click at [421, 313] on div at bounding box center [434, 306] width 530 height 72
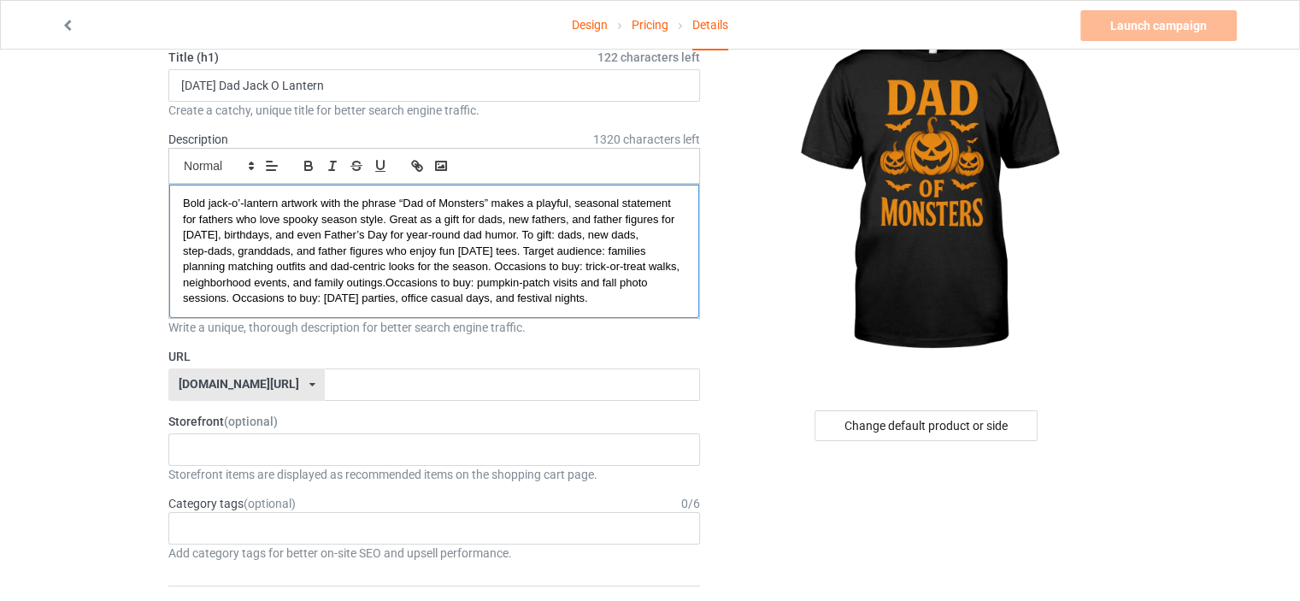
scroll to position [171, 0]
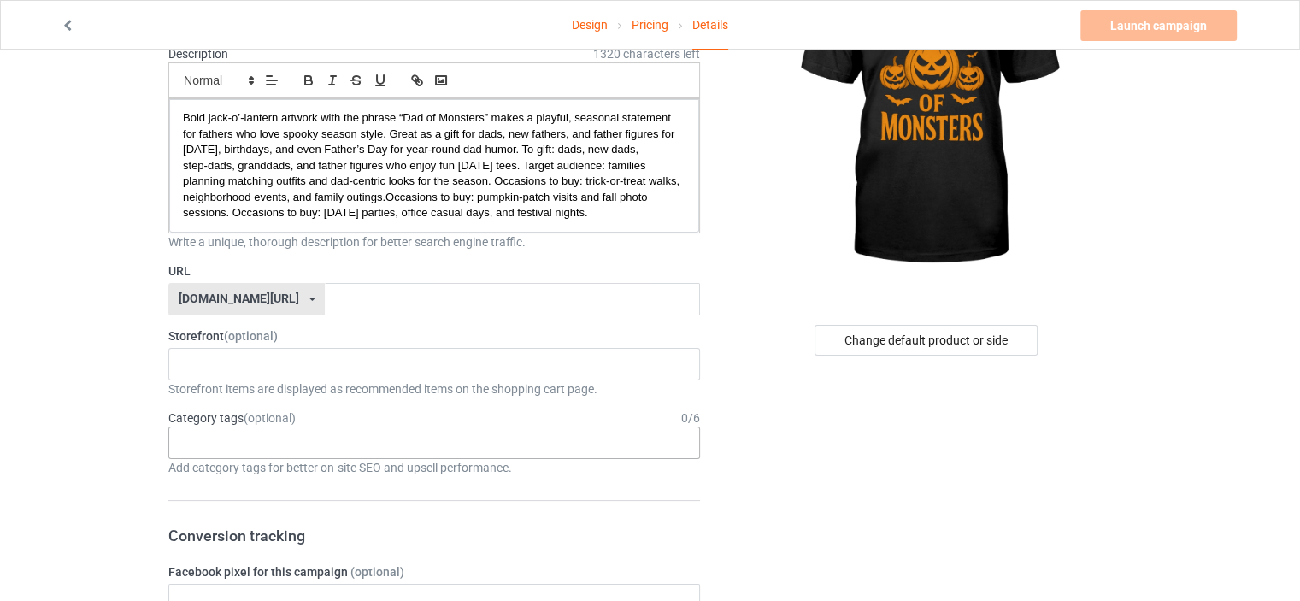
click at [280, 432] on div "Age > [DEMOGRAPHIC_DATA] > 1 Age > [DEMOGRAPHIC_DATA] Months > 1 Month Age > [D…" at bounding box center [433, 442] width 531 height 32
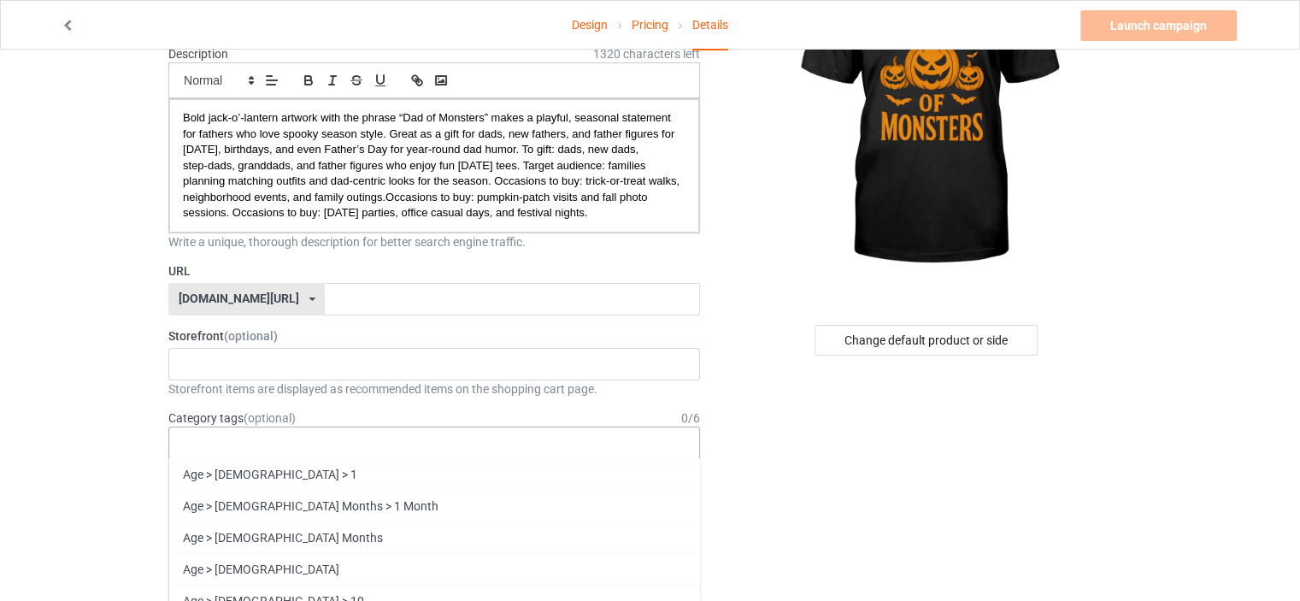
paste input "[DATE]"
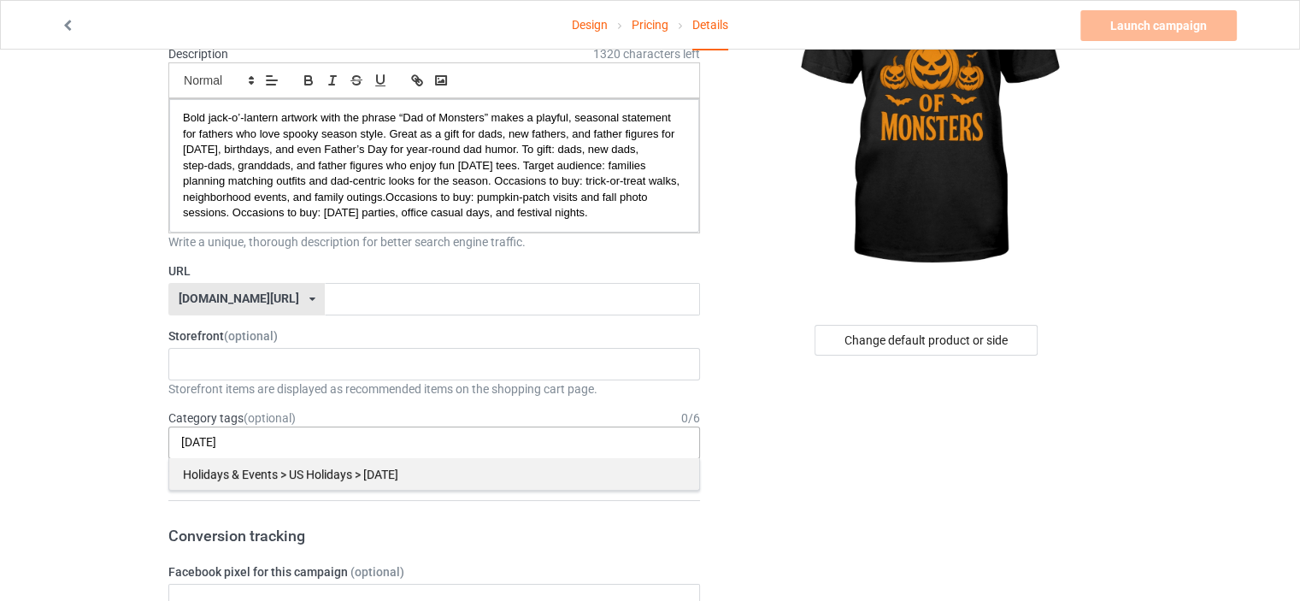
type input "[DATE]"
click at [338, 482] on div "Holidays & Events > US Holidays > [DATE]" at bounding box center [434, 474] width 530 height 32
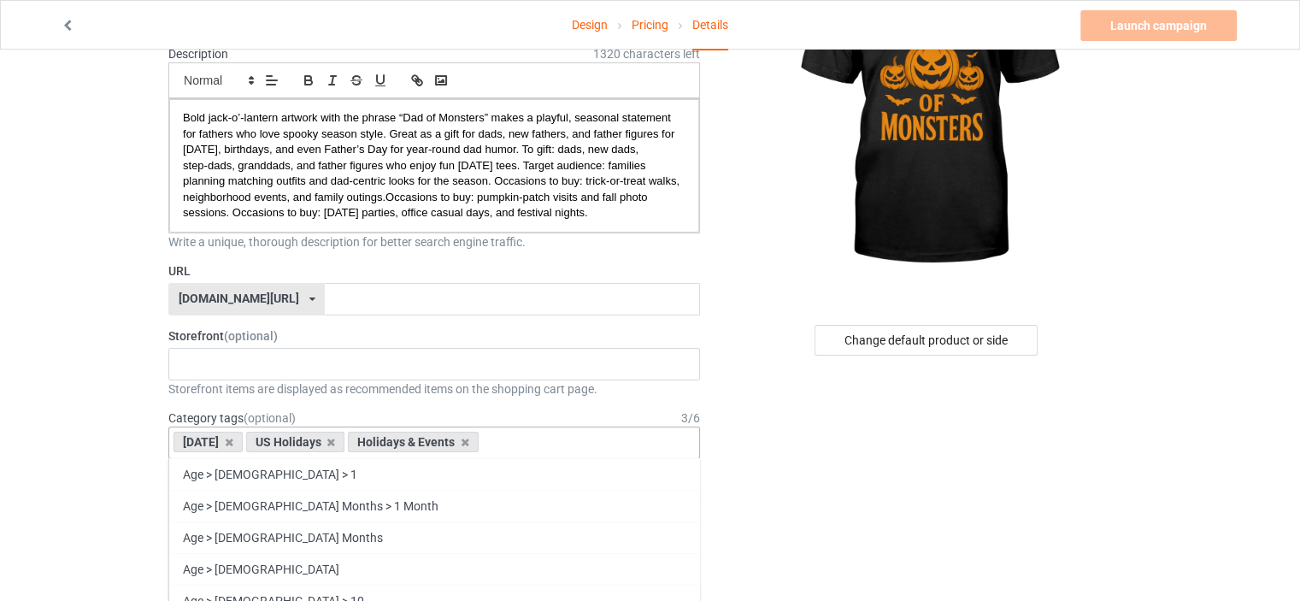
click at [292, 300] on div "[DOMAIN_NAME][URL] [DOMAIN_NAME][URL] [DOMAIN_NAME][URL] 61593155afa3620afb3300…" at bounding box center [246, 299] width 156 height 32
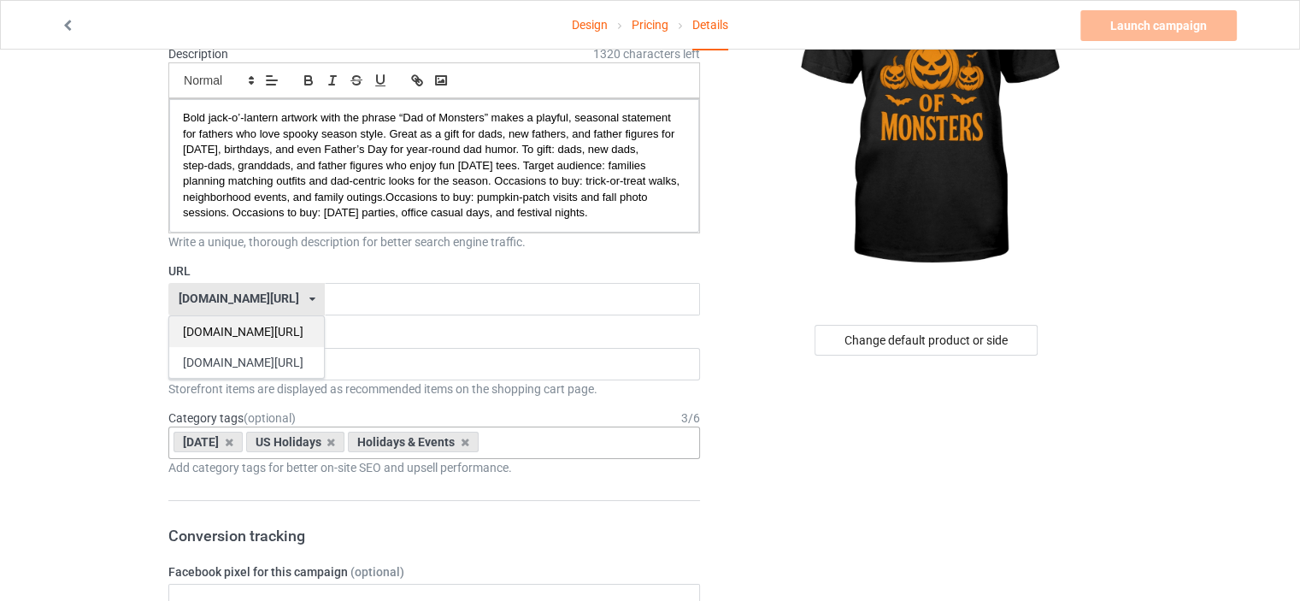
click at [281, 342] on div "[DOMAIN_NAME][URL]" at bounding box center [246, 331] width 155 height 31
click at [281, 296] on div "[DOMAIN_NAME][URL]" at bounding box center [239, 298] width 120 height 12
click at [288, 356] on div "[DOMAIN_NAME][URL]" at bounding box center [246, 362] width 155 height 31
click at [325, 307] on input "text" at bounding box center [512, 299] width 374 height 32
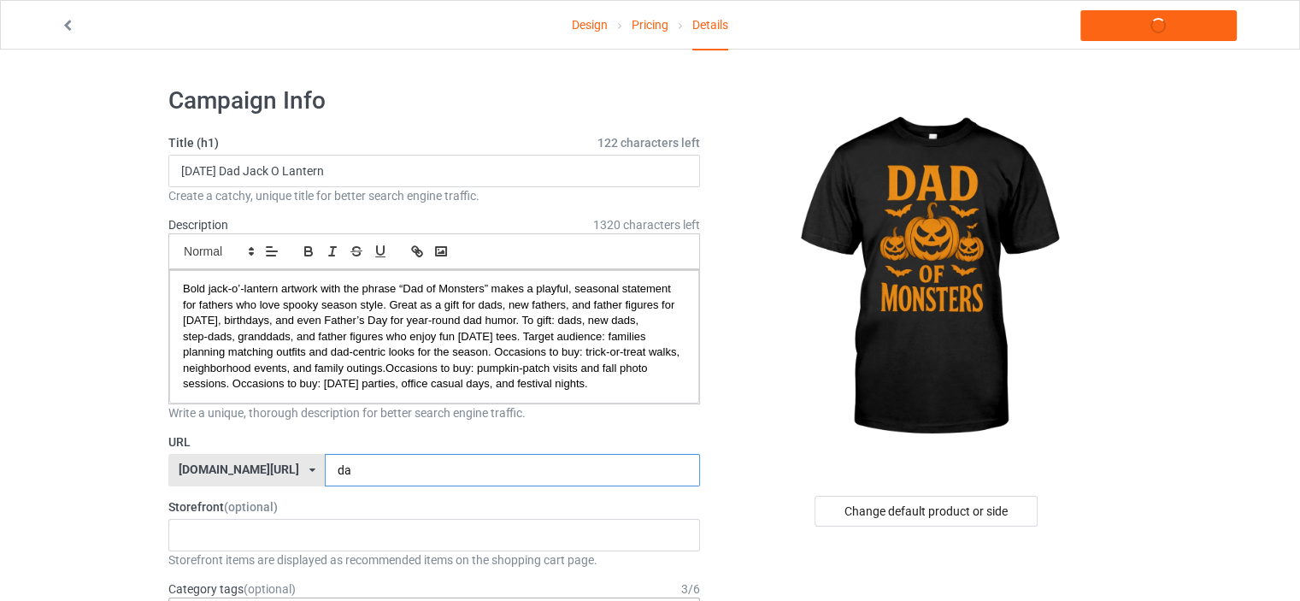
type input "d"
type input "[DATE]-dad-of-monsters"
click at [1124, 28] on link "Launch campaign" at bounding box center [1158, 25] width 156 height 31
